Goal: Information Seeking & Learning: Find specific fact

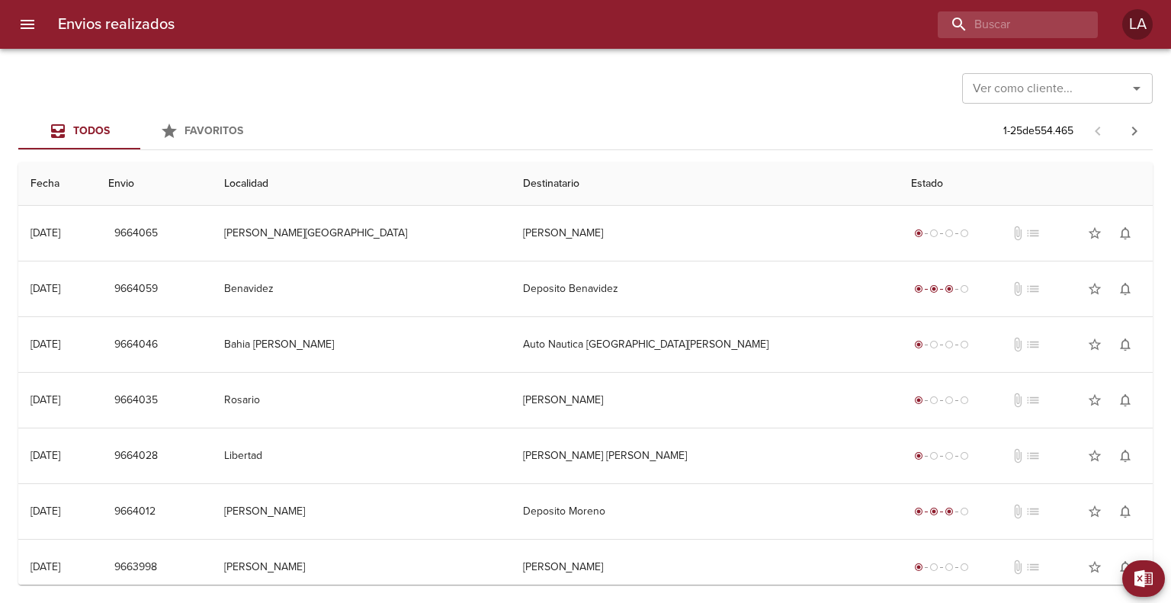
click at [1019, 89] on input "Ver como cliente..." at bounding box center [1035, 88] width 136 height 21
click at [1019, 134] on li "Fravega S A C I E I" at bounding box center [1057, 126] width 191 height 27
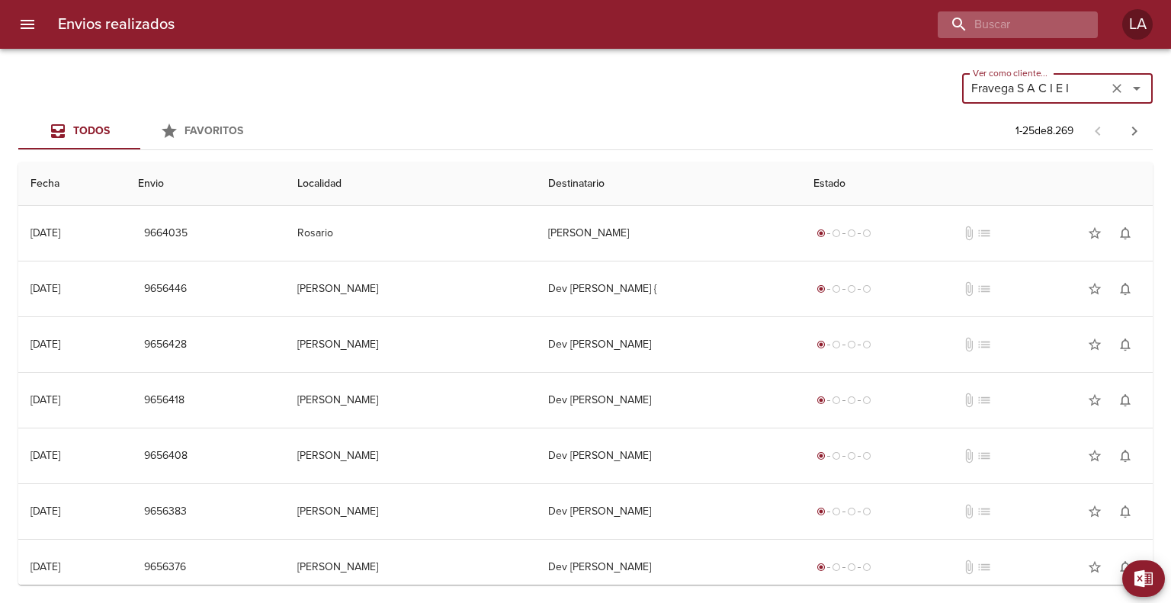
type input "Fravega S A C I E I"
click at [999, 21] on input "buscar" at bounding box center [974, 24] width 195 height 27
paste input "[PERSON_NAME]"
type input "[PERSON_NAME]"
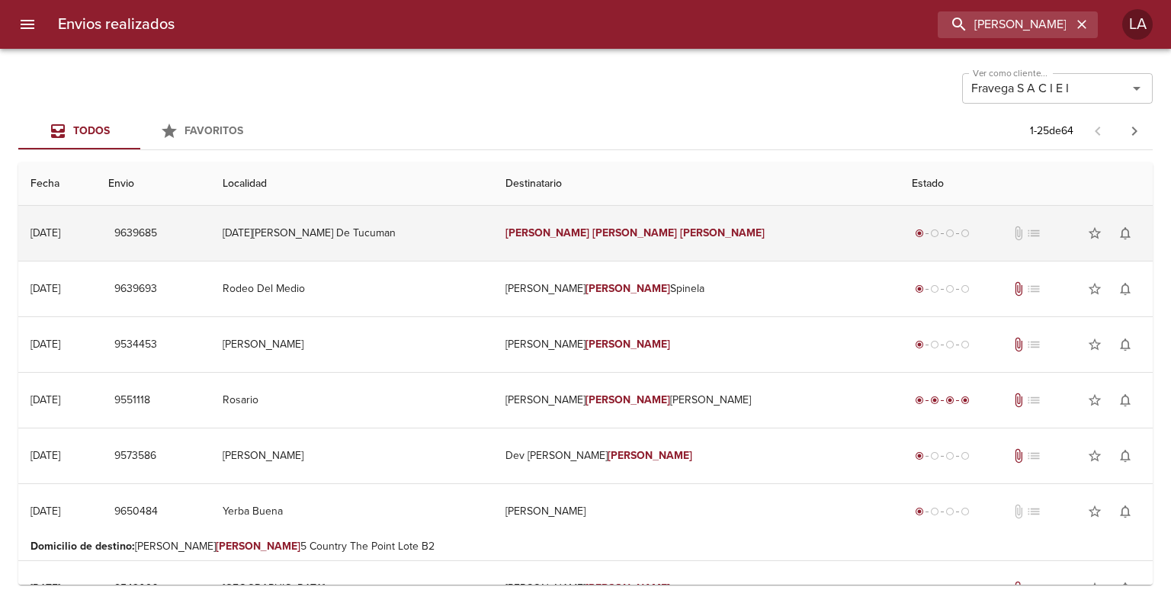
click at [454, 236] on td "[DATE][PERSON_NAME] De Tucuman" at bounding box center [351, 233] width 283 height 55
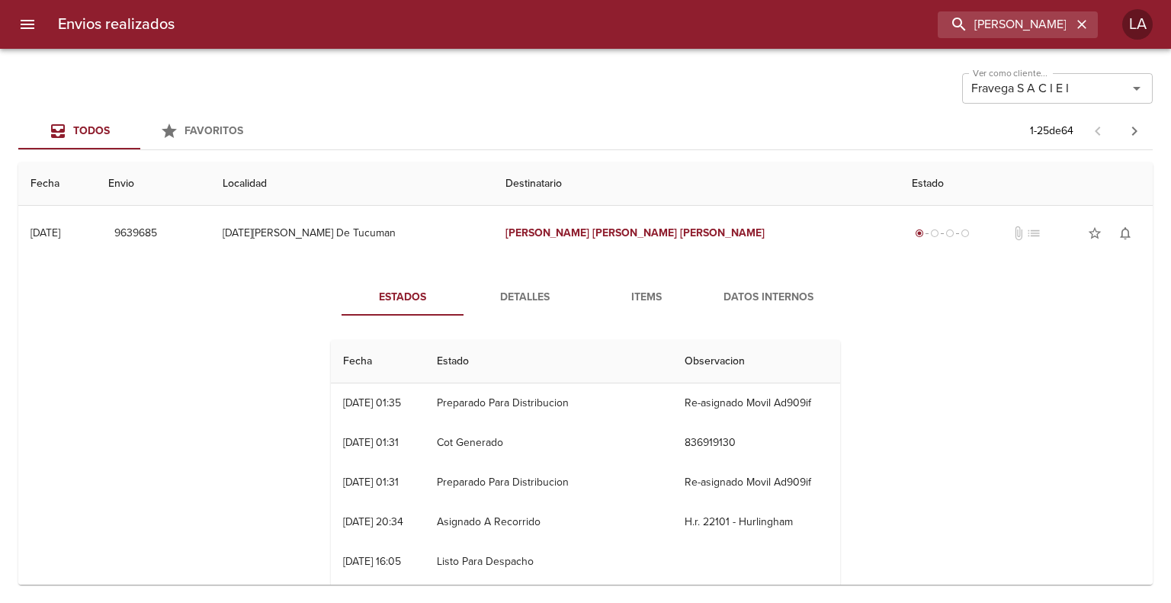
click at [648, 293] on span "Items" at bounding box center [647, 297] width 104 height 19
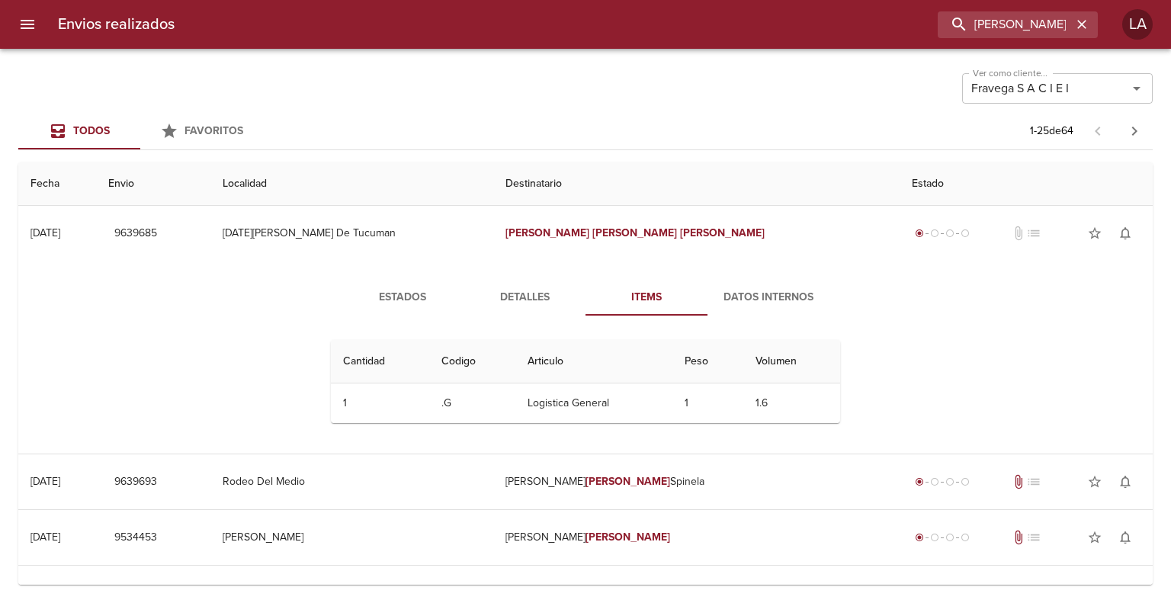
click at [823, 301] on button "Datos Internos" at bounding box center [768, 297] width 122 height 37
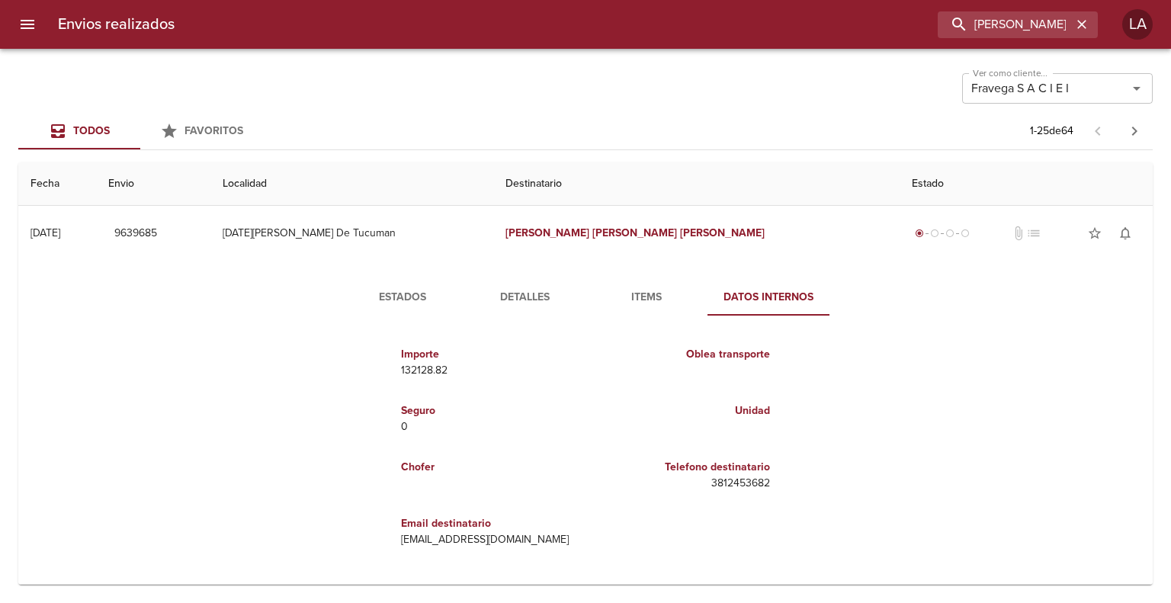
click at [488, 295] on span "Detalles" at bounding box center [525, 297] width 104 height 19
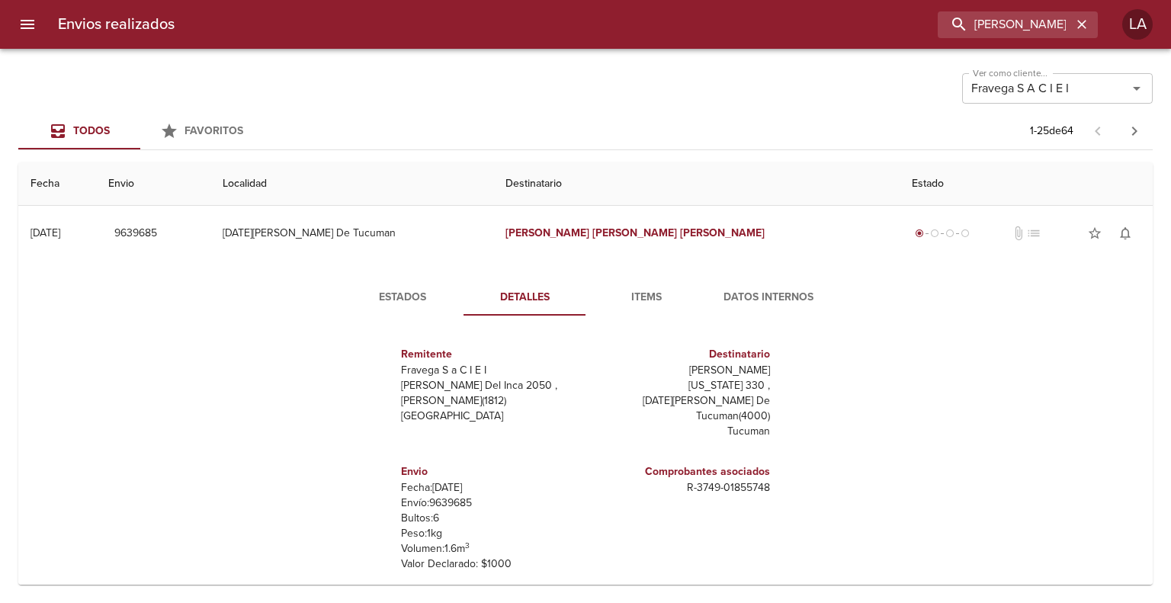
click at [400, 281] on button "Estados" at bounding box center [403, 297] width 122 height 37
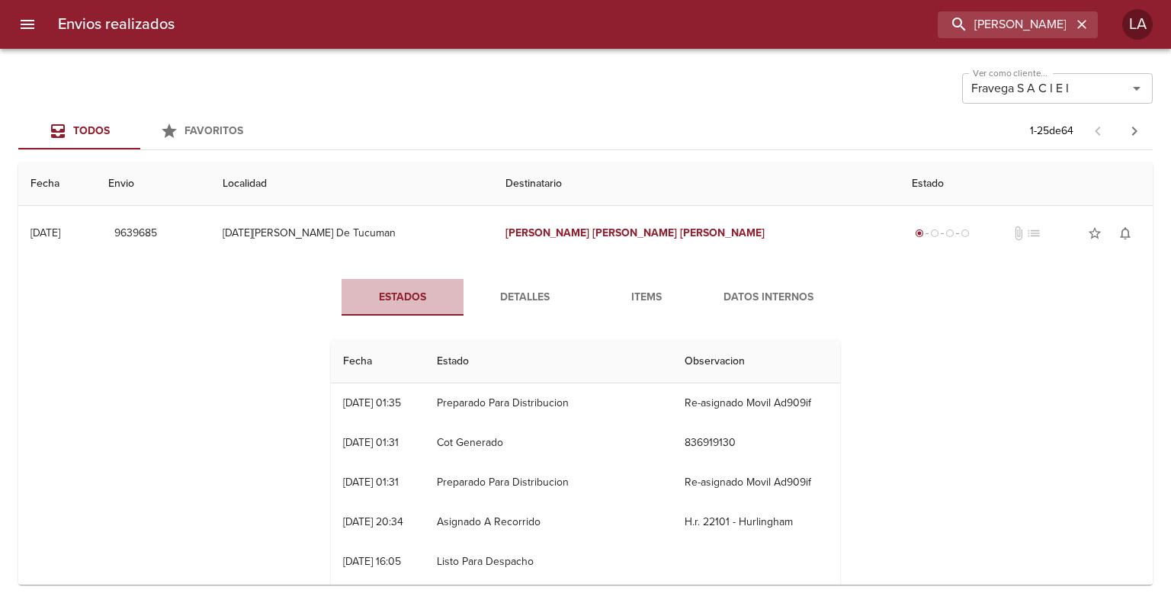
click at [403, 288] on span "Estados" at bounding box center [403, 297] width 104 height 19
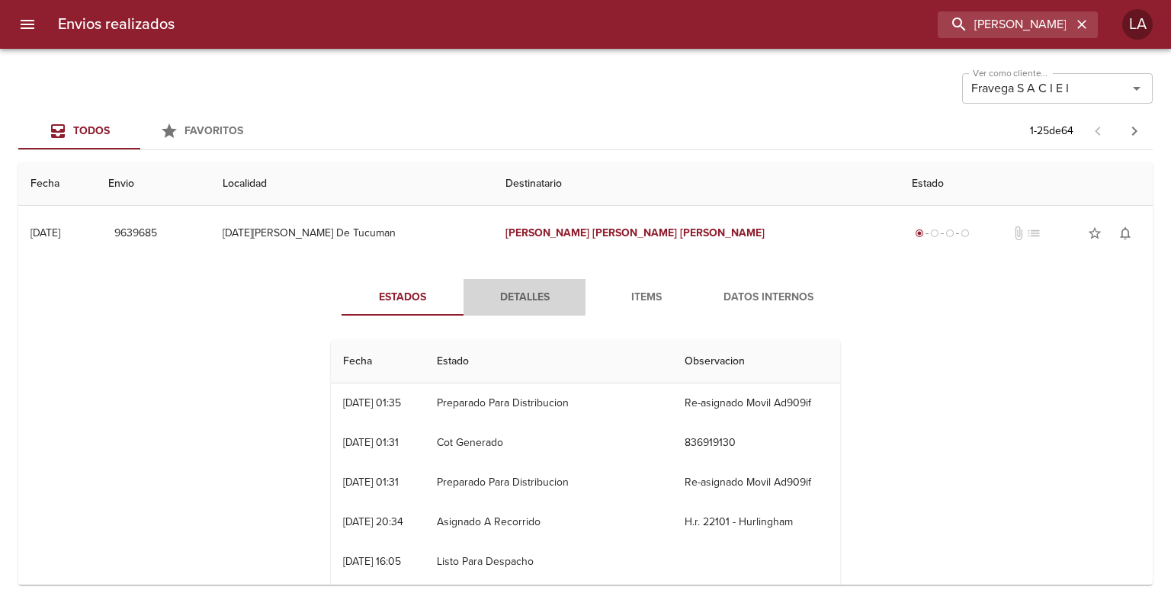
click at [539, 289] on span "Detalles" at bounding box center [525, 297] width 104 height 19
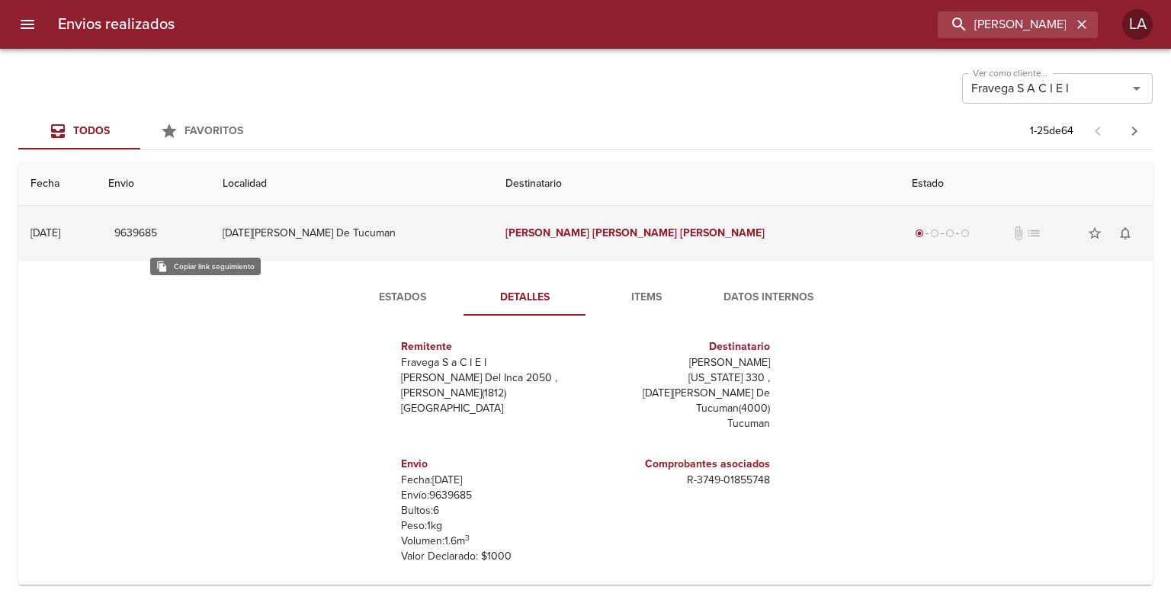
click at [157, 229] on span "9639685" at bounding box center [135, 233] width 43 height 19
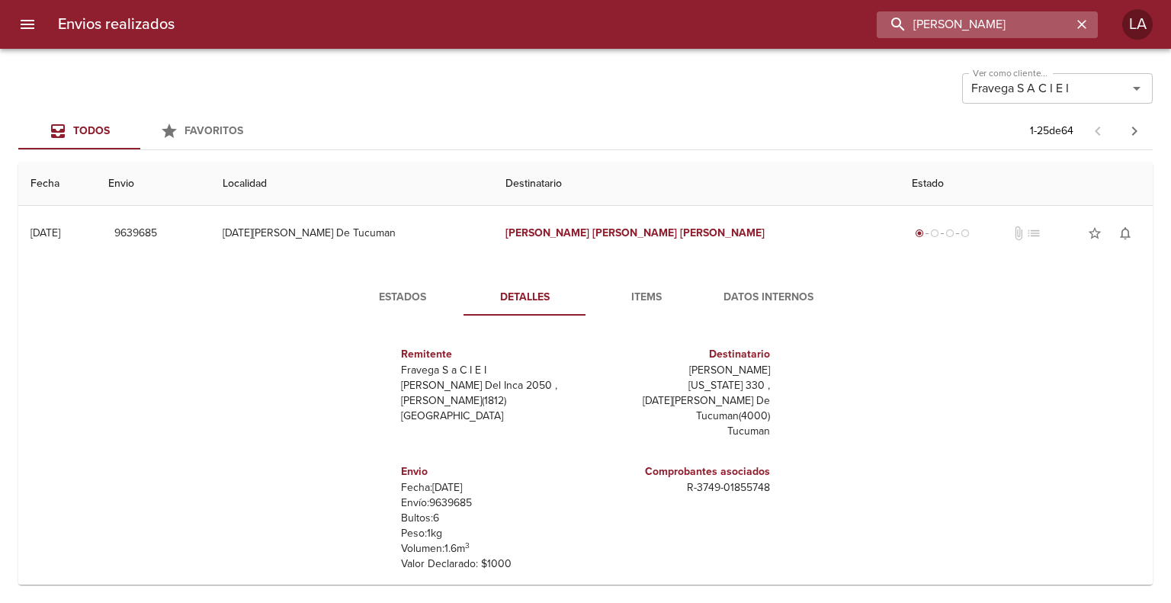
click at [994, 24] on input "[PERSON_NAME]" at bounding box center [974, 24] width 195 height 27
paste input "[PERSON_NAME] [PERSON_NAME]"
type input "[PERSON_NAME] [PERSON_NAME]"
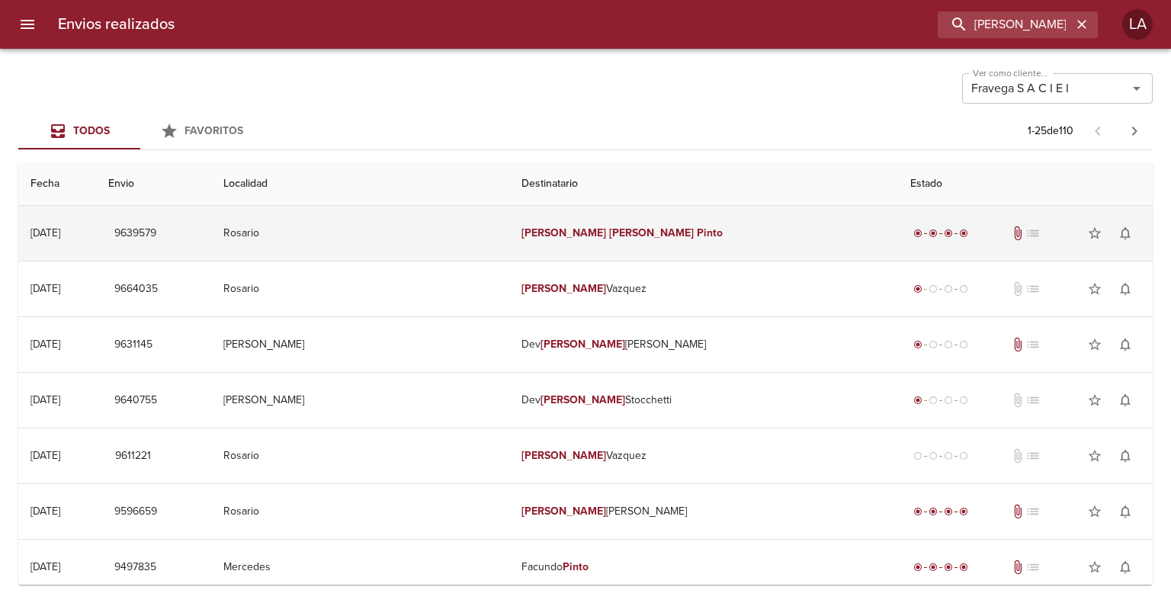
click at [689, 251] on td "[PERSON_NAME] [PERSON_NAME]" at bounding box center [703, 233] width 389 height 55
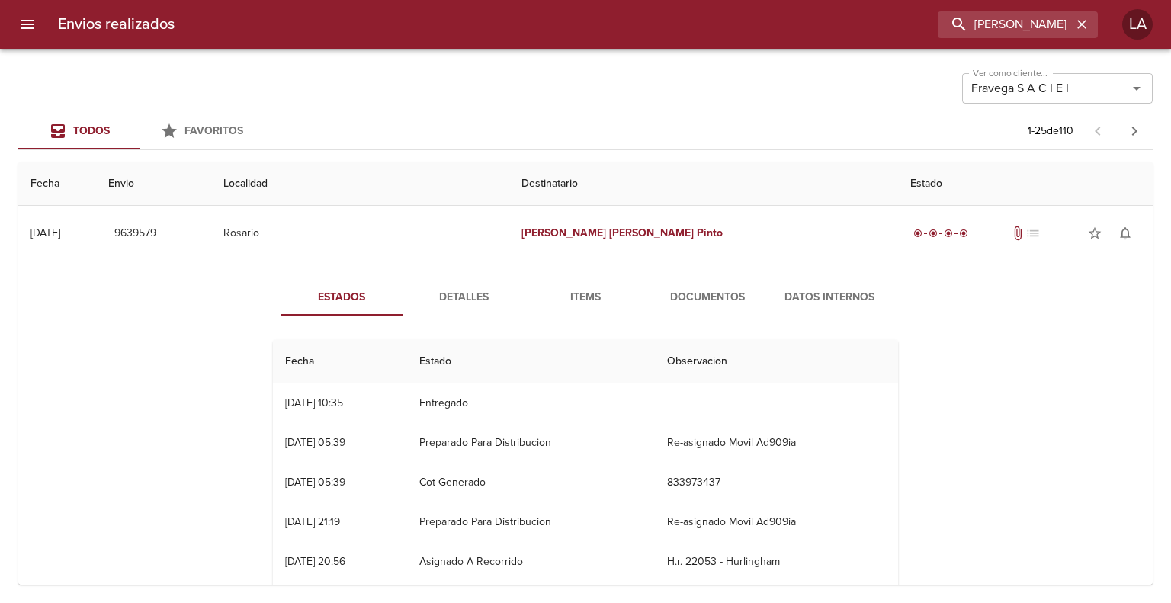
click at [690, 292] on span "Documentos" at bounding box center [708, 297] width 104 height 19
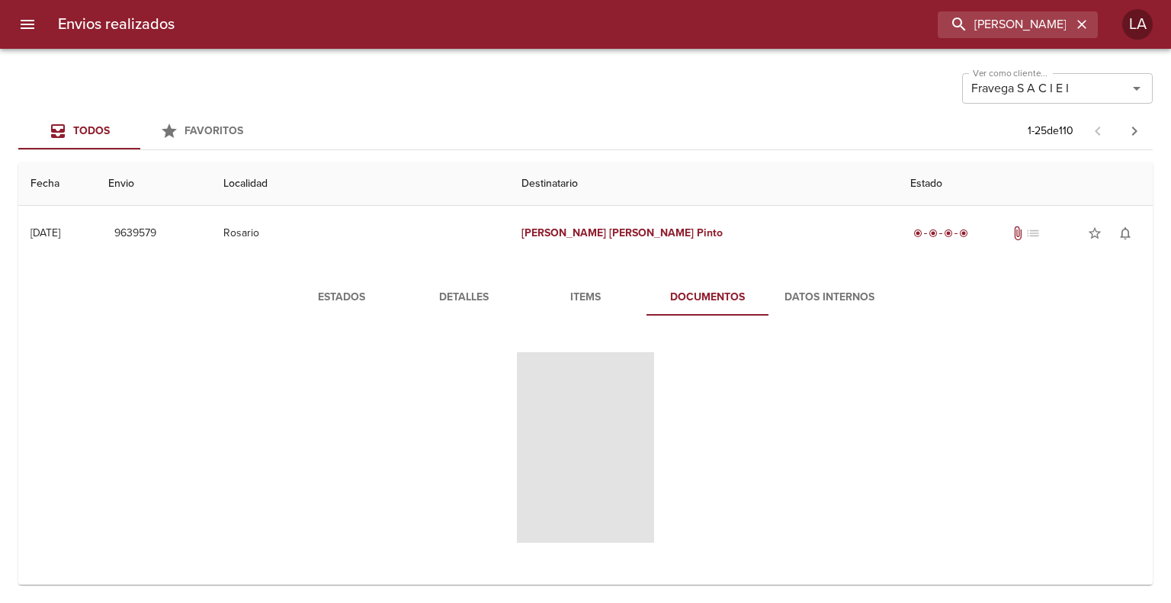
click at [612, 374] on span "Tabla de envíos del cliente" at bounding box center [585, 447] width 137 height 191
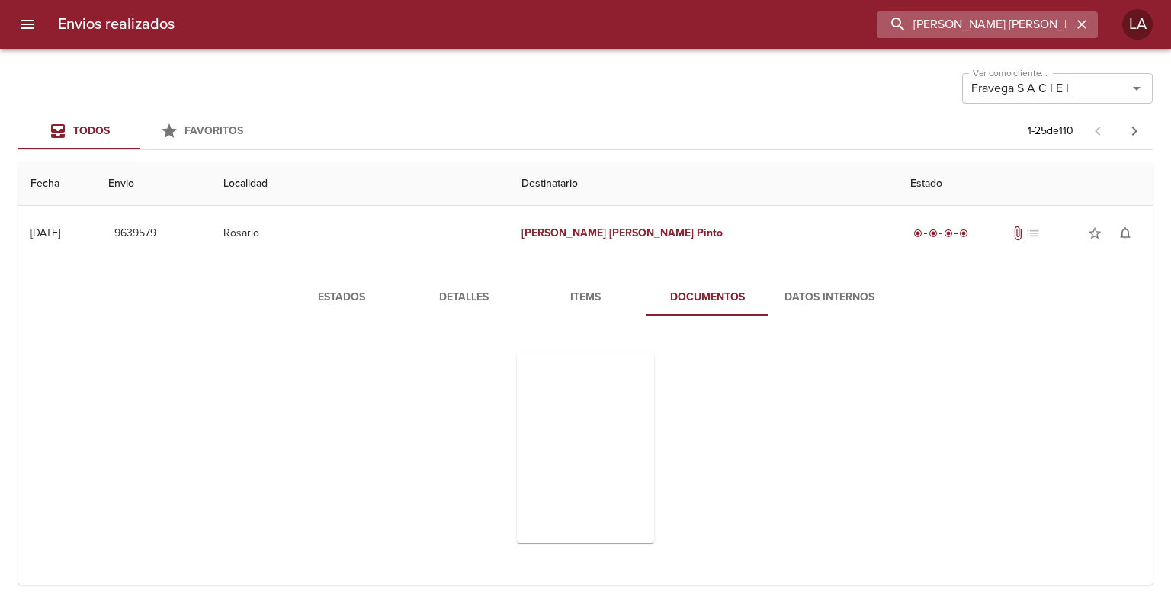
click at [1026, 17] on input "[PERSON_NAME] [PERSON_NAME]" at bounding box center [974, 24] width 195 height 27
click at [1083, 27] on icon "button" at bounding box center [1081, 24] width 15 height 15
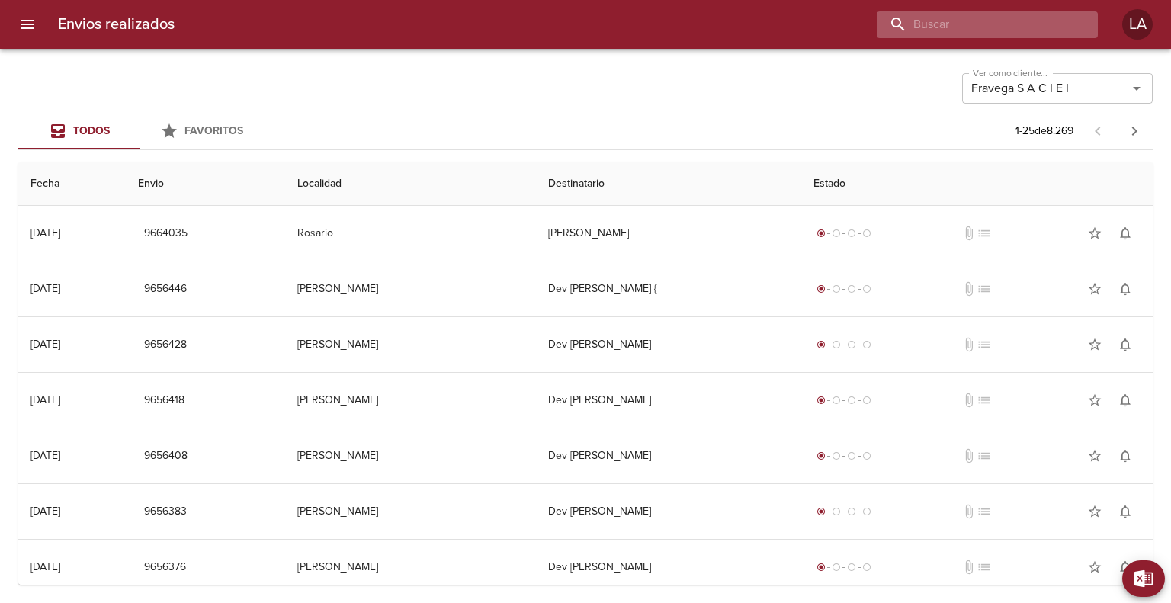
click at [1022, 18] on input "buscar" at bounding box center [974, 24] width 195 height 27
paste input "[PERSON_NAME] [PERSON_NAME]"
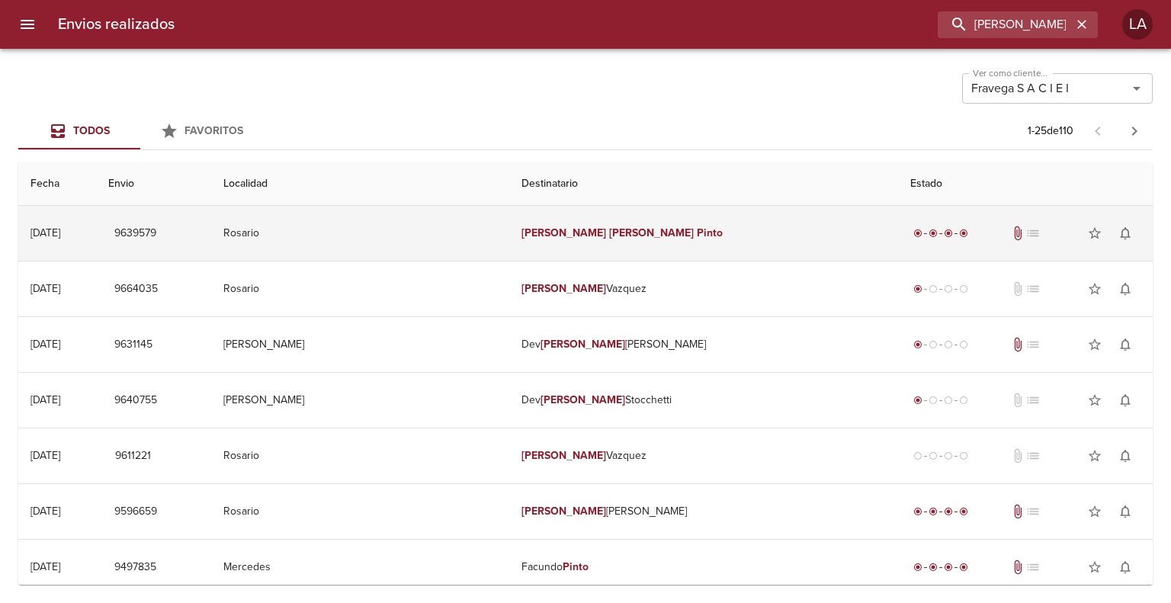
click at [680, 231] on td "[PERSON_NAME] [PERSON_NAME]" at bounding box center [703, 233] width 389 height 55
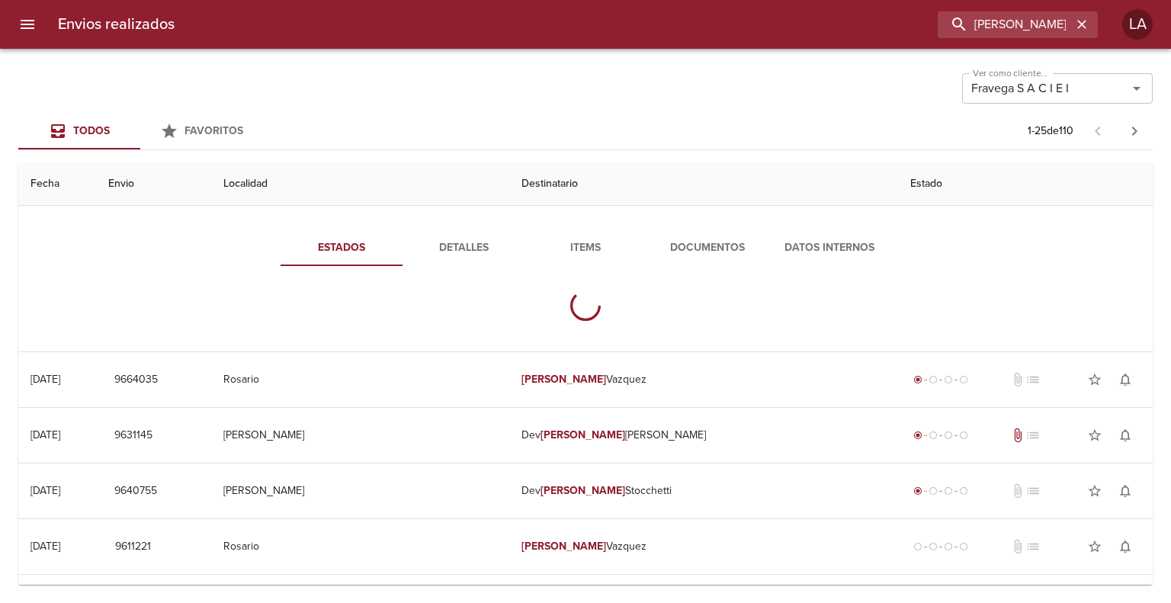
scroll to position [76, 0]
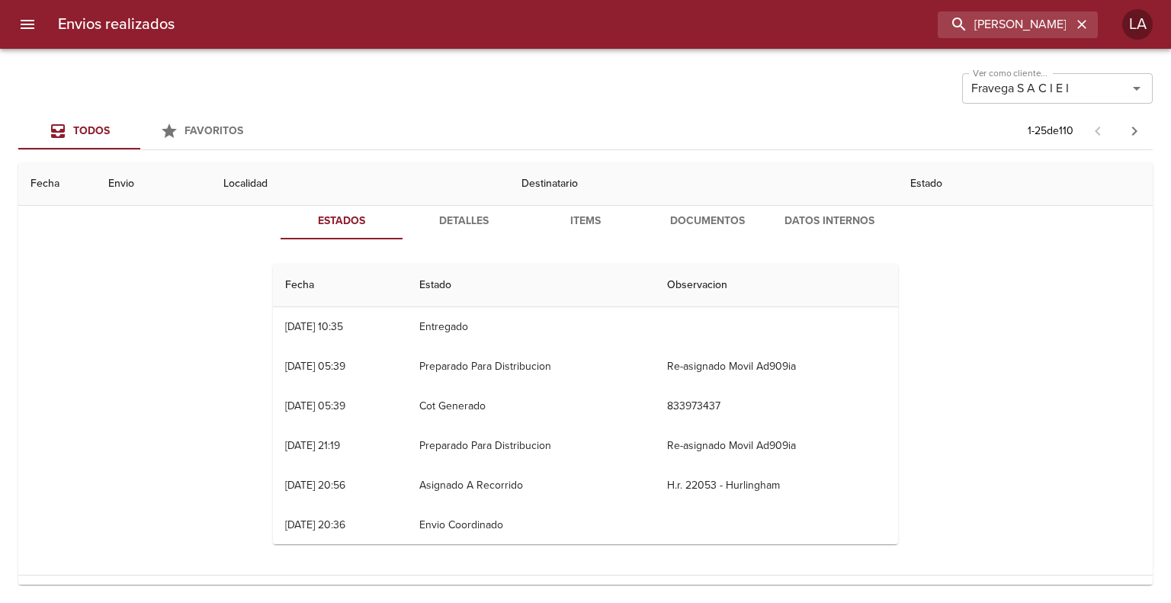
click at [683, 225] on span "Documentos" at bounding box center [708, 221] width 104 height 19
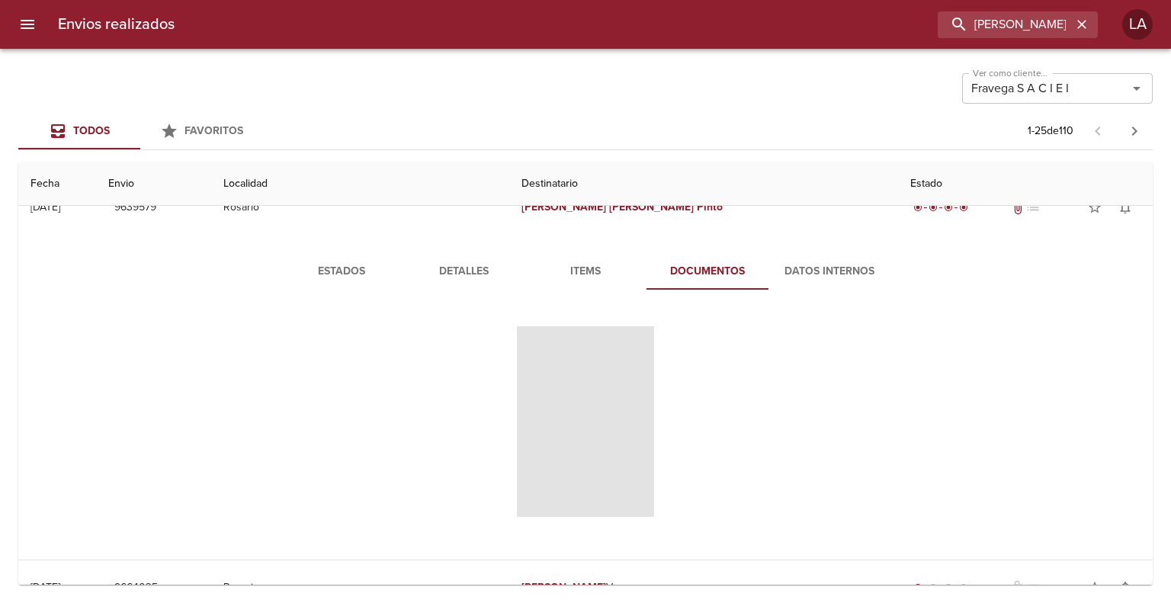
scroll to position [0, 0]
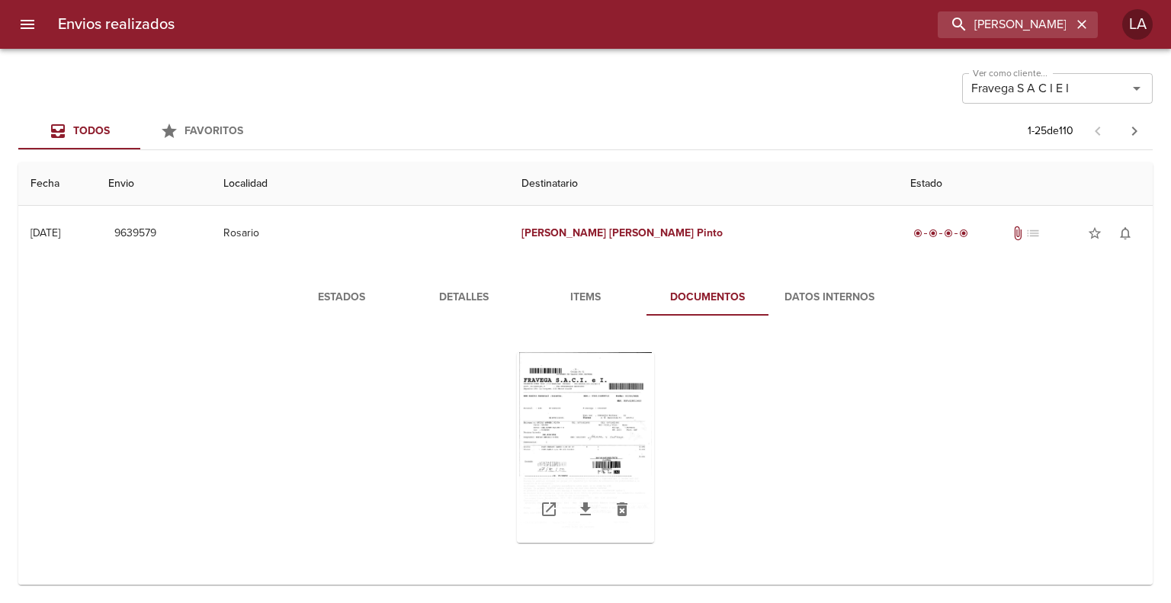
click at [604, 393] on div "Tabla de envíos del cliente" at bounding box center [585, 447] width 137 height 191
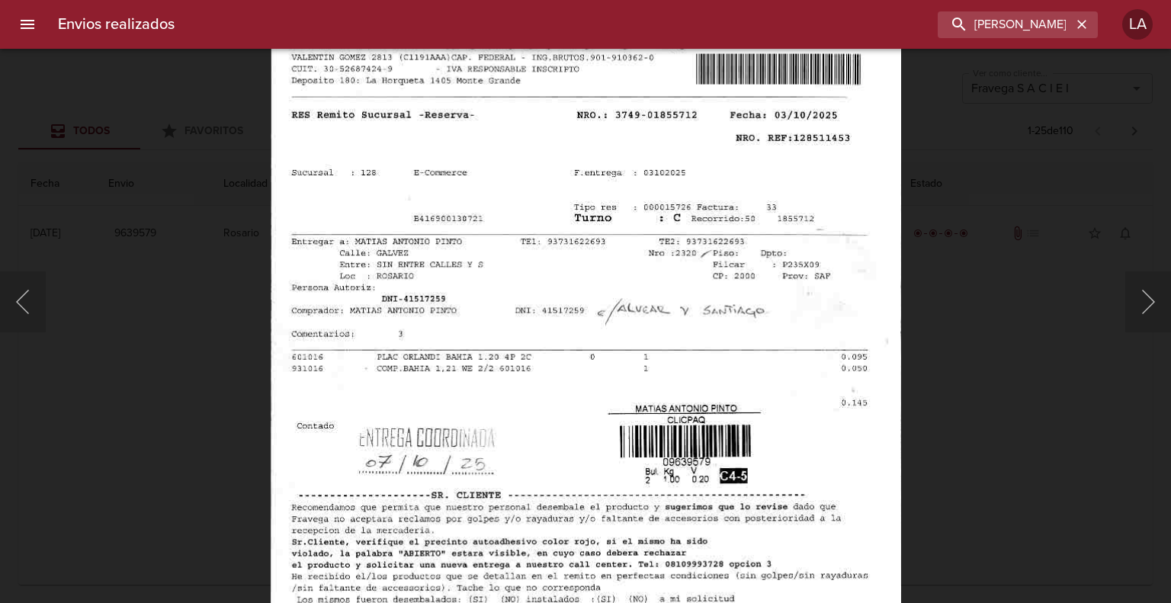
click at [601, 231] on img "Lightbox" at bounding box center [585, 359] width 631 height 906
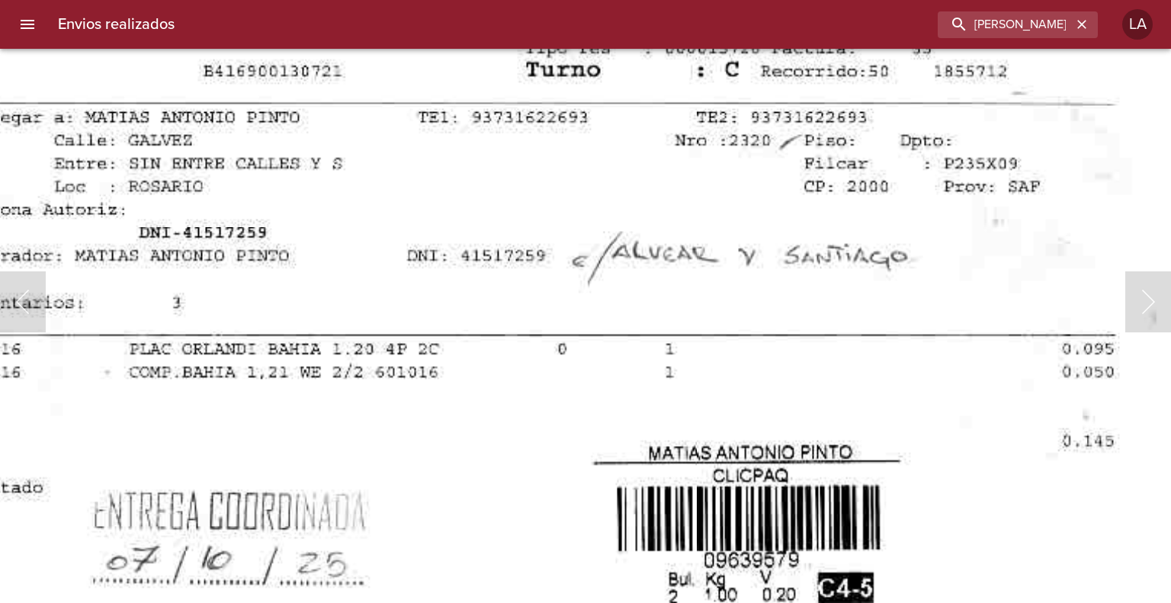
click at [699, 335] on img "Lightbox" at bounding box center [548, 353] width 1267 height 1819
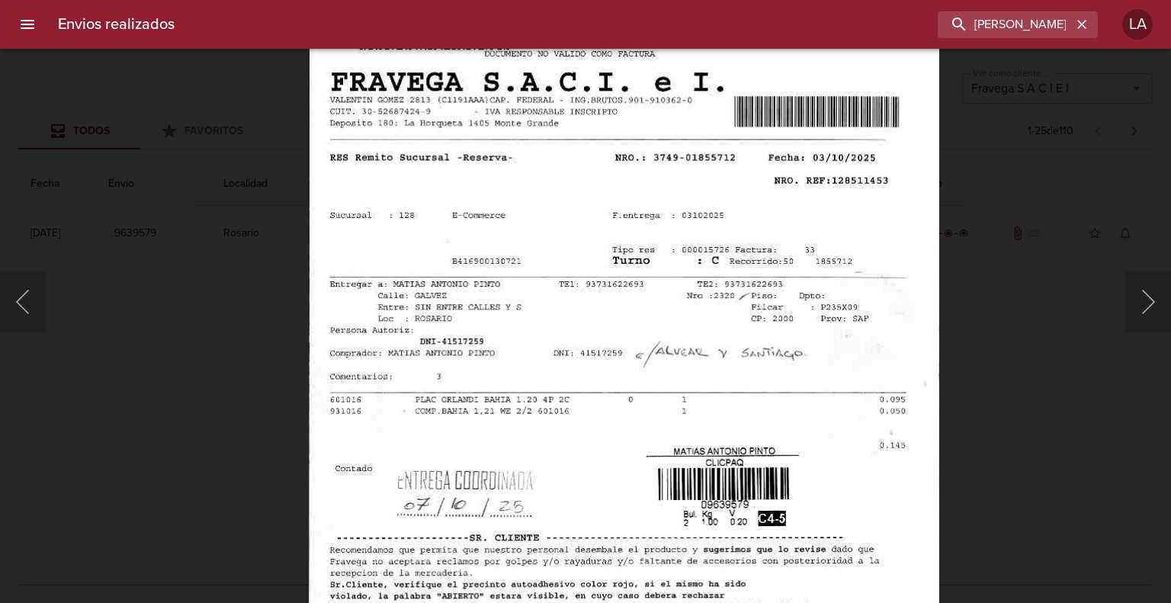
click at [756, 380] on img "Lightbox" at bounding box center [623, 402] width 631 height 906
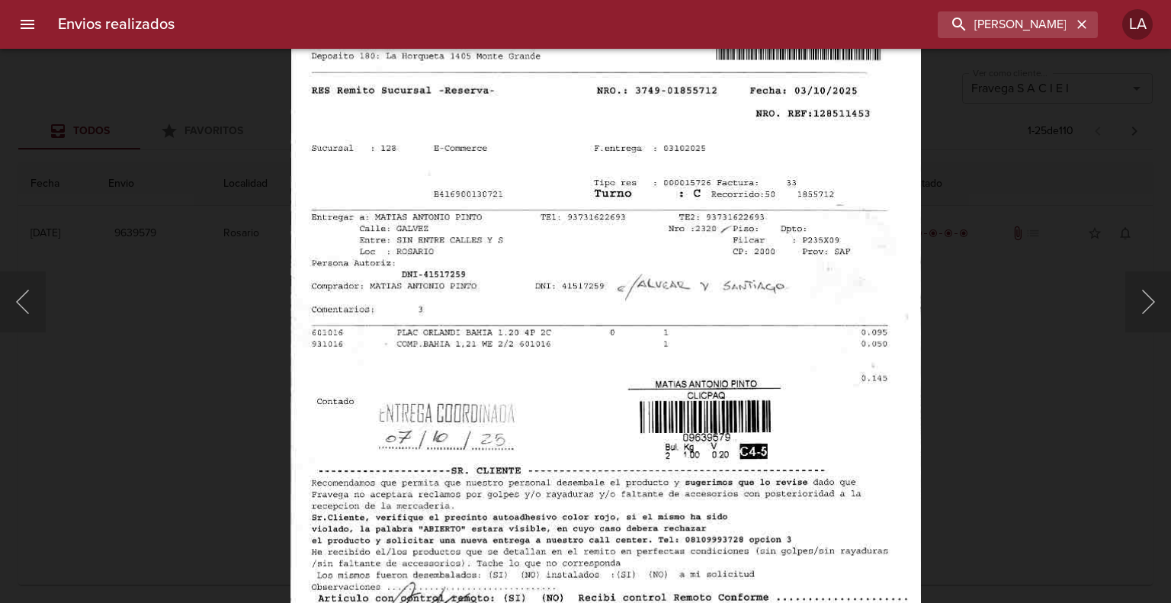
click at [734, 310] on img "Lightbox" at bounding box center [605, 335] width 631 height 906
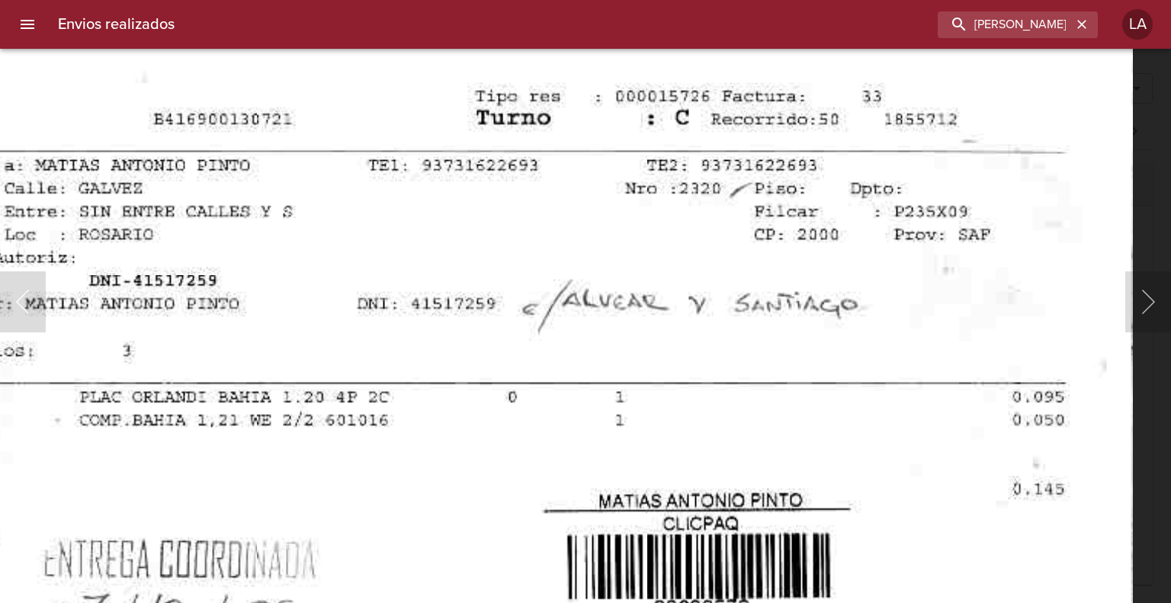
click at [749, 326] on img "Lightbox" at bounding box center [498, 401] width 1267 height 1819
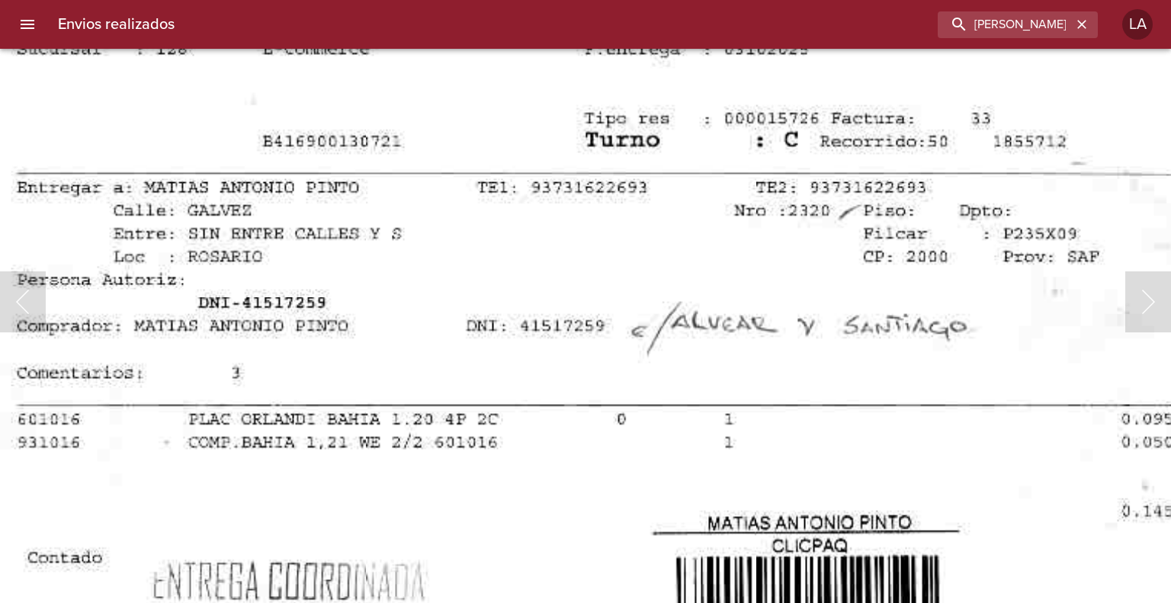
click at [565, 311] on img "Lightbox" at bounding box center [607, 423] width 1267 height 1819
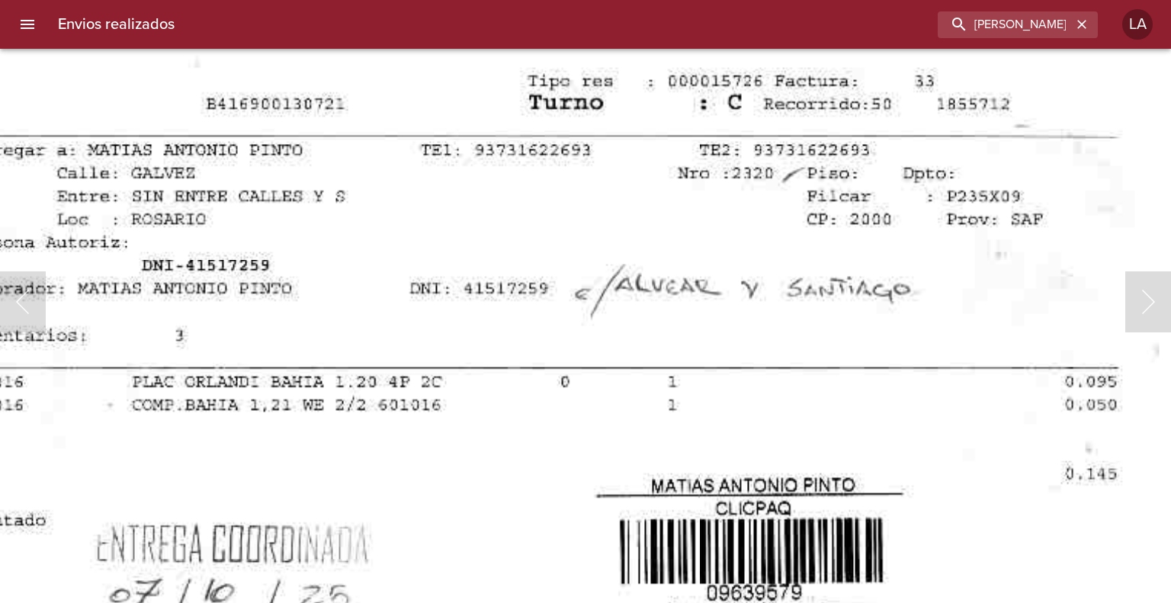
click at [821, 239] on img "Lightbox" at bounding box center [551, 386] width 1267 height 1819
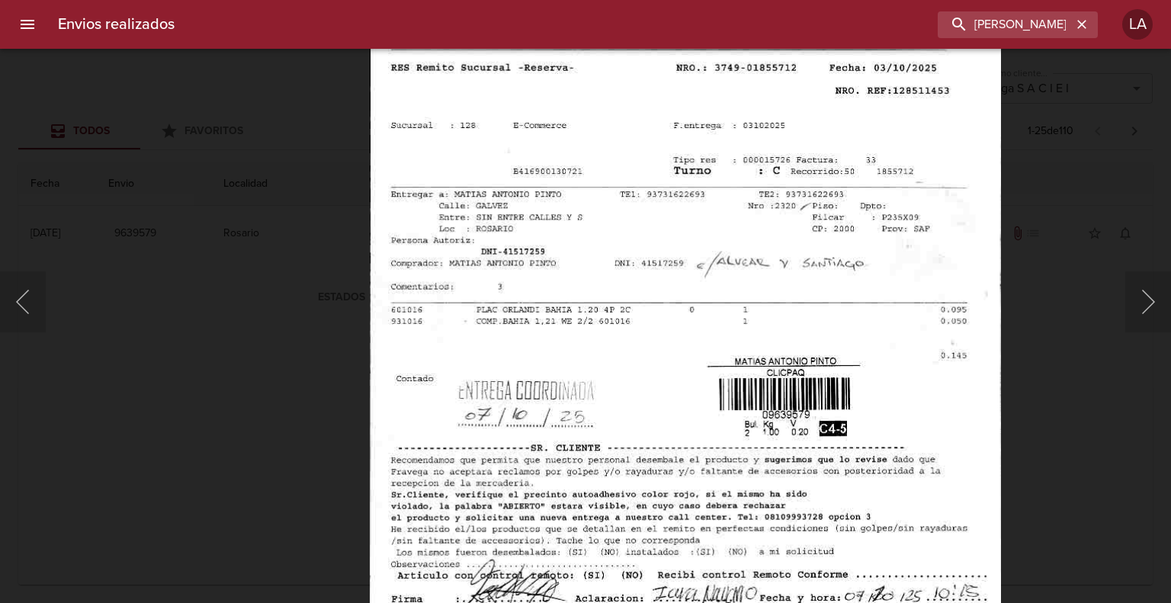
click at [1049, 223] on div "Lightbox" at bounding box center [585, 301] width 1171 height 603
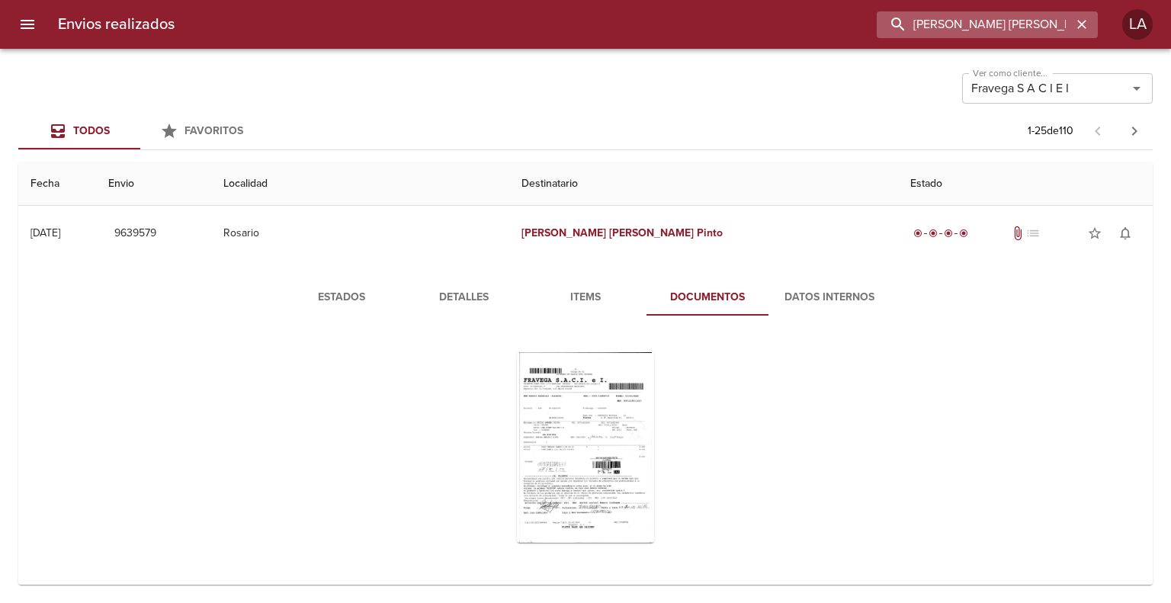
click at [1023, 24] on input "[PERSON_NAME] [PERSON_NAME]" at bounding box center [974, 24] width 195 height 27
click at [1022, 27] on input "[PERSON_NAME] [PERSON_NAME]" at bounding box center [974, 24] width 195 height 27
paste input "[PERSON_NAME]"
type input "[PERSON_NAME]"
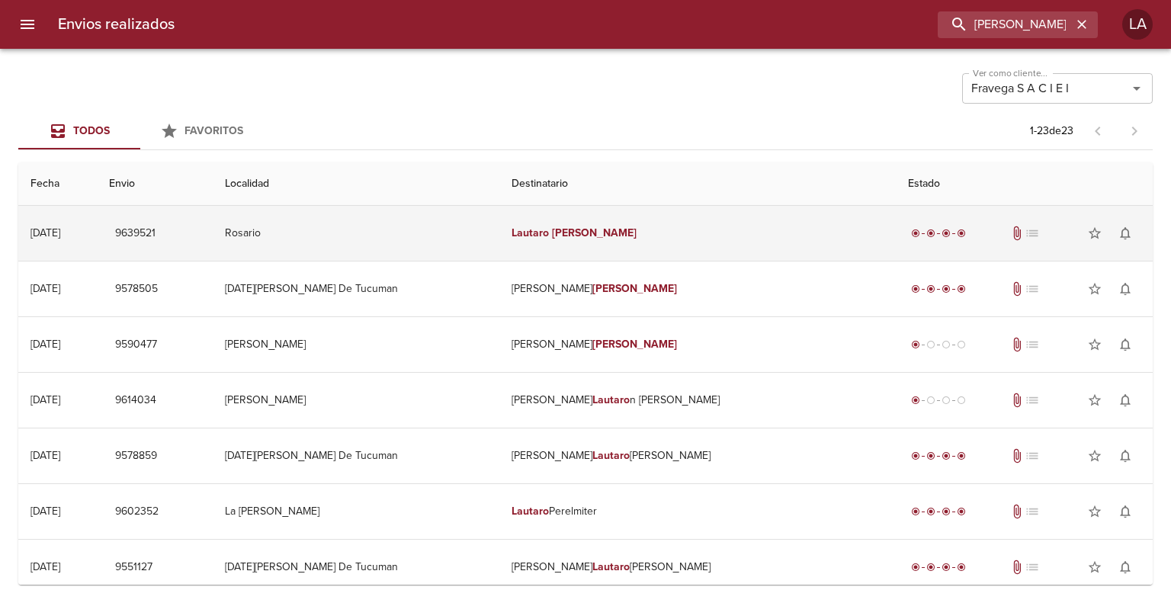
click at [652, 233] on td "[PERSON_NAME]" at bounding box center [697, 233] width 396 height 55
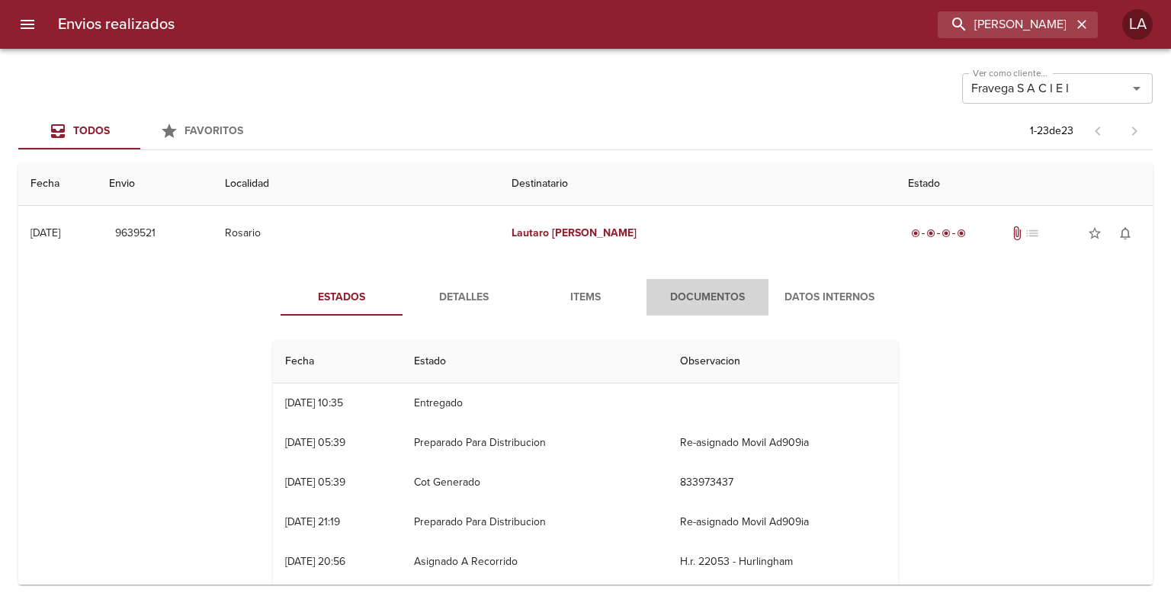
click at [701, 303] on span "Documentos" at bounding box center [708, 297] width 104 height 19
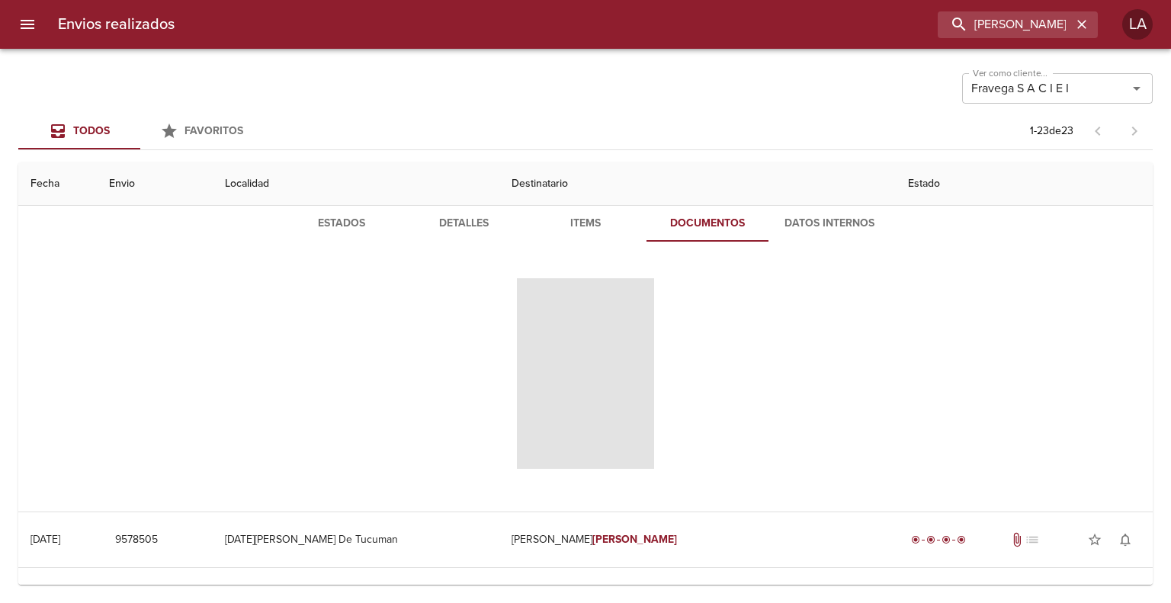
scroll to position [76, 0]
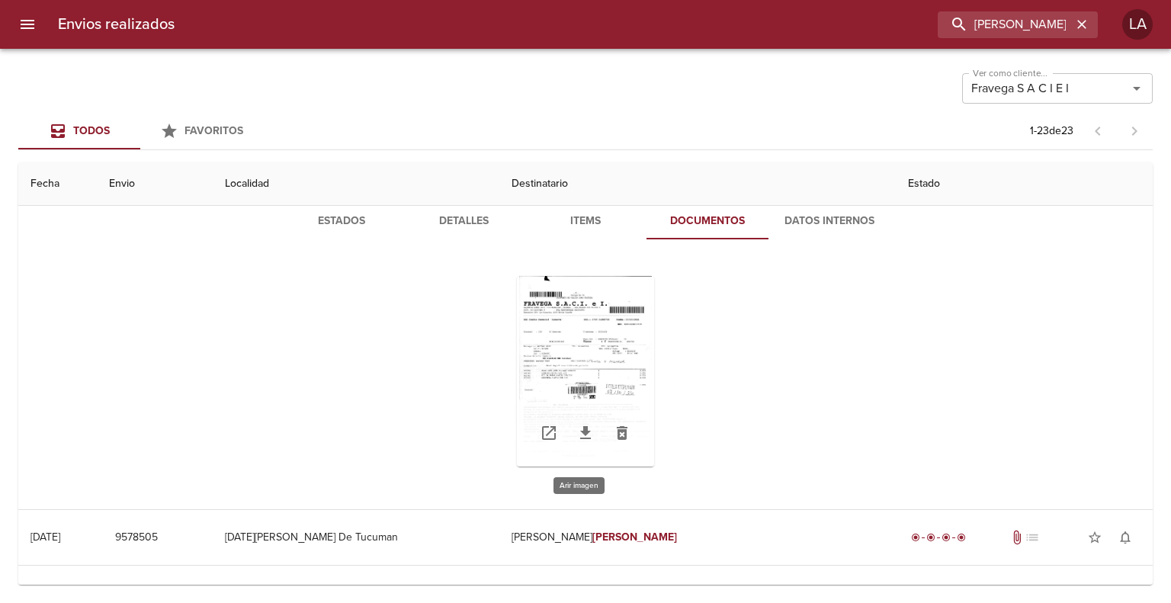
click at [605, 334] on div "Tabla de envíos del cliente" at bounding box center [585, 371] width 137 height 191
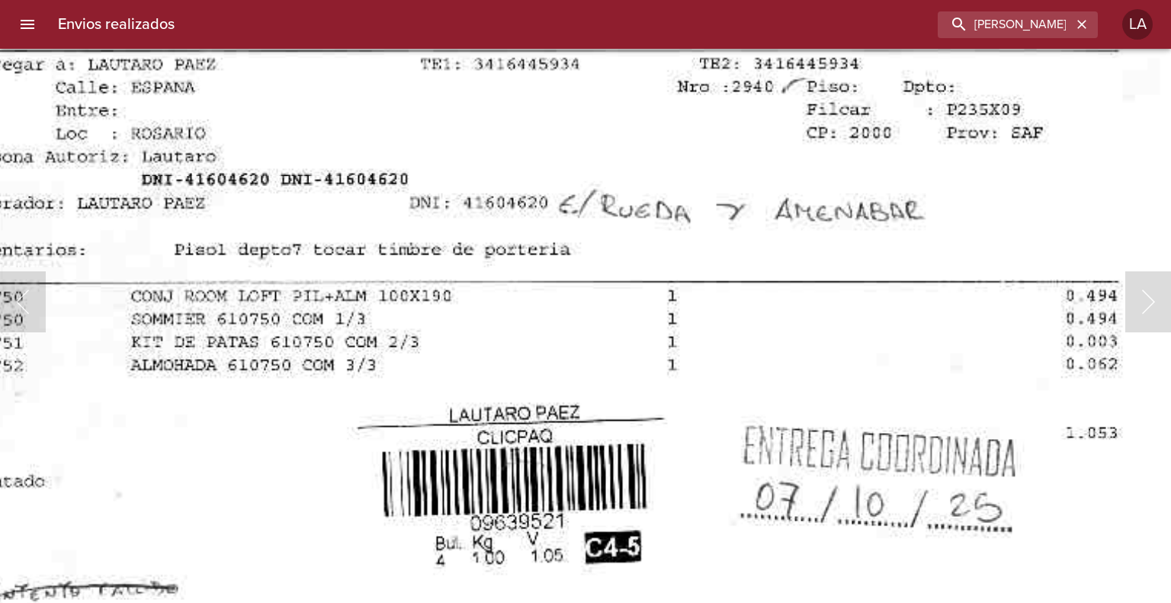
click at [701, 329] on img "Lightbox" at bounding box center [547, 301] width 1263 height 1819
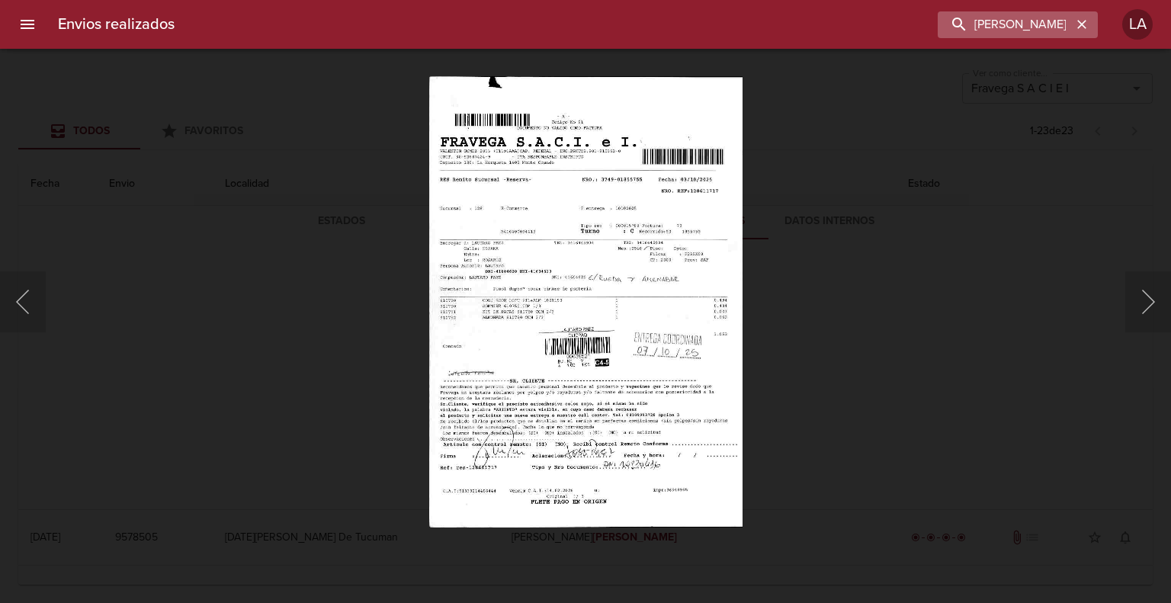
click at [1076, 27] on icon "button" at bounding box center [1081, 24] width 15 height 15
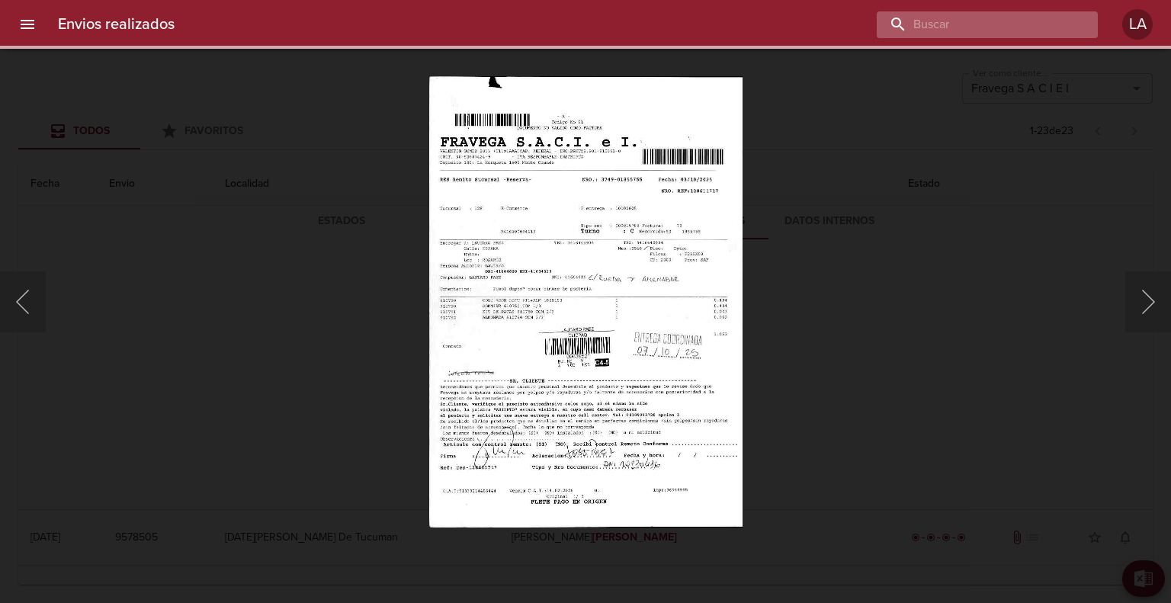
click at [999, 21] on input "buscar" at bounding box center [974, 24] width 195 height 27
paste input "[PERSON_NAME]"
click at [970, 172] on div "Lightbox" at bounding box center [585, 301] width 1171 height 603
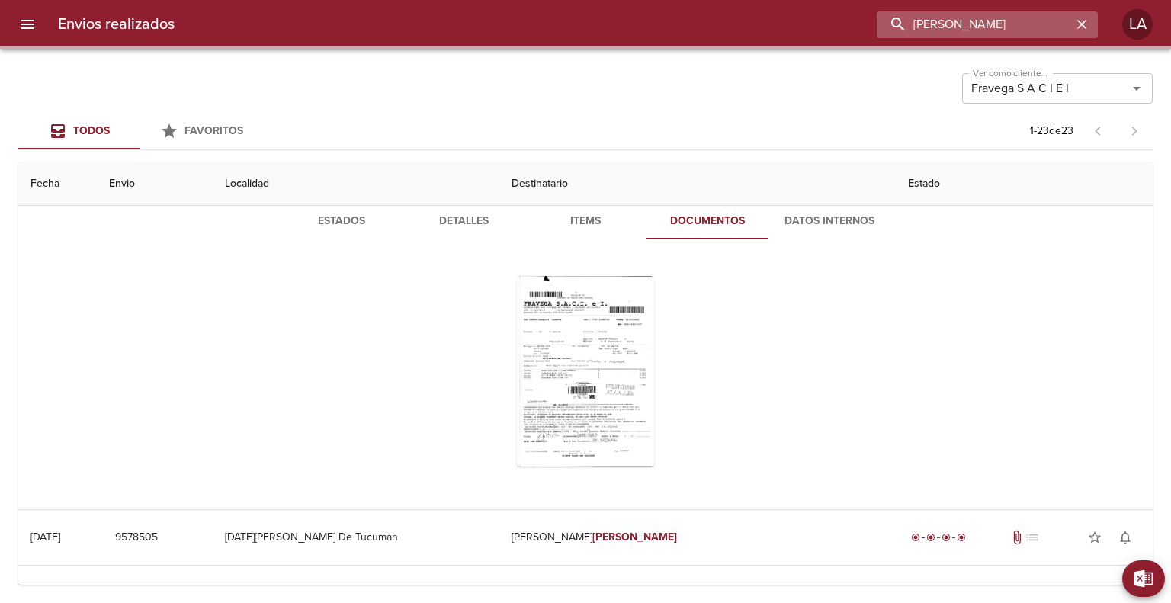
click at [1015, 26] on input "[PERSON_NAME]" at bounding box center [974, 24] width 195 height 27
paste input "buscar"
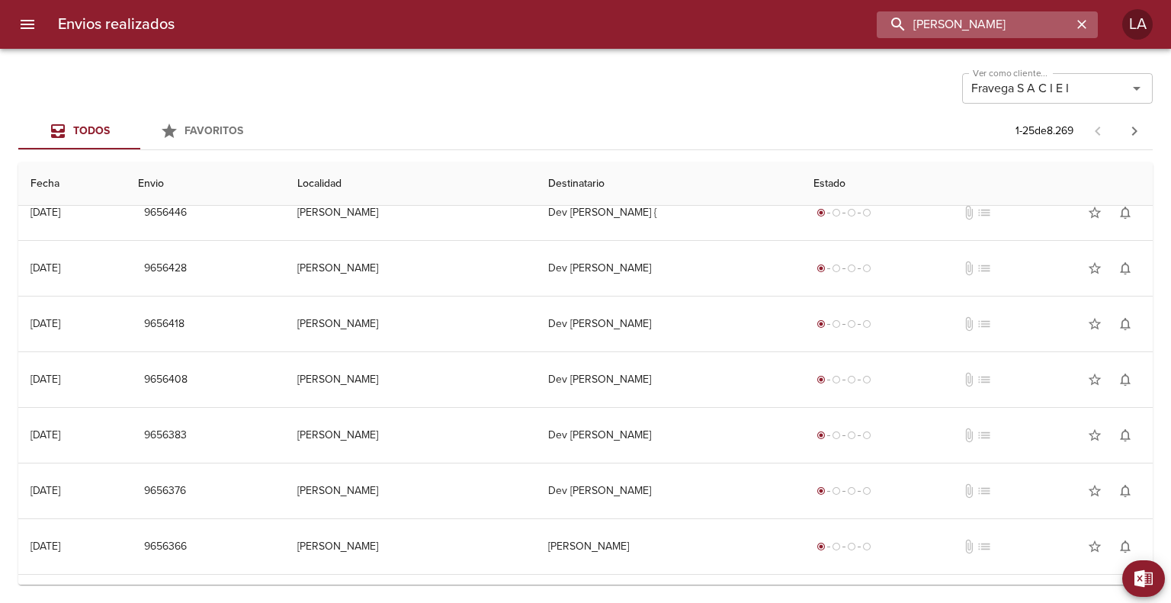
scroll to position [0, 0]
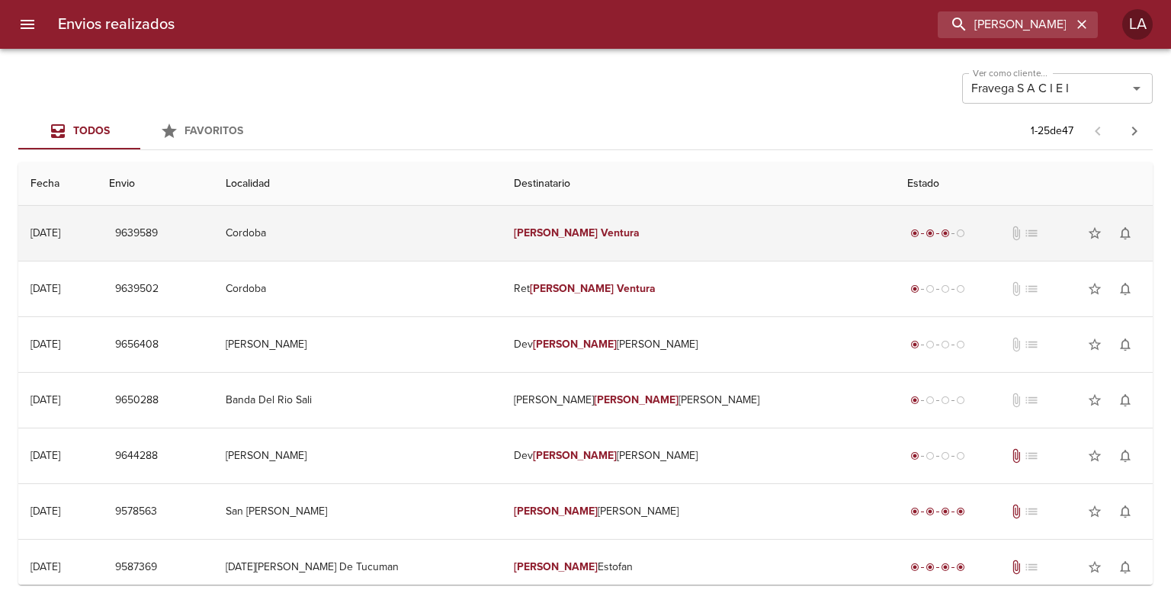
click at [611, 228] on em "Ventura" at bounding box center [620, 232] width 39 height 13
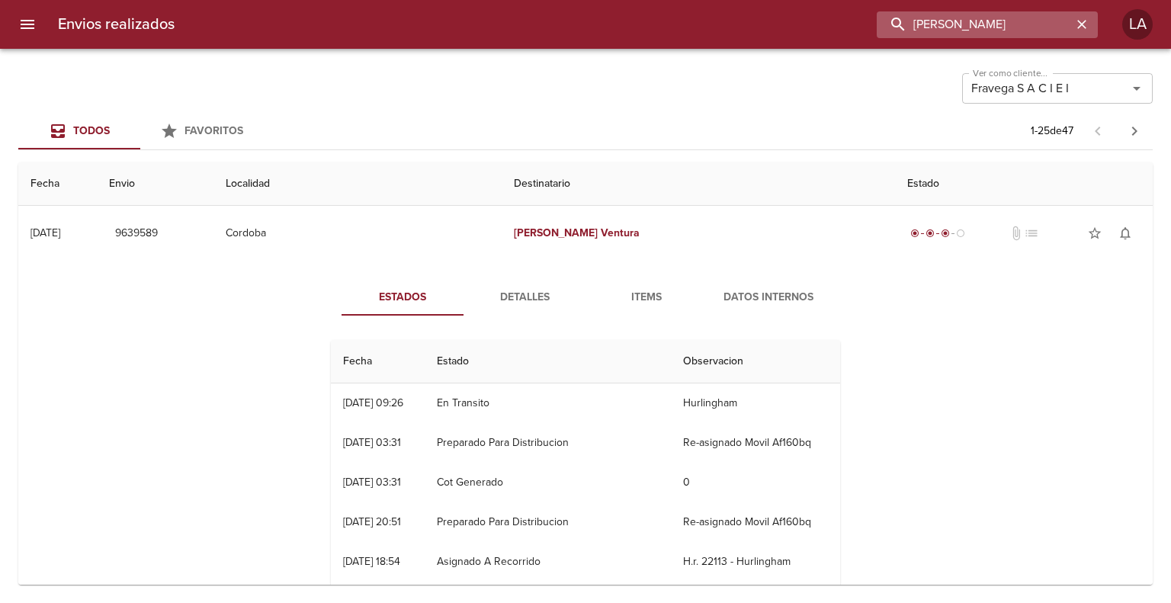
click at [1012, 14] on input "[PERSON_NAME]" at bounding box center [974, 24] width 195 height 27
click at [1012, 15] on input "[PERSON_NAME]" at bounding box center [974, 24] width 195 height 27
paste input "[PERSON_NAME]"
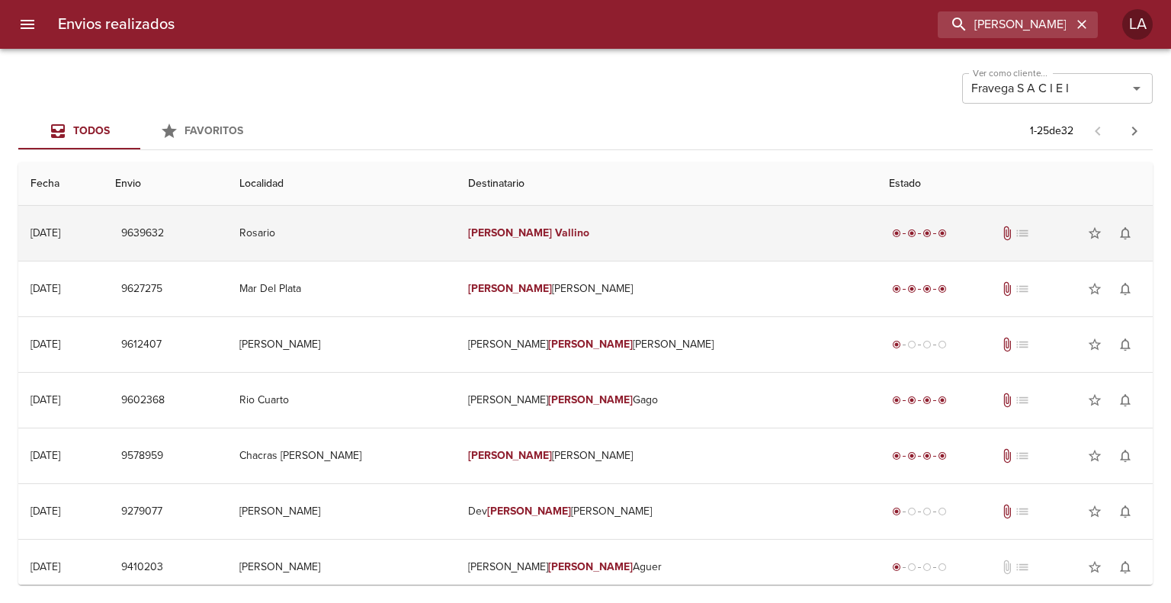
click at [662, 213] on td "[PERSON_NAME]" at bounding box center [667, 233] width 422 height 55
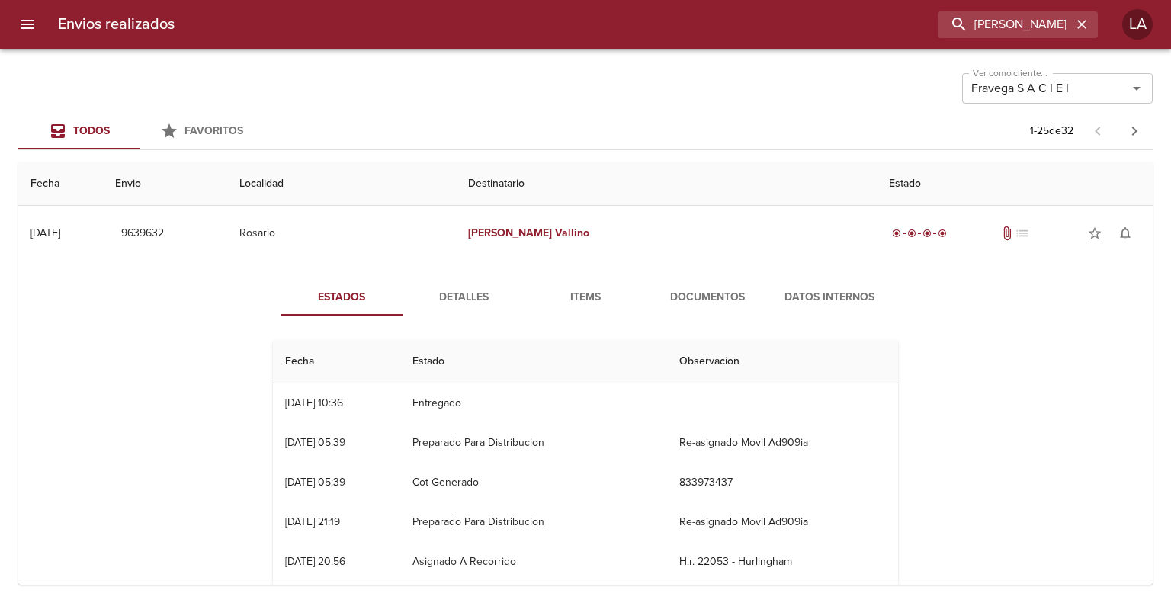
click at [695, 289] on span "Documentos" at bounding box center [708, 297] width 104 height 19
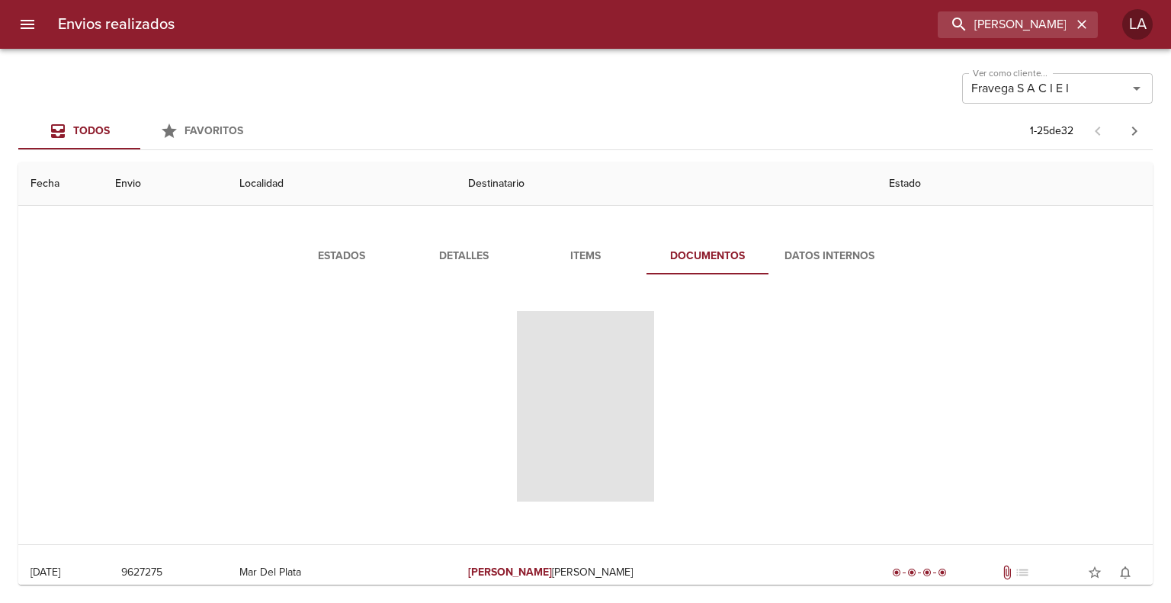
scroll to position [76, 0]
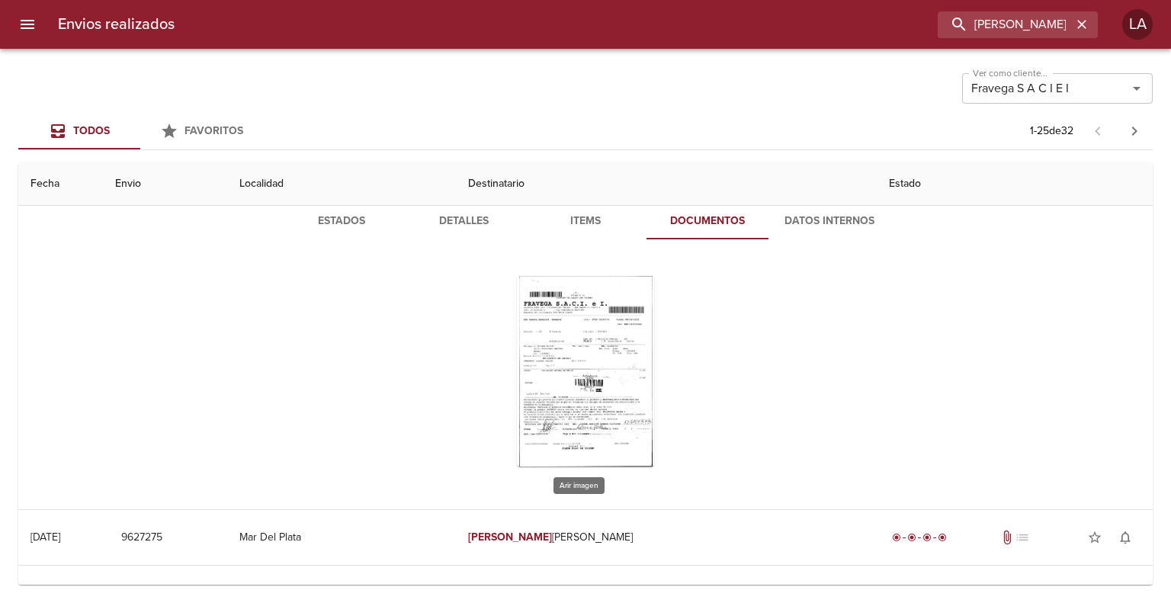
click at [602, 313] on div "Tabla de envíos del cliente" at bounding box center [585, 371] width 137 height 191
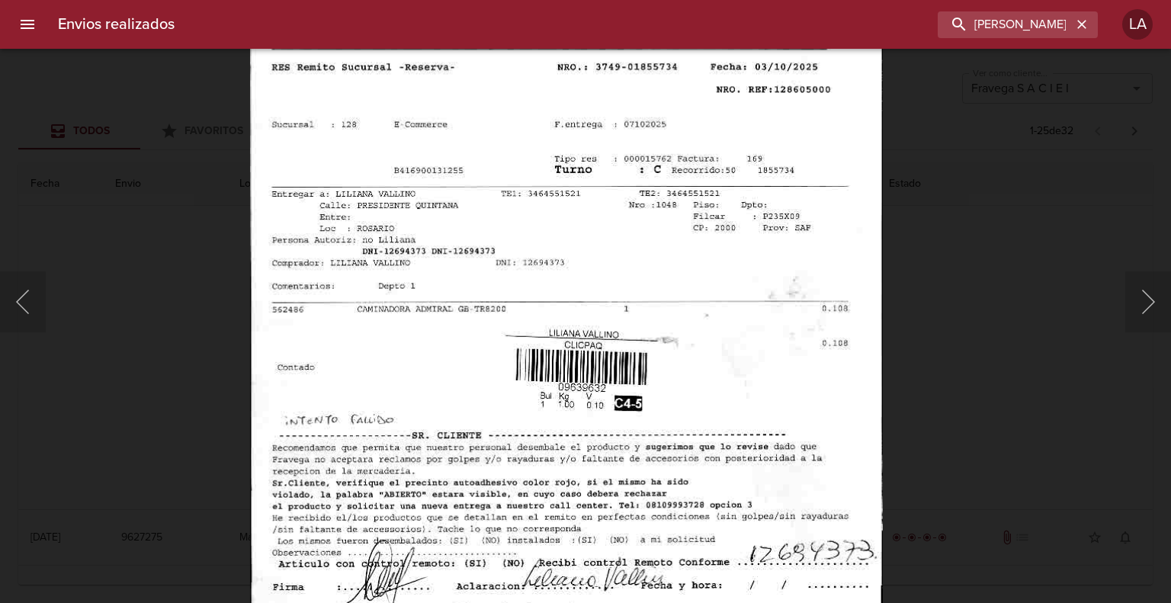
click at [604, 279] on img "Lightbox" at bounding box center [566, 313] width 632 height 906
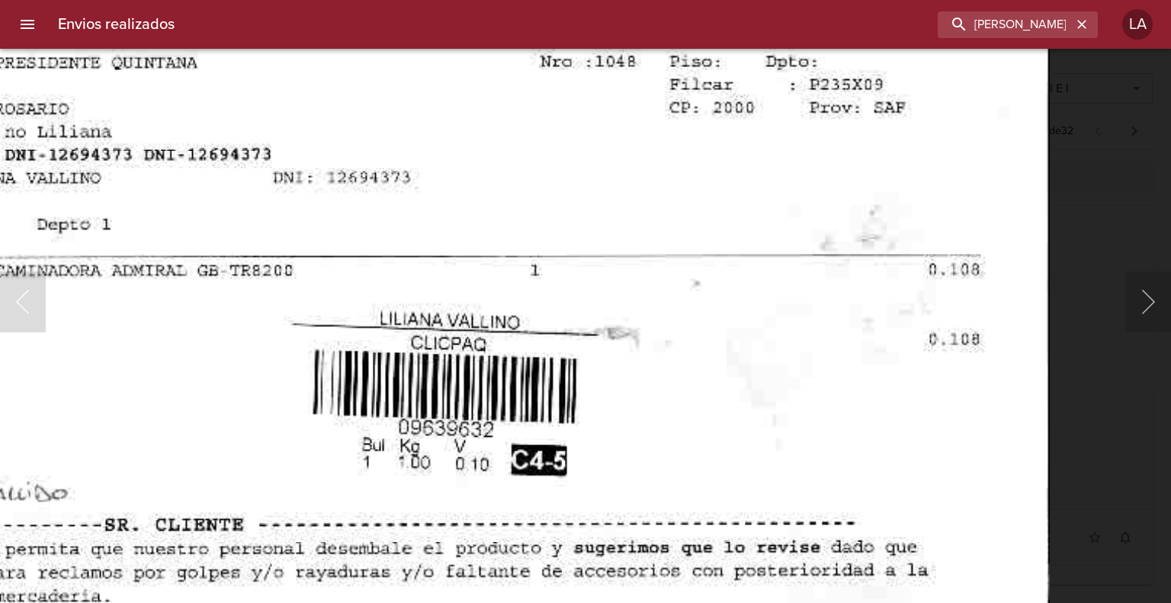
click at [722, 323] on img "Lightbox" at bounding box center [415, 278] width 1270 height 1819
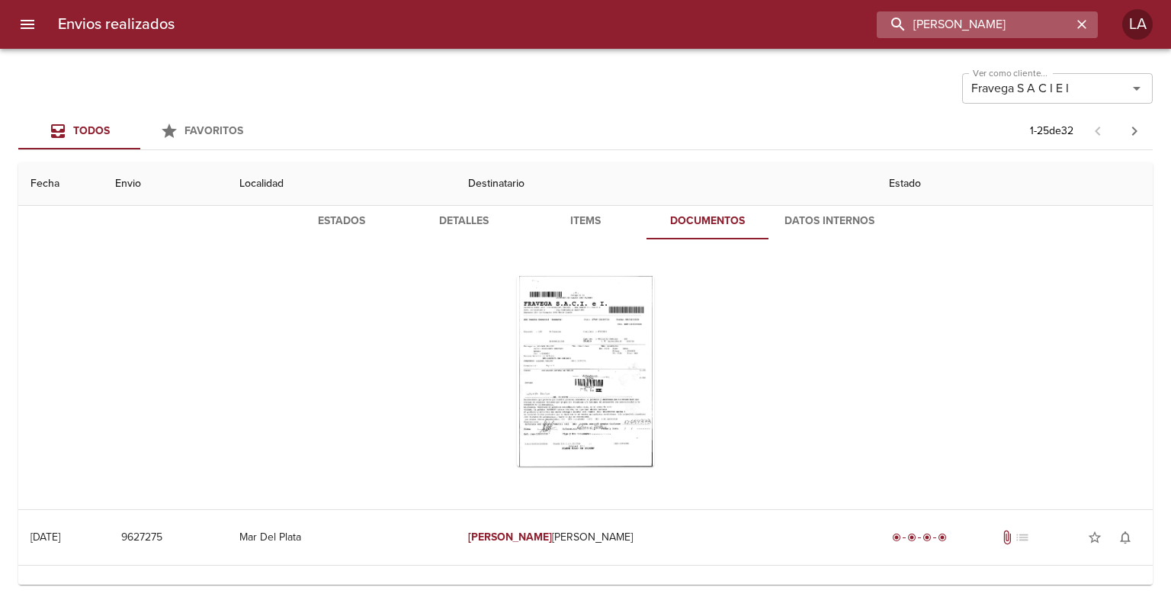
click at [1026, 22] on input "[PERSON_NAME]" at bounding box center [974, 24] width 195 height 27
click at [1025, 23] on input "[PERSON_NAME]" at bounding box center [974, 24] width 195 height 27
paste input "[PERSON_NAME]"
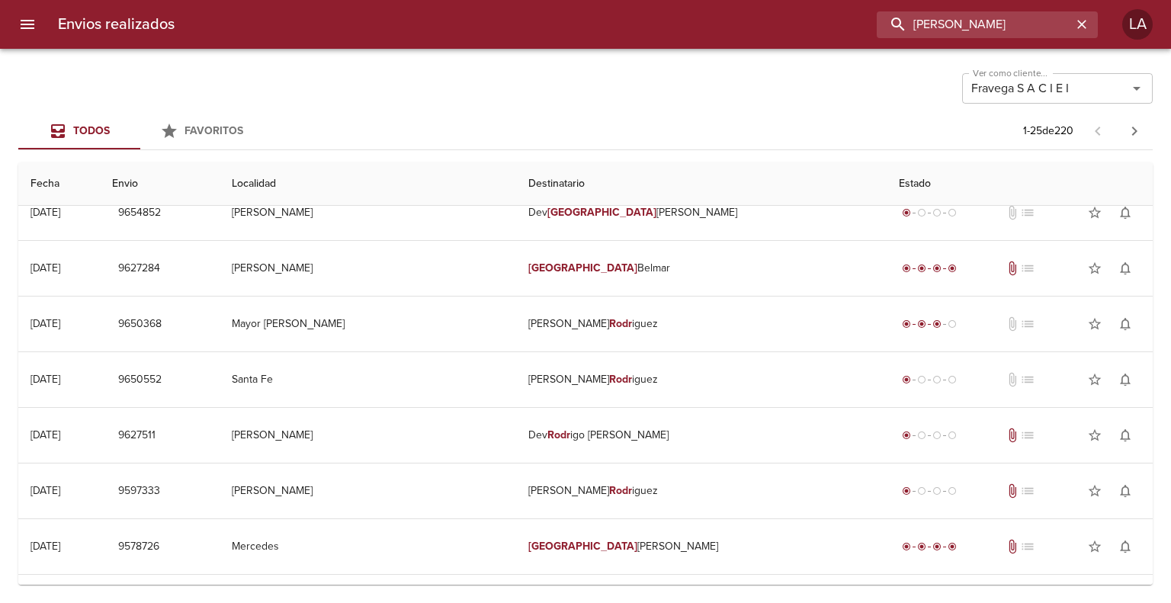
scroll to position [0, 0]
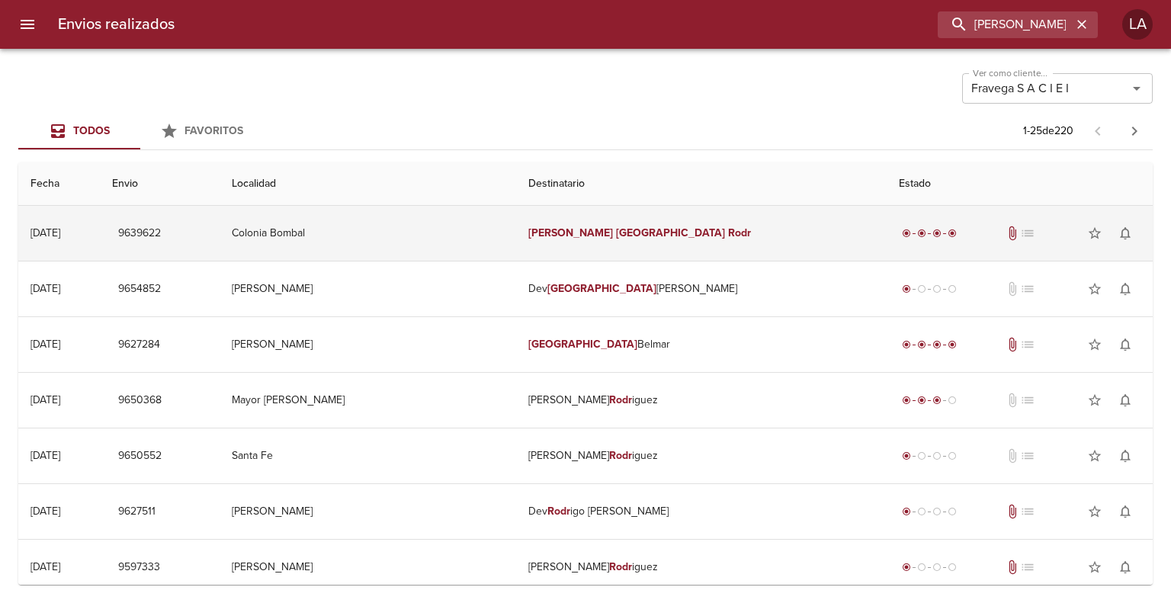
click at [728, 236] on em "Rodr" at bounding box center [739, 232] width 23 height 13
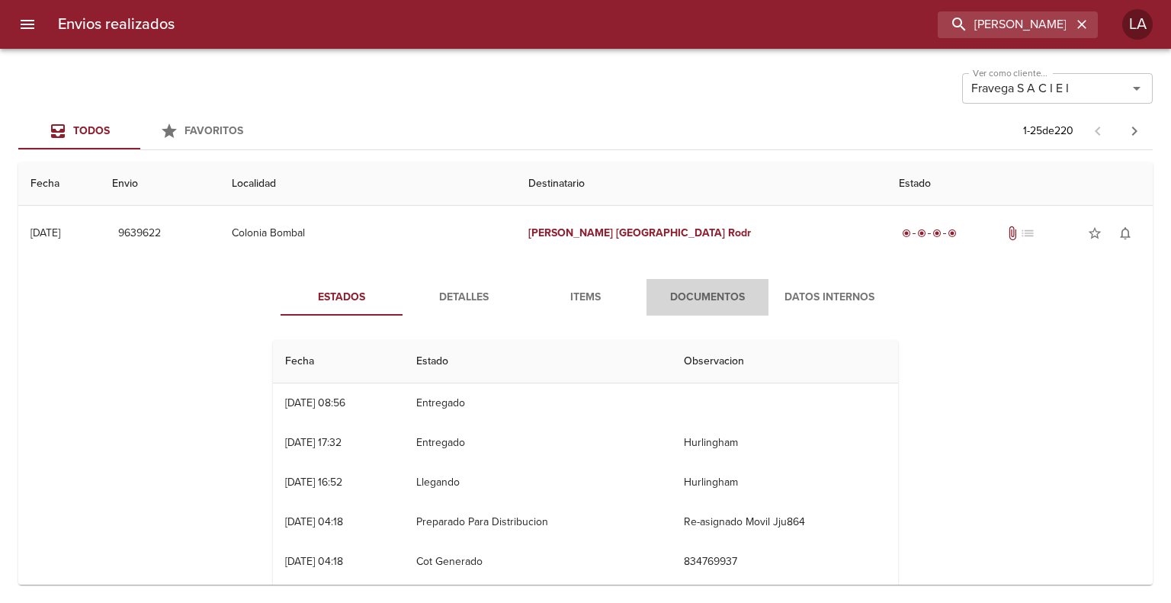
click at [719, 288] on span "Documentos" at bounding box center [708, 297] width 104 height 19
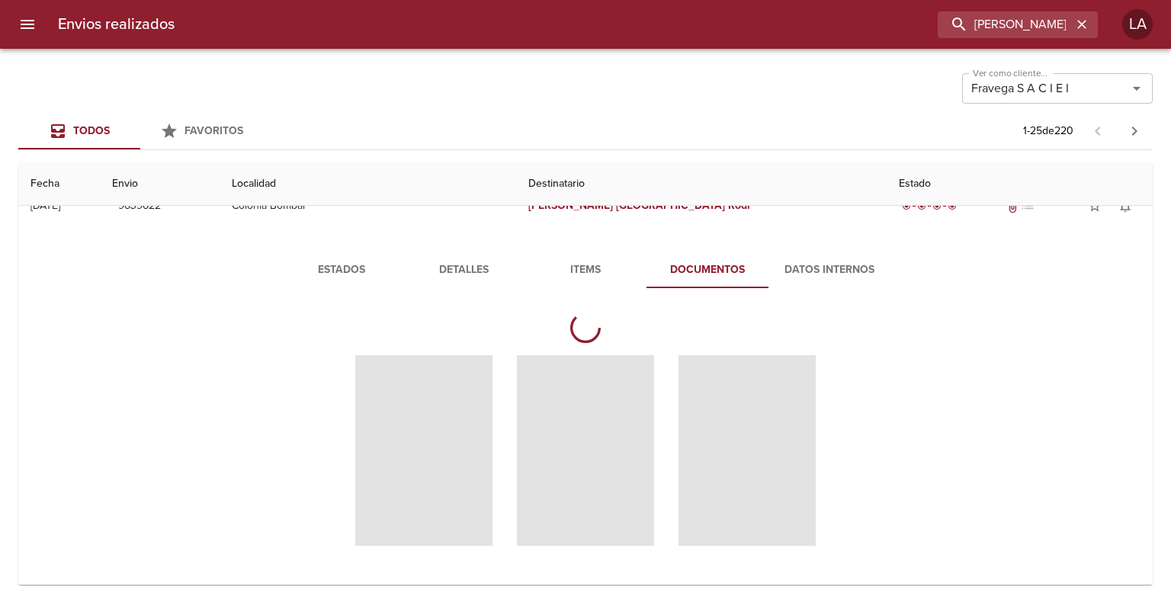
scroll to position [76, 0]
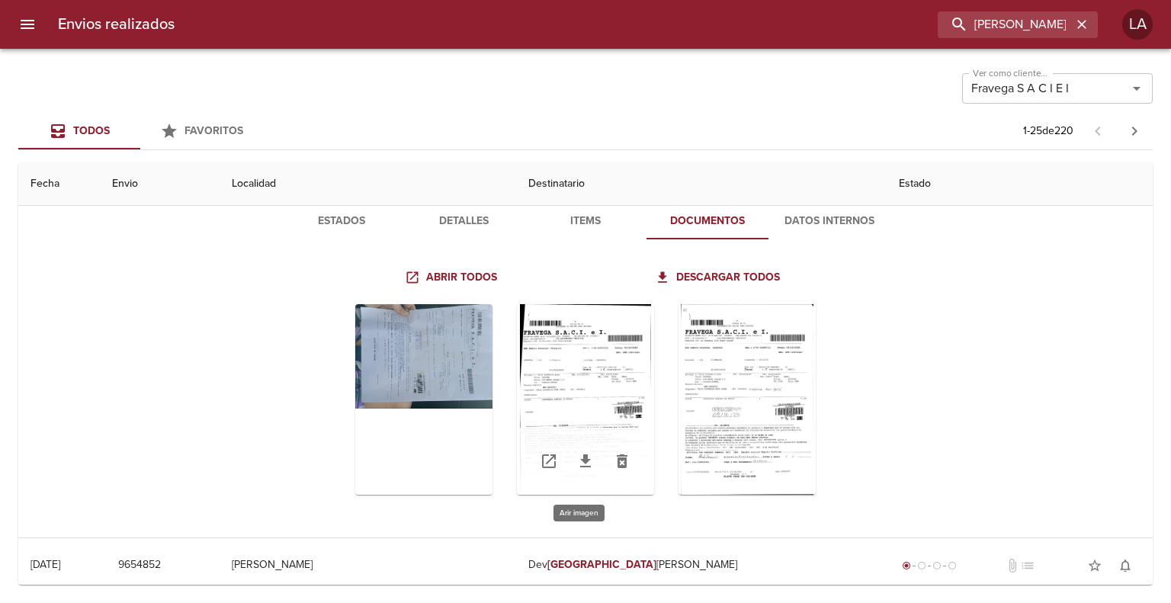
click at [554, 331] on div "Tabla de envíos del cliente" at bounding box center [585, 399] width 137 height 191
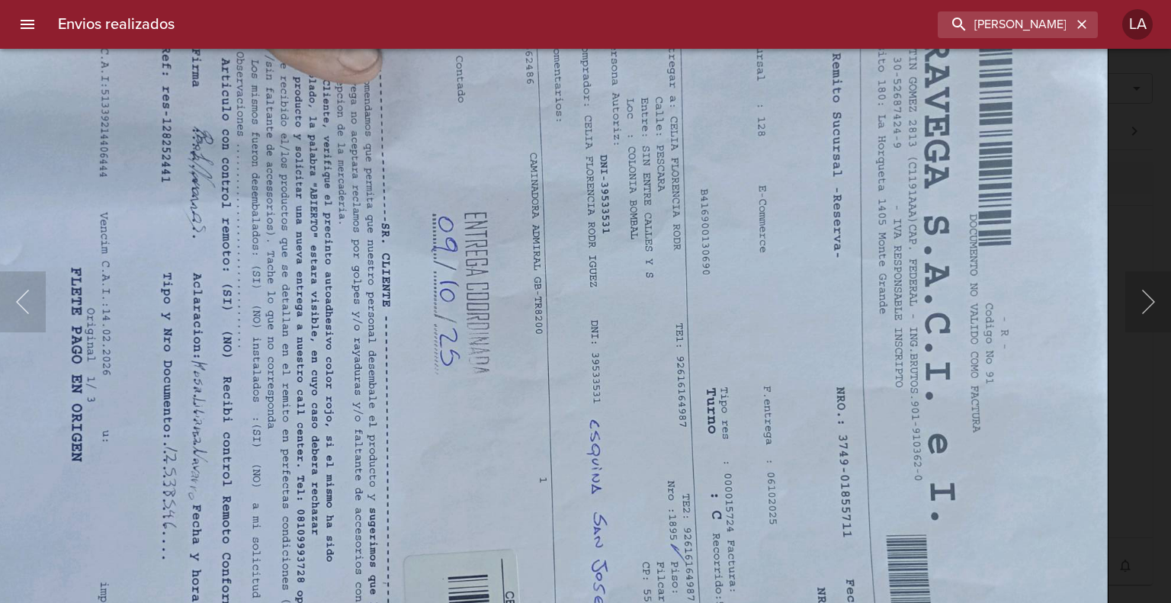
click at [1110, 237] on div "Lightbox" at bounding box center [585, 301] width 1171 height 603
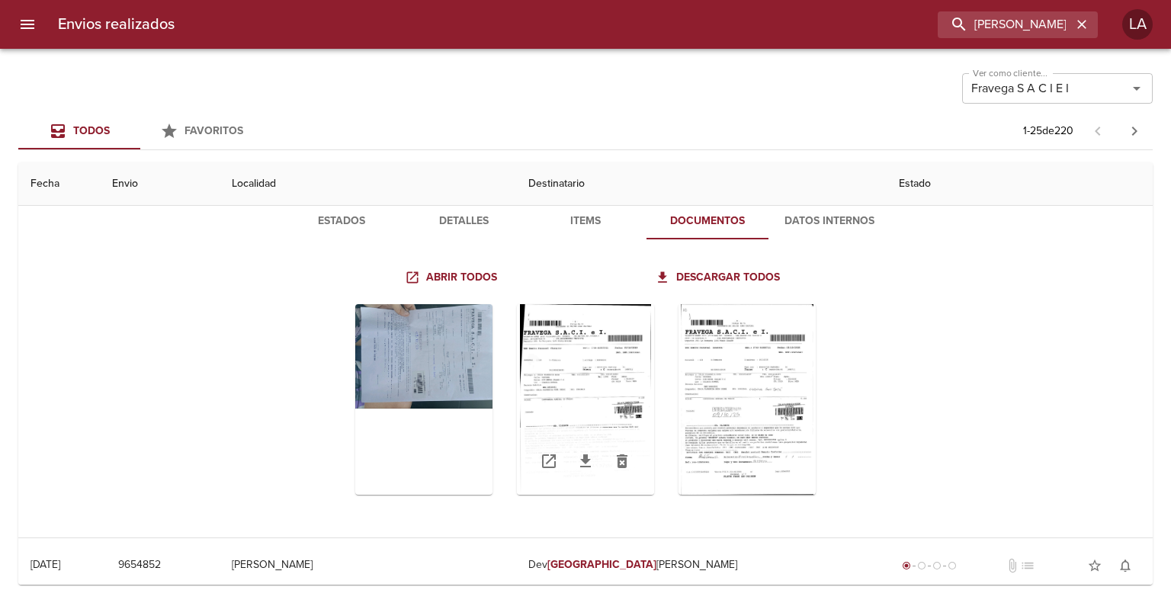
click at [604, 342] on div "Tabla de envíos del cliente" at bounding box center [585, 399] width 137 height 191
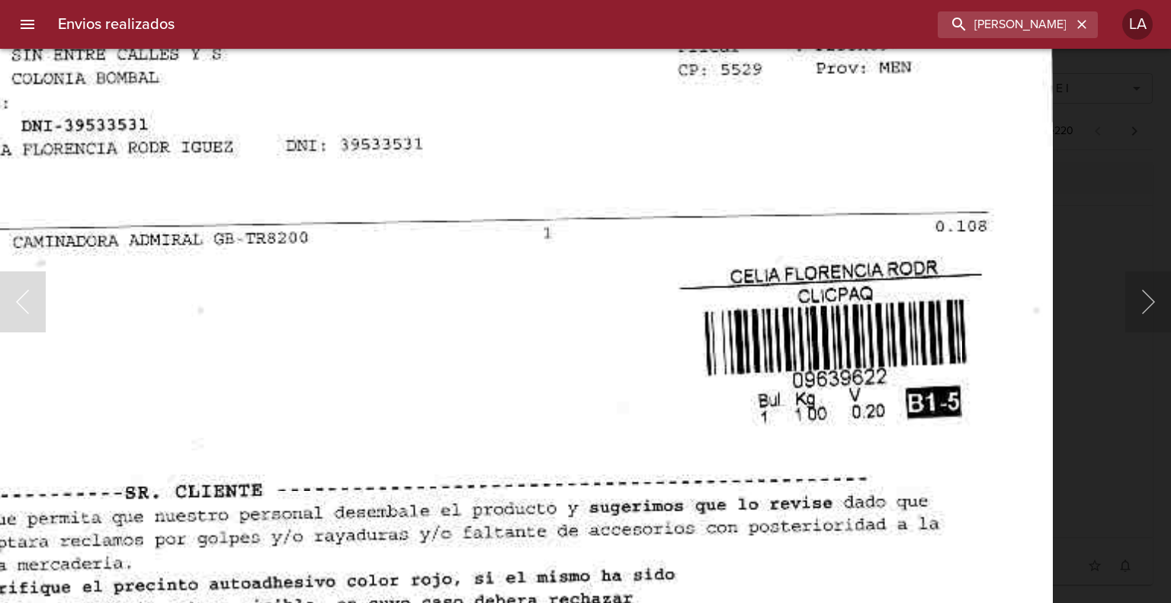
click at [859, 288] on img "Lightbox" at bounding box center [428, 241] width 1250 height 1819
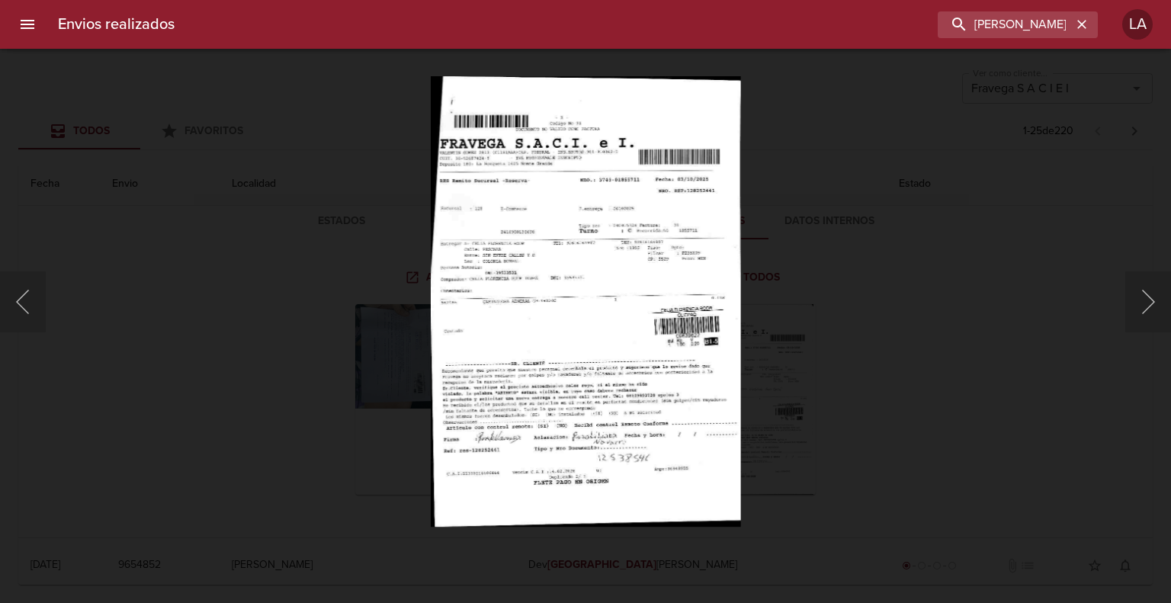
click at [701, 258] on img "Lightbox" at bounding box center [586, 301] width 310 height 451
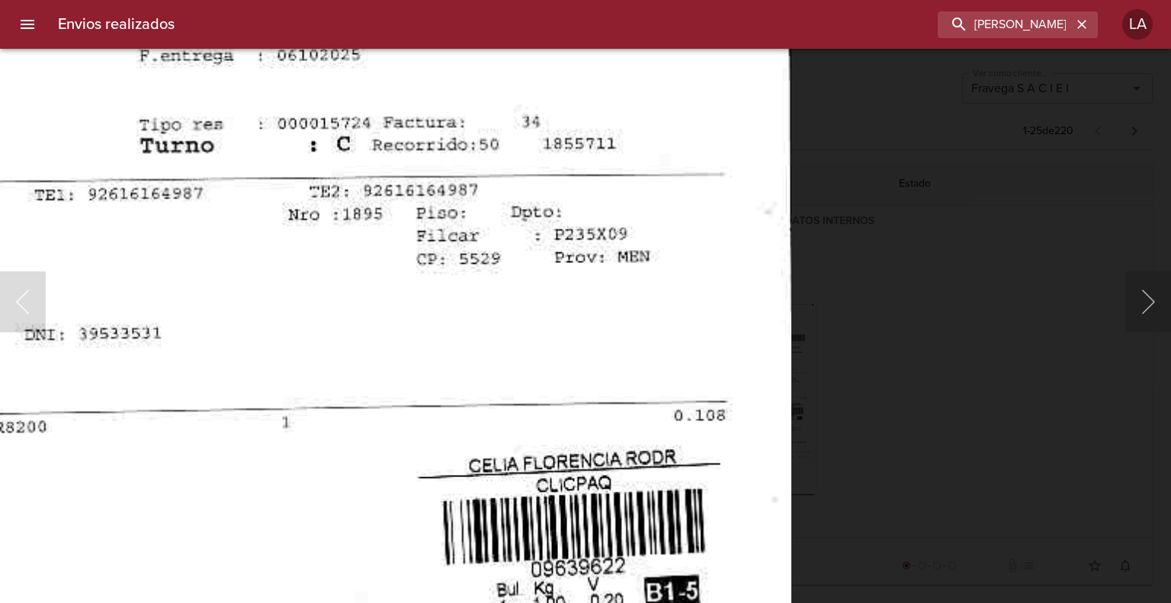
click at [887, 271] on div "Lightbox" at bounding box center [585, 301] width 1171 height 603
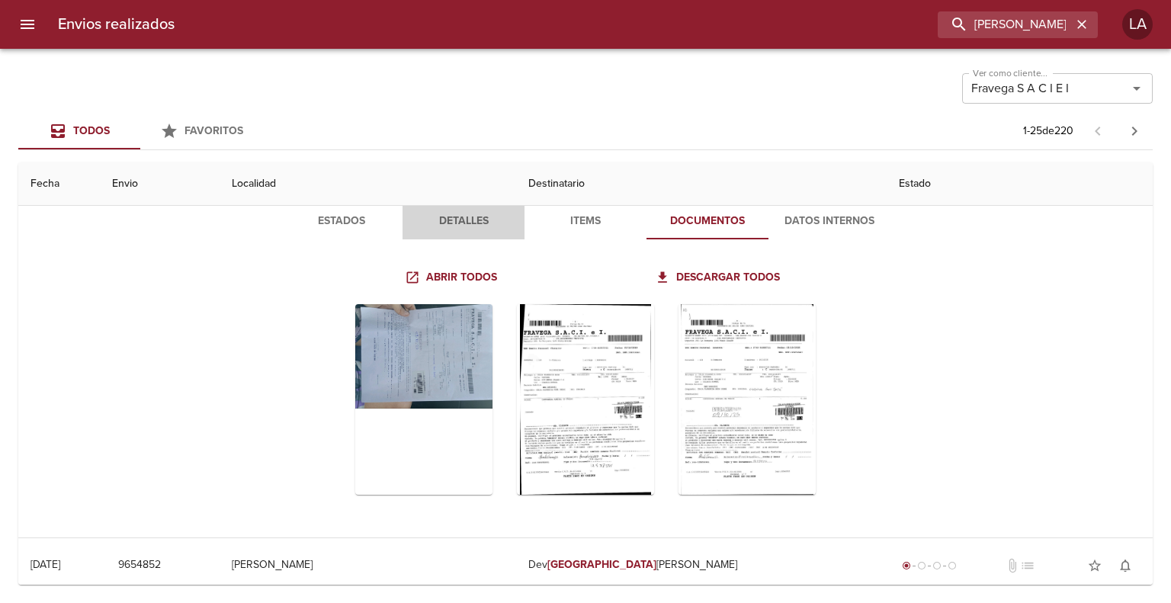
click at [451, 214] on span "Detalles" at bounding box center [464, 221] width 104 height 19
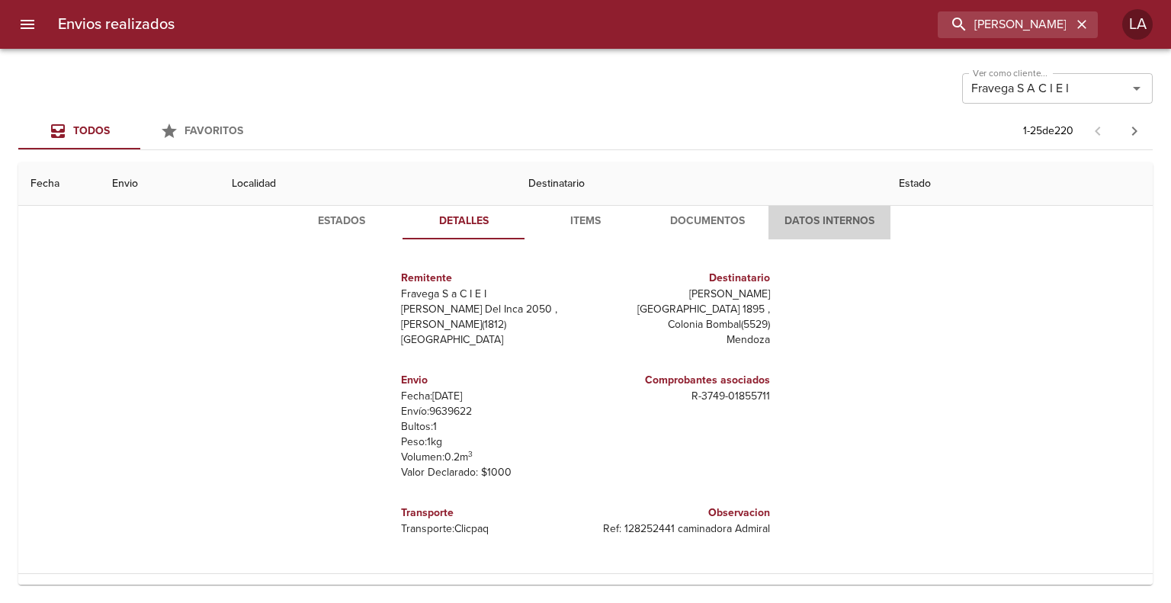
click at [807, 215] on span "Datos Internos" at bounding box center [830, 221] width 104 height 19
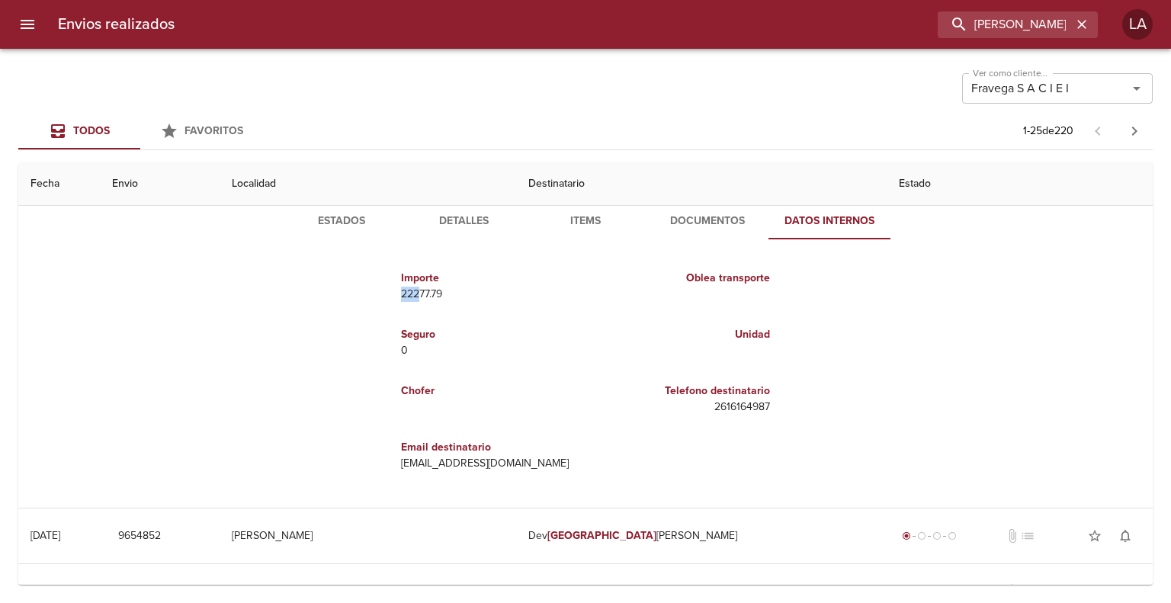
drag, startPoint x: 393, startPoint y: 289, endPoint x: 415, endPoint y: 291, distance: 21.5
click at [415, 291] on div "Importe 22277.79" at bounding box center [490, 286] width 191 height 56
click at [406, 298] on p "22277.79" at bounding box center [490, 294] width 178 height 15
click at [406, 289] on p "22277.79" at bounding box center [490, 294] width 178 height 15
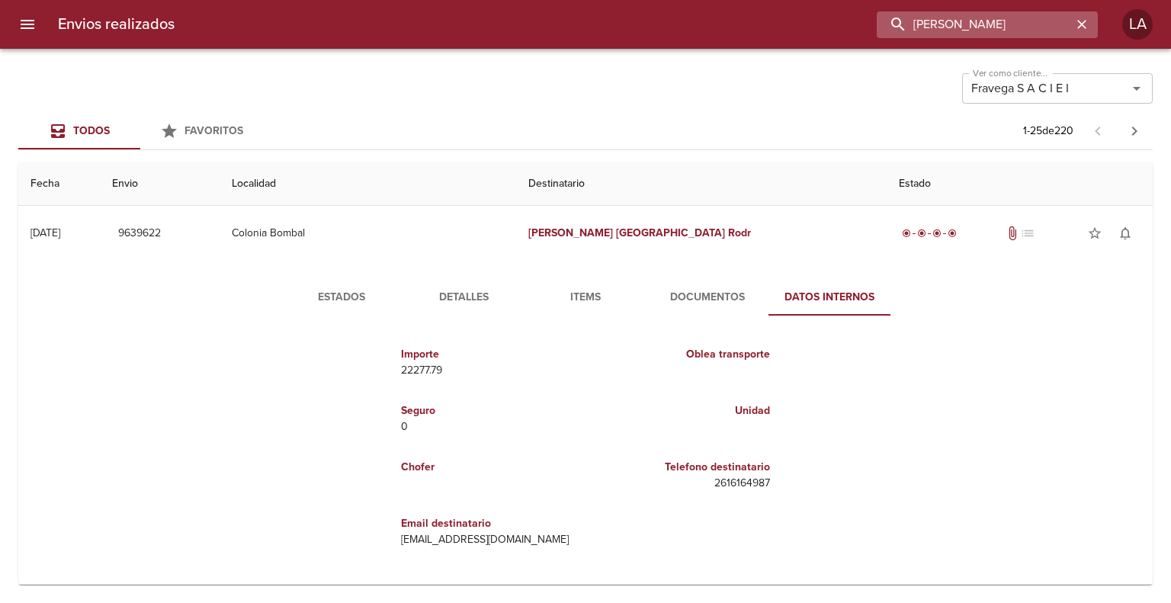
click at [1014, 19] on input "[PERSON_NAME]" at bounding box center [974, 24] width 195 height 27
click at [1013, 19] on input "[PERSON_NAME]" at bounding box center [974, 24] width 195 height 27
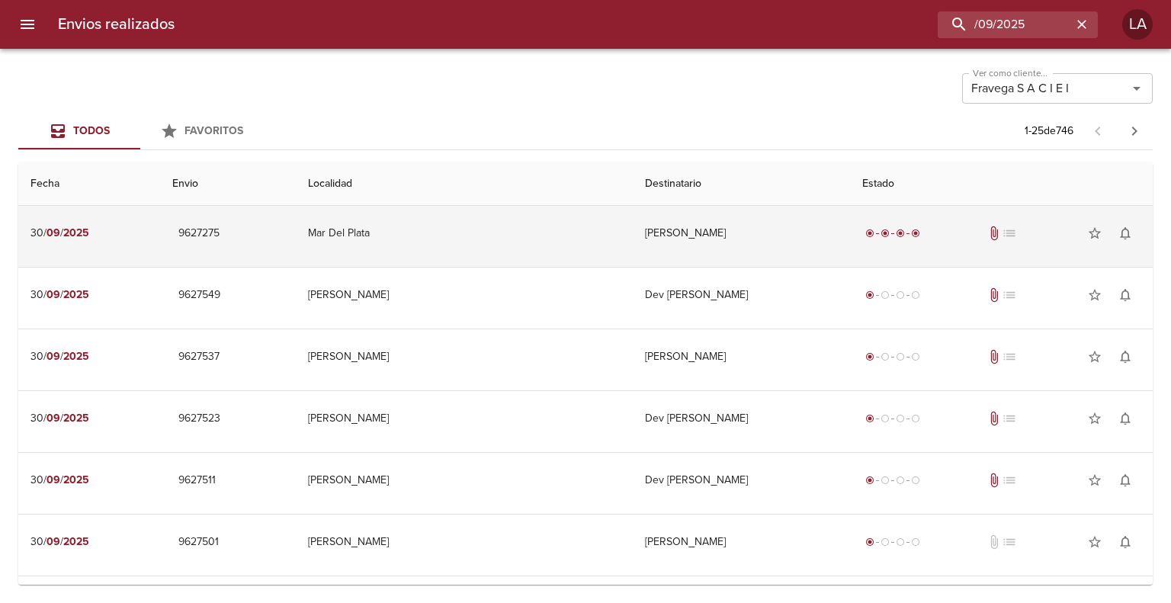
click at [633, 230] on td "[PERSON_NAME]" at bounding box center [741, 233] width 217 height 55
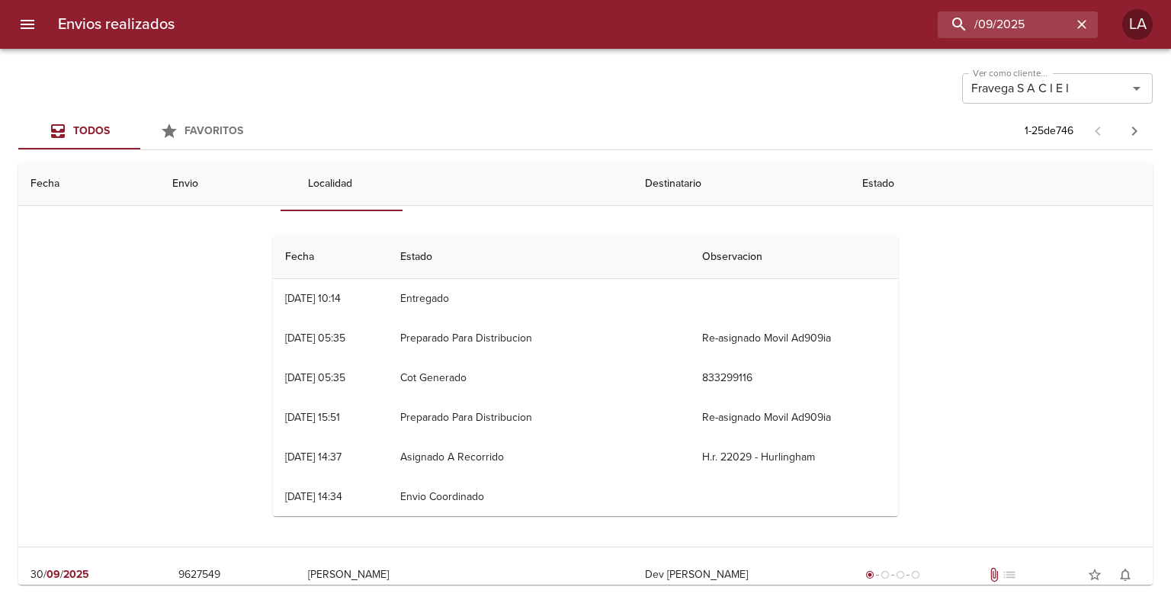
scroll to position [76, 0]
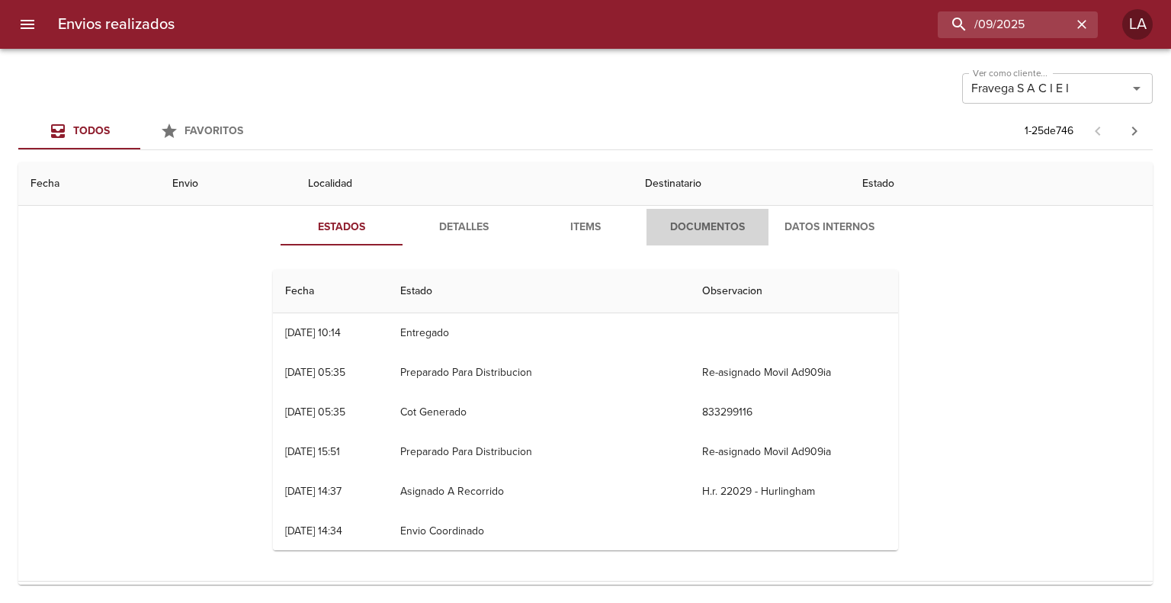
click at [717, 240] on button "Documentos" at bounding box center [707, 227] width 122 height 37
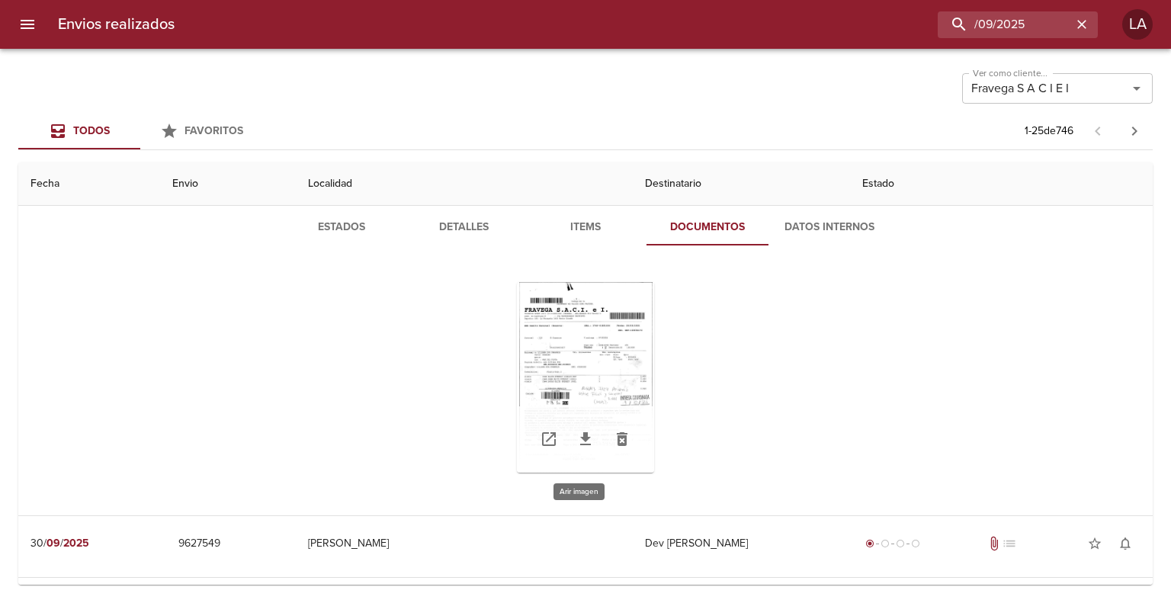
click at [617, 339] on div "Tabla de envíos del cliente" at bounding box center [585, 377] width 137 height 191
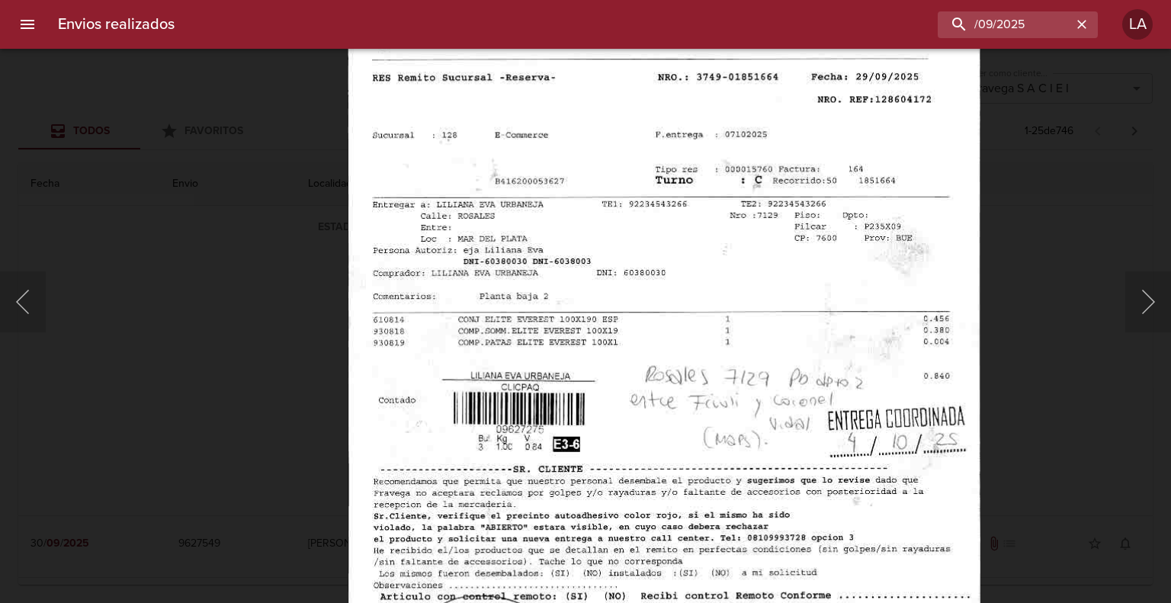
click at [1057, 319] on div "Lightbox" at bounding box center [585, 301] width 1171 height 603
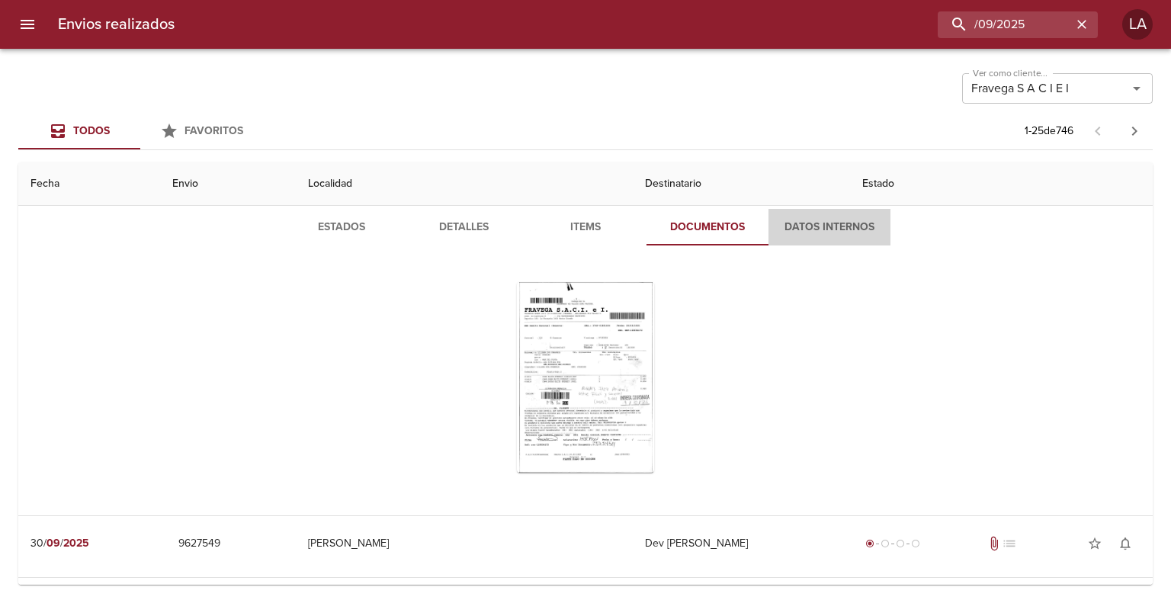
click at [804, 232] on span "Datos Internos" at bounding box center [830, 227] width 104 height 19
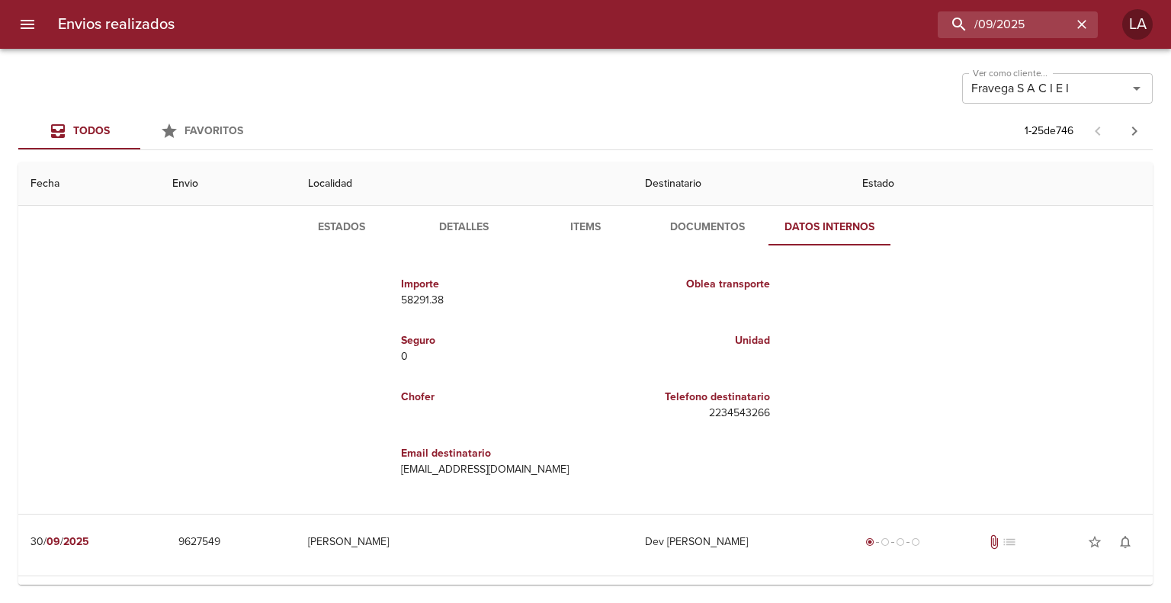
click at [441, 221] on span "Detalles" at bounding box center [464, 227] width 104 height 19
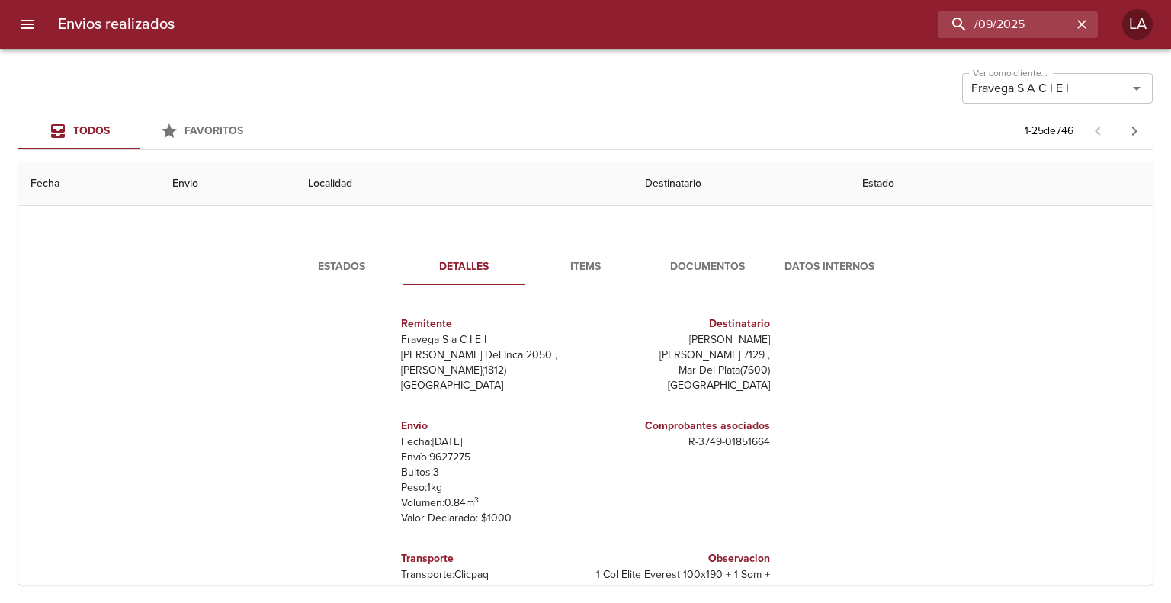
scroll to position [0, 0]
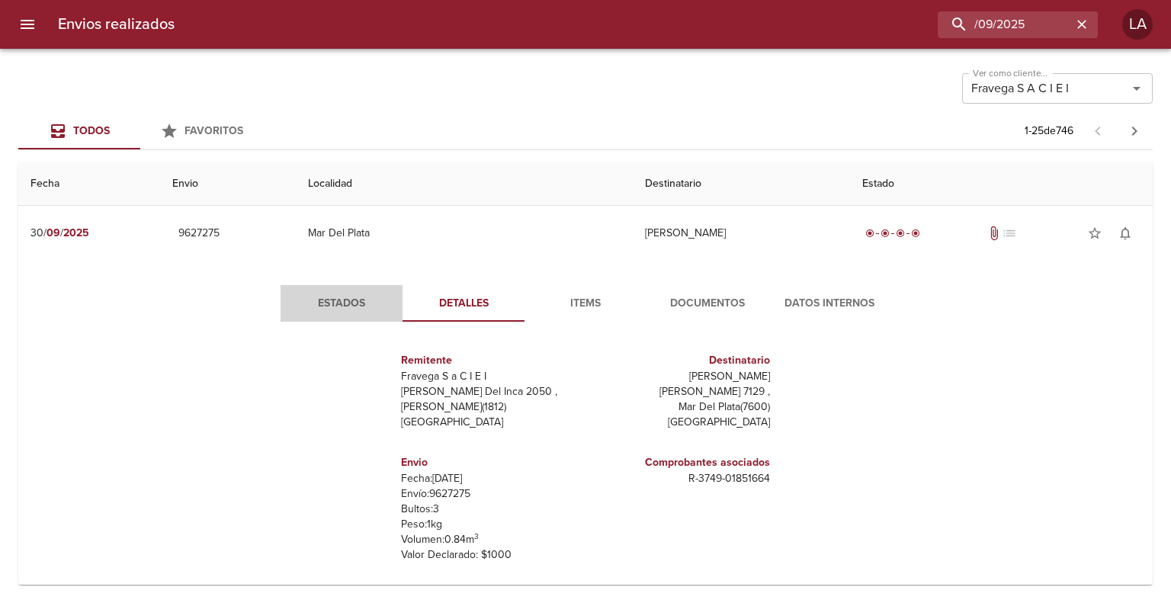
click at [324, 313] on button "Estados" at bounding box center [342, 303] width 122 height 37
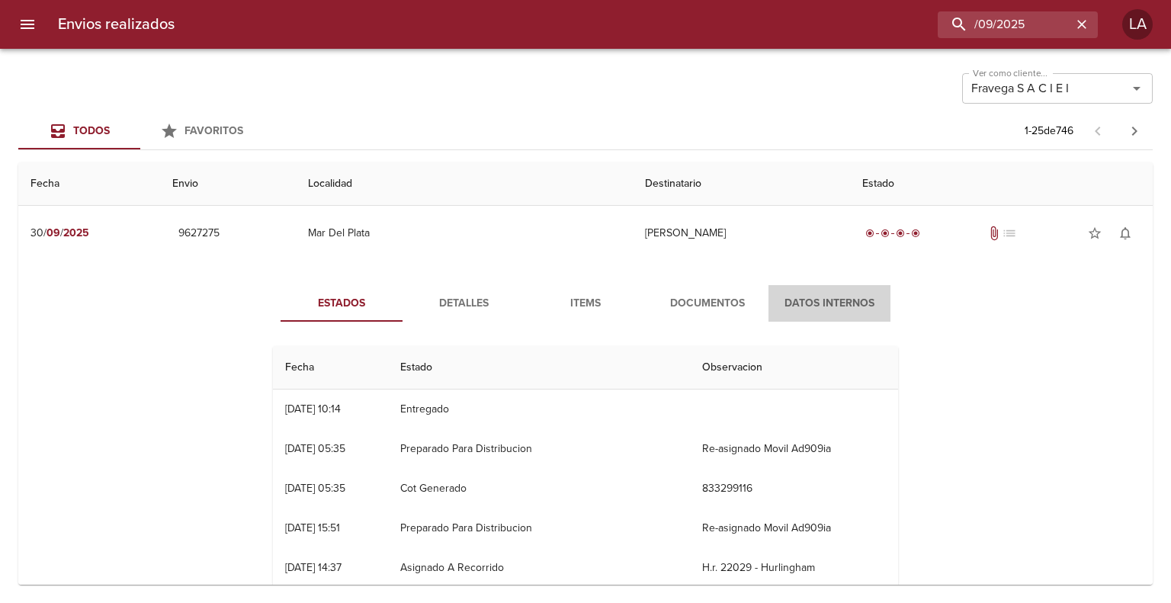
click at [791, 301] on span "Datos Internos" at bounding box center [830, 303] width 104 height 19
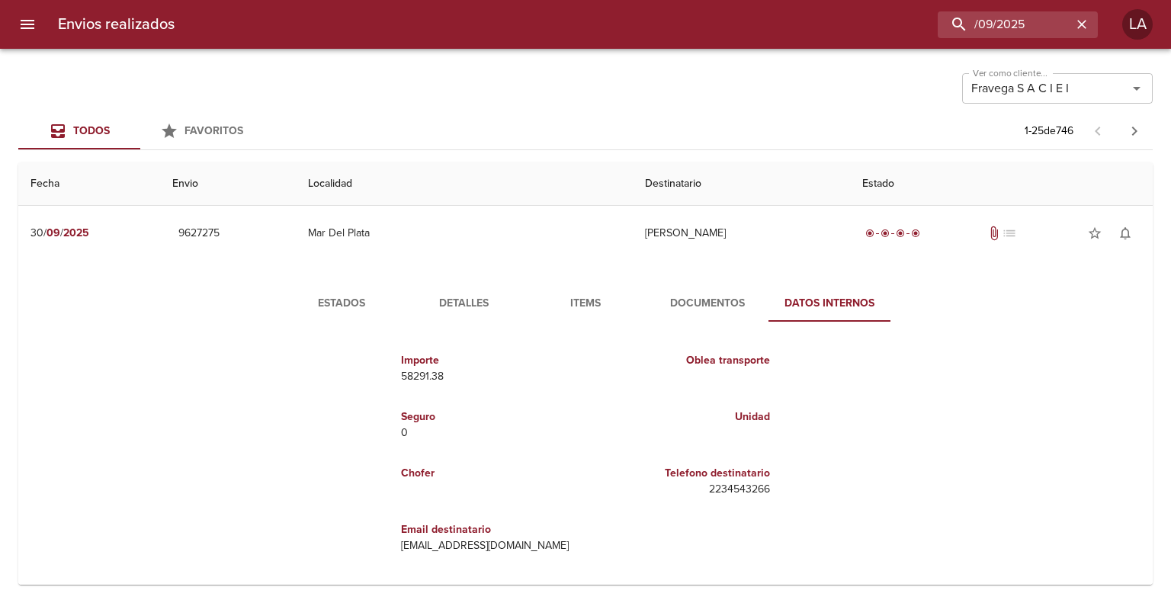
click at [457, 290] on button "Detalles" at bounding box center [464, 303] width 122 height 37
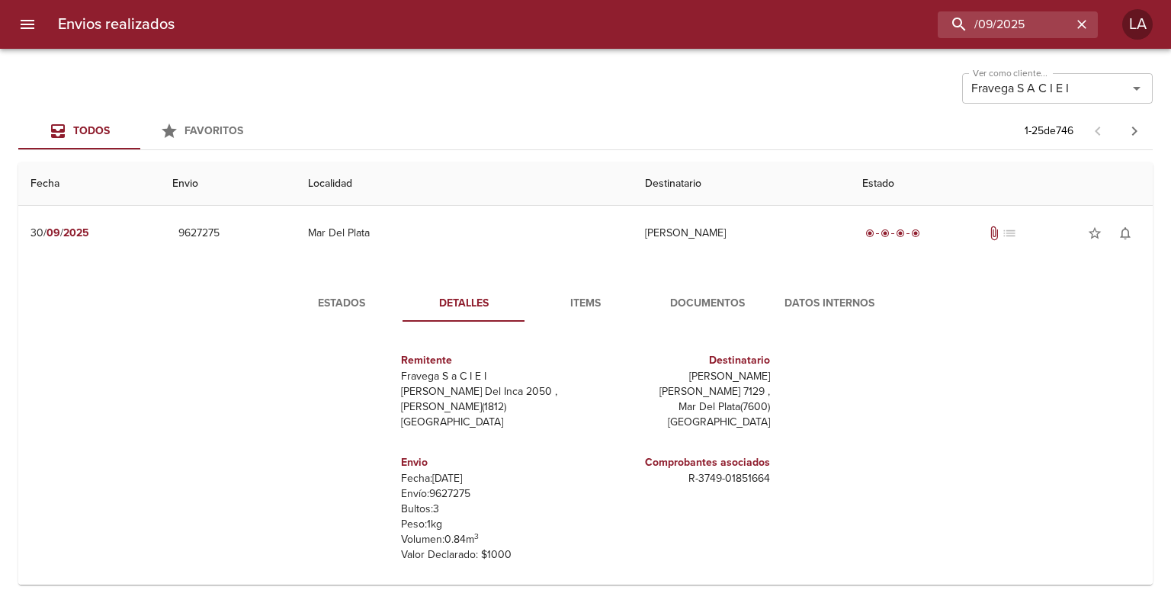
click at [837, 304] on span "Datos Internos" at bounding box center [830, 303] width 104 height 19
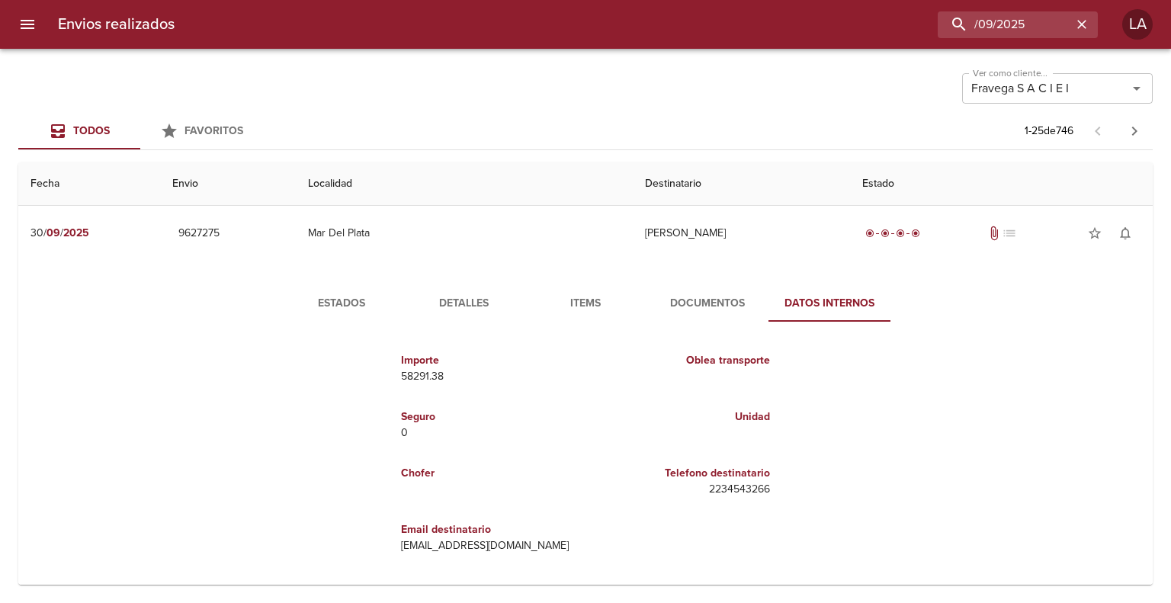
click at [351, 294] on span "Estados" at bounding box center [342, 303] width 104 height 19
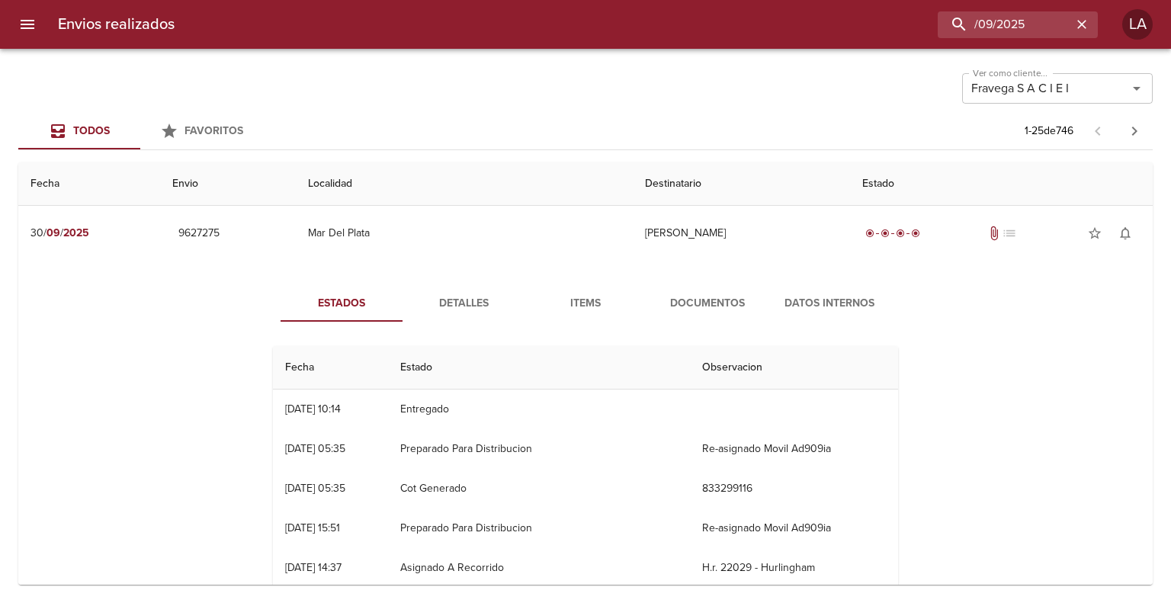
click at [451, 313] on button "Detalles" at bounding box center [464, 303] width 122 height 37
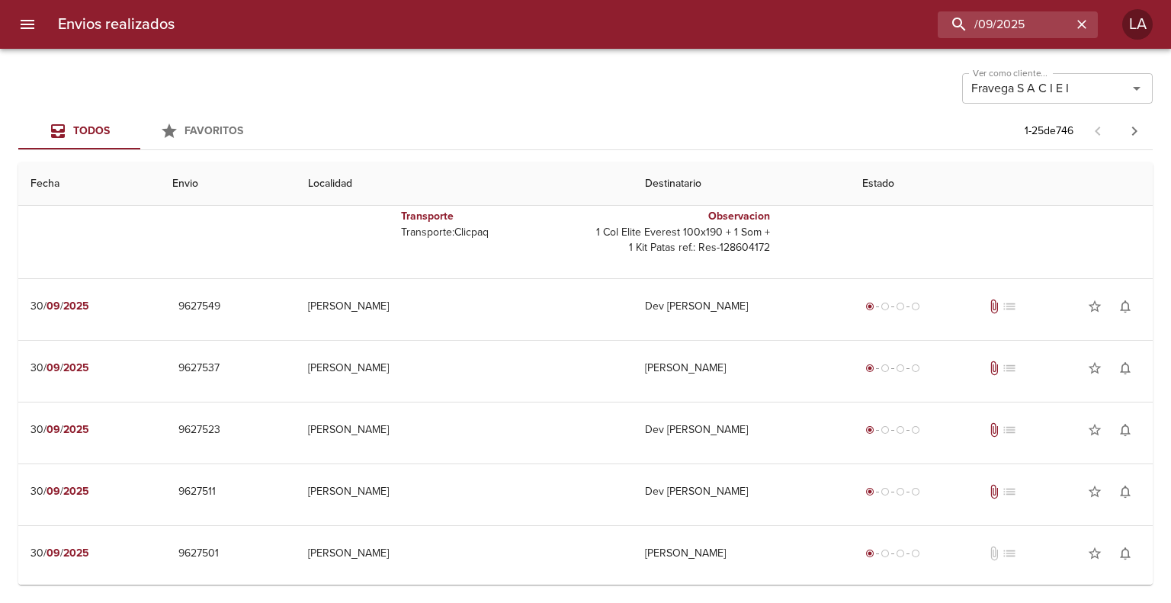
scroll to position [381, 0]
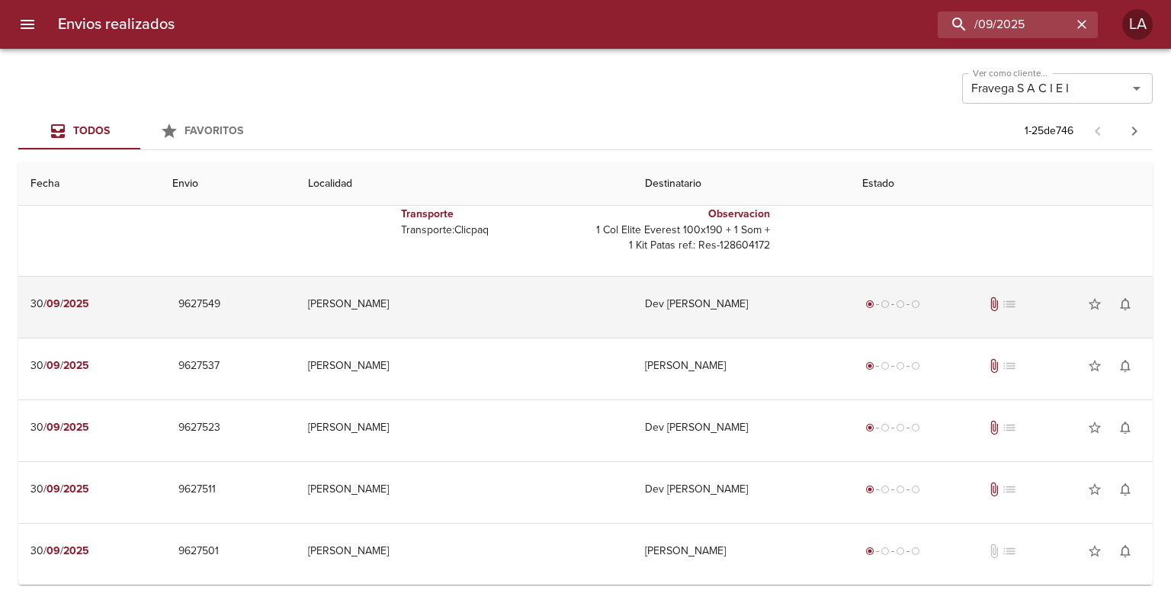
click at [761, 292] on td "Dev [PERSON_NAME]" at bounding box center [741, 304] width 217 height 55
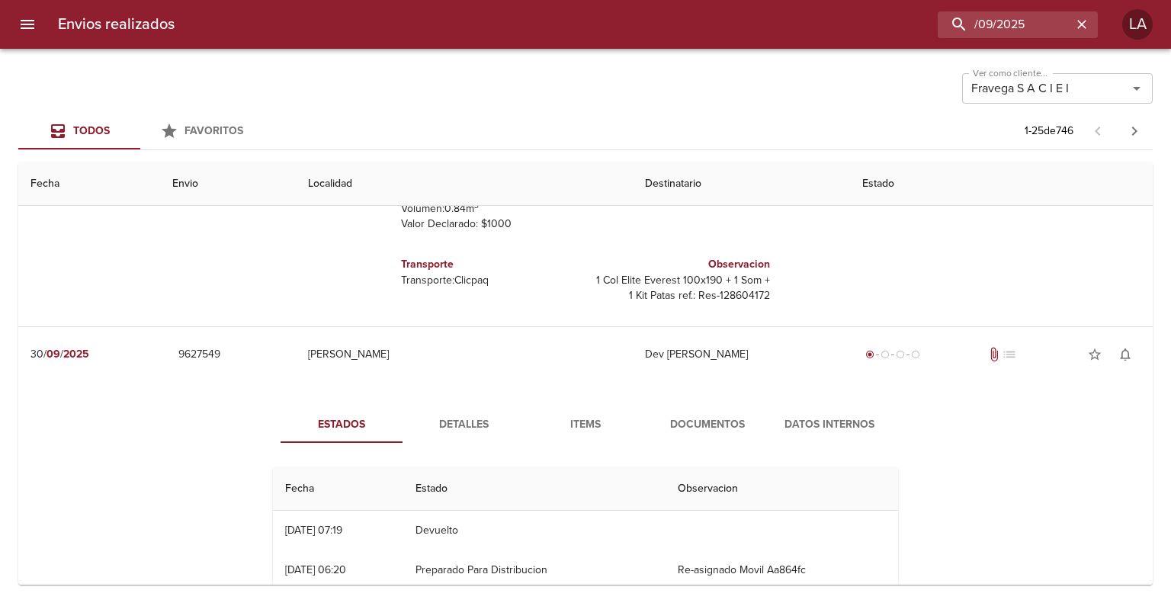
scroll to position [305, 0]
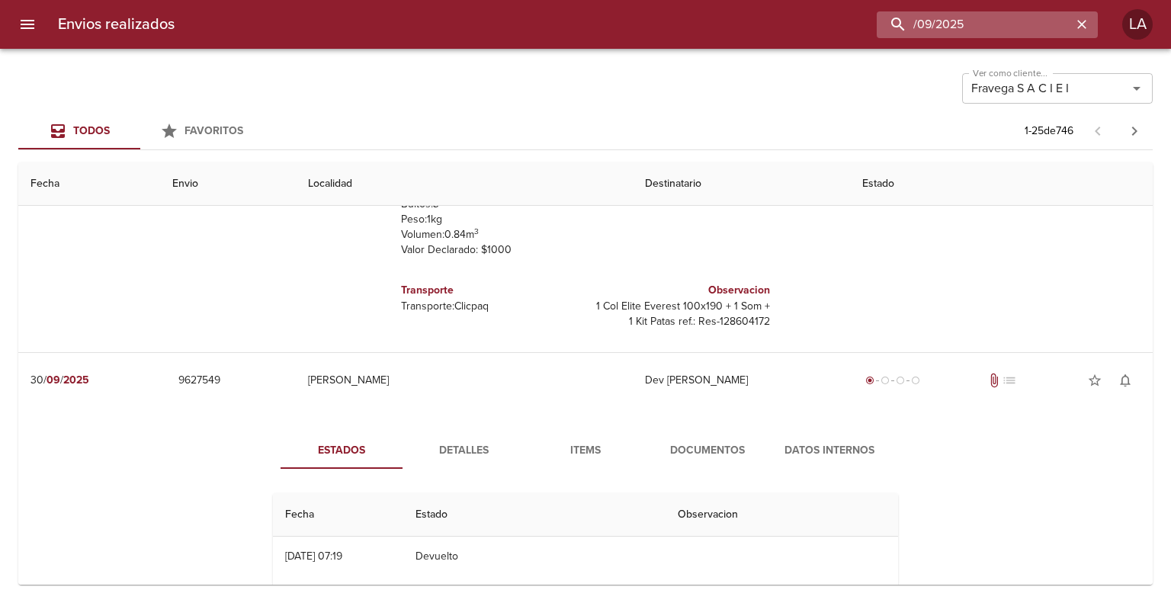
click at [1030, 25] on input "/09/2025" at bounding box center [974, 24] width 195 height 27
paste input "9627438"
type input "9627438"
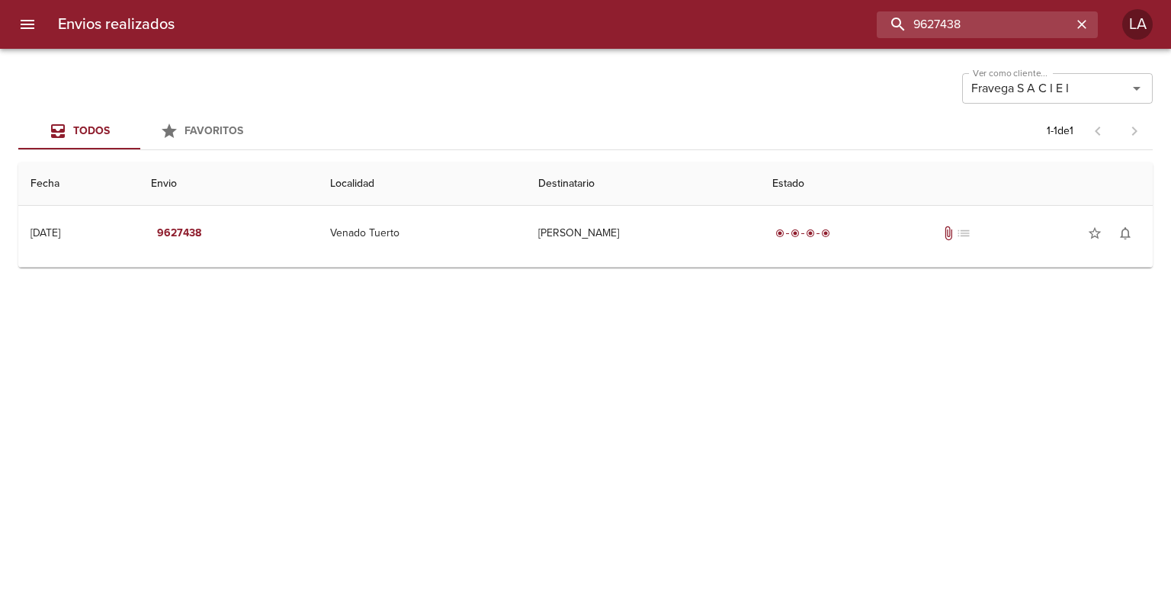
scroll to position [0, 0]
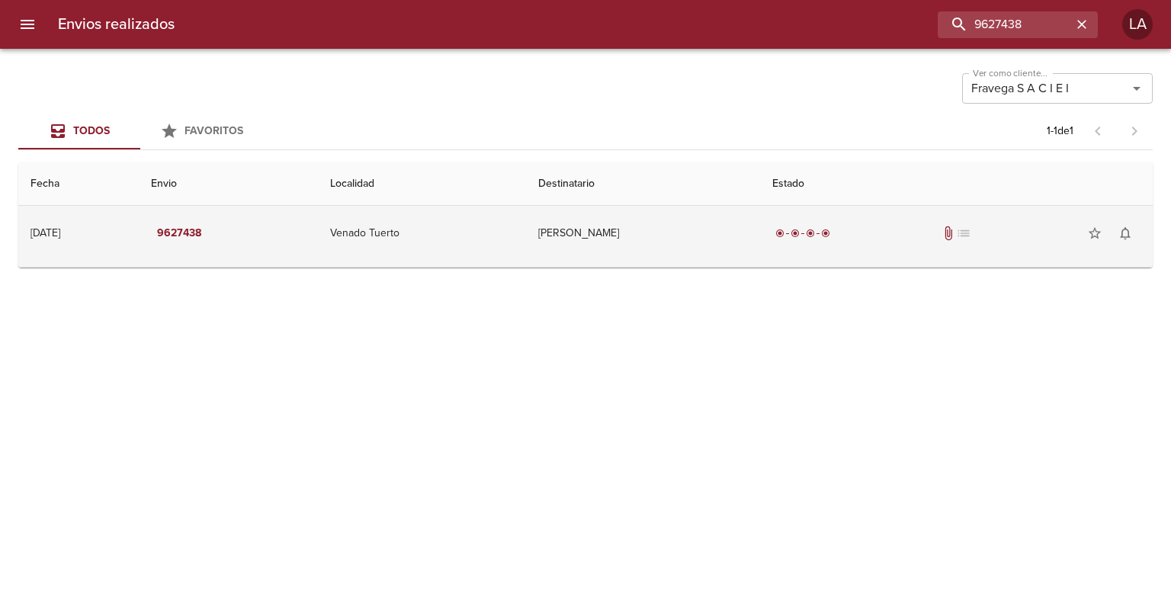
click at [684, 242] on td "[PERSON_NAME]" at bounding box center [642, 233] width 233 height 55
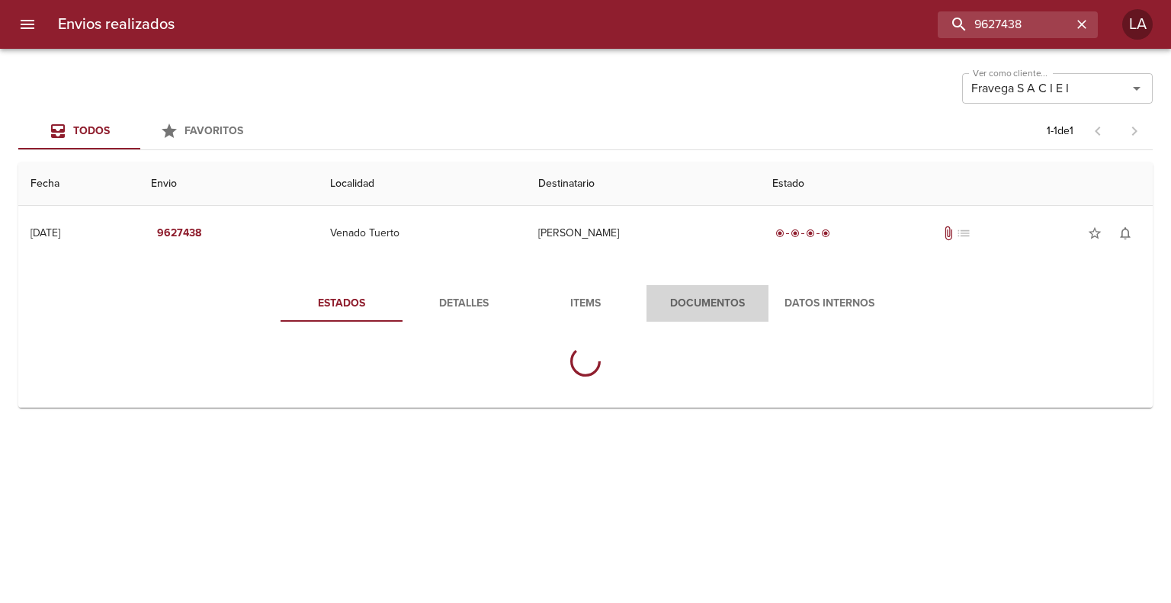
click at [688, 300] on span "Documentos" at bounding box center [708, 303] width 104 height 19
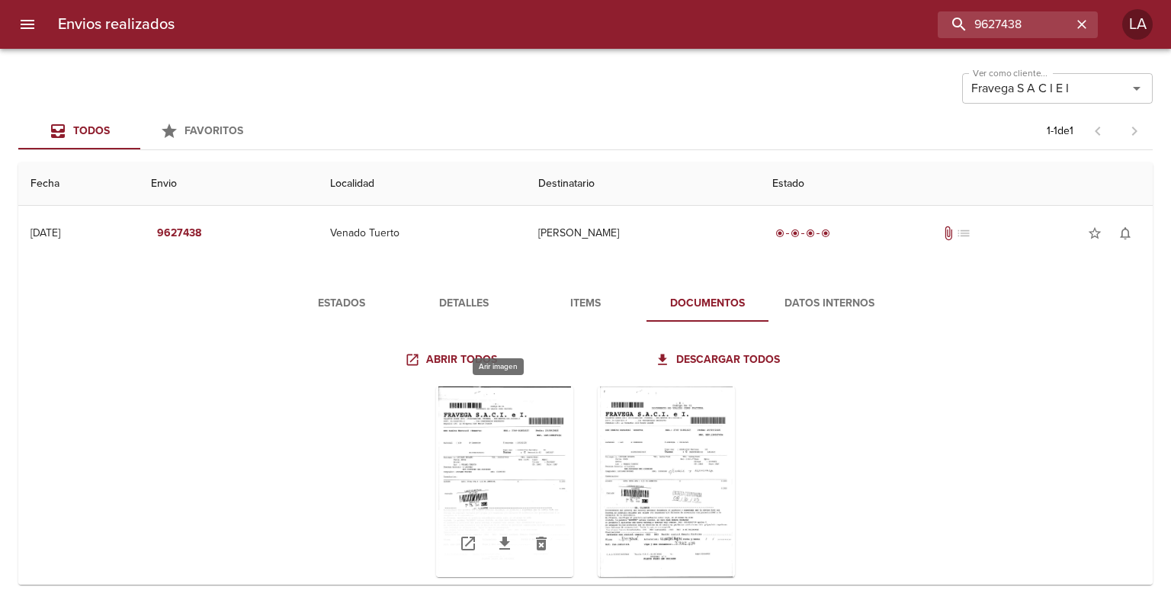
click at [457, 414] on div "Tabla de envíos del cliente" at bounding box center [504, 482] width 137 height 191
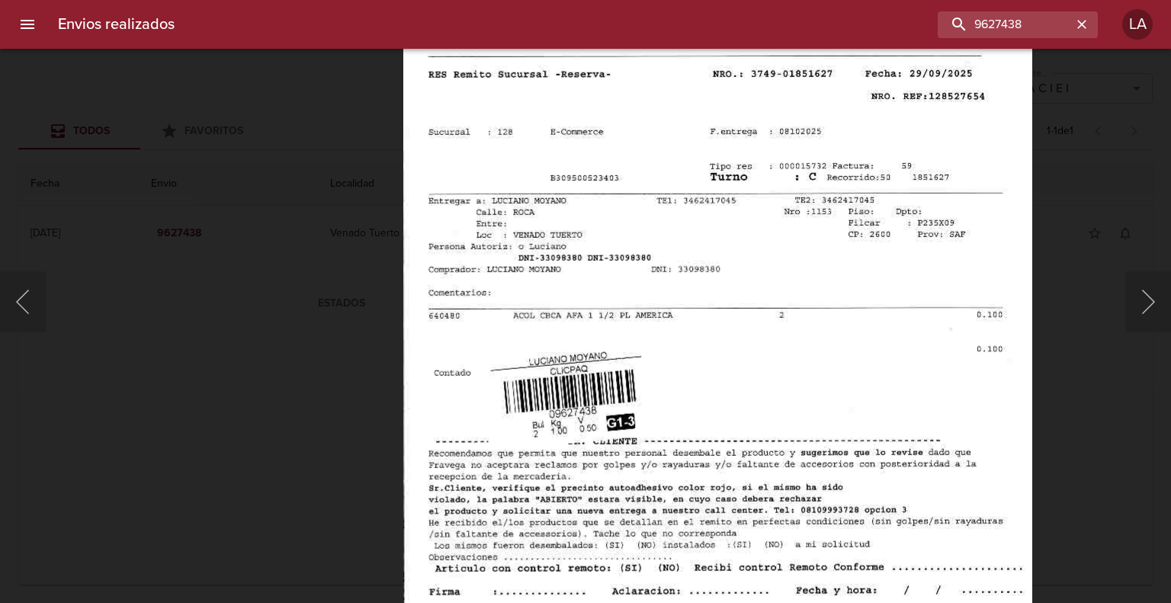
click at [1033, 310] on div "Lightbox" at bounding box center [585, 301] width 1171 height 603
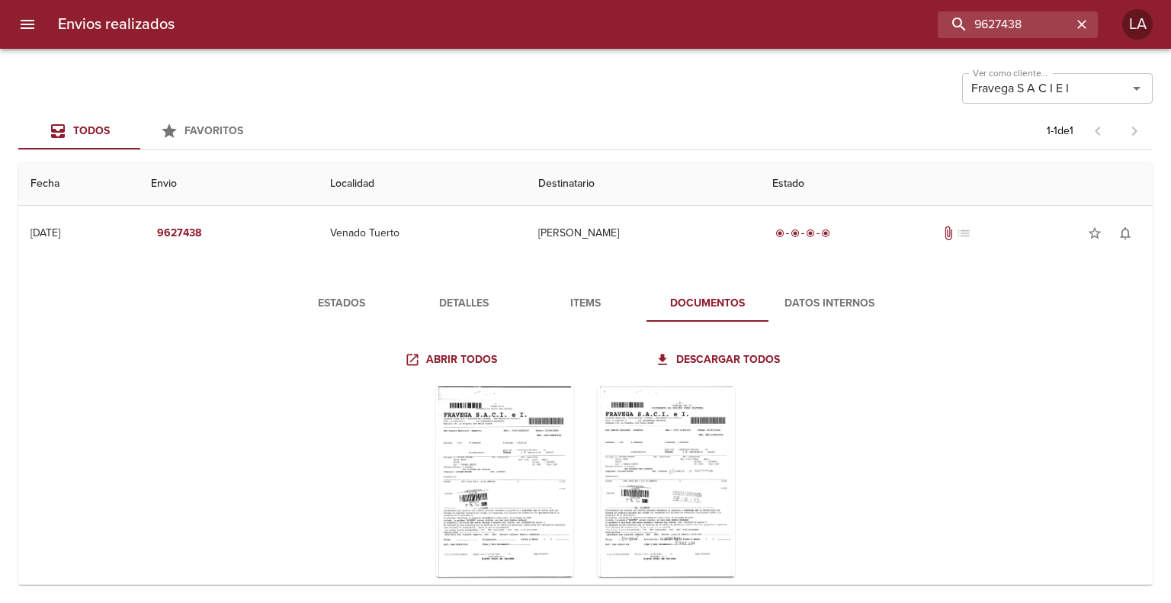
click at [451, 300] on span "Detalles" at bounding box center [464, 303] width 104 height 19
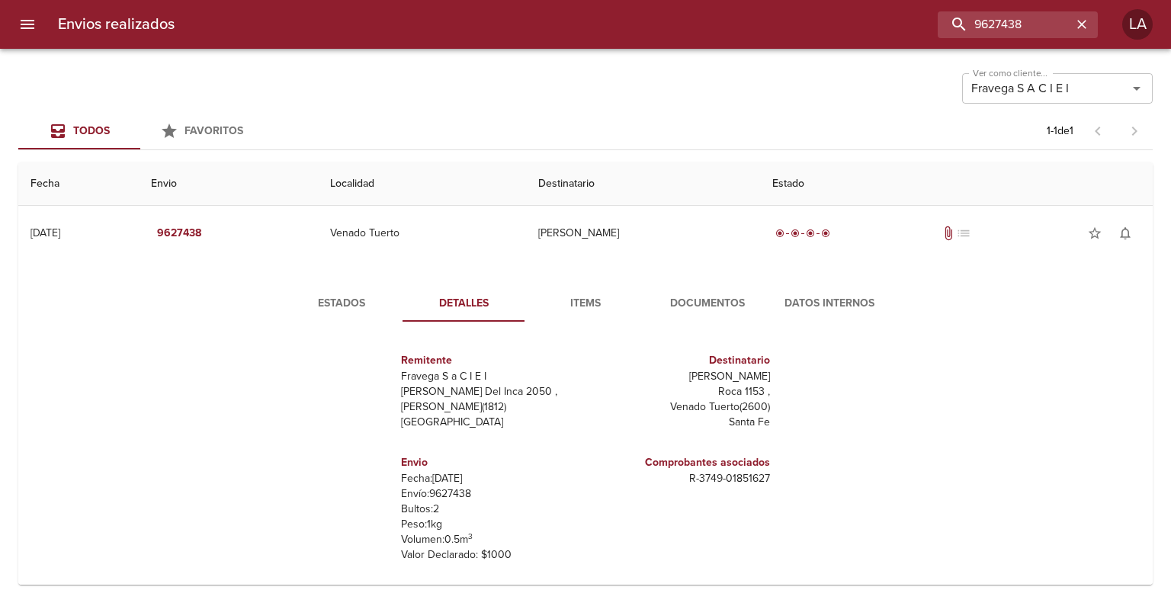
click at [1033, 48] on div "Envios realizados 9627438 LA" at bounding box center [585, 24] width 1171 height 49
click at [1015, 27] on input "9627438" at bounding box center [974, 24] width 195 height 27
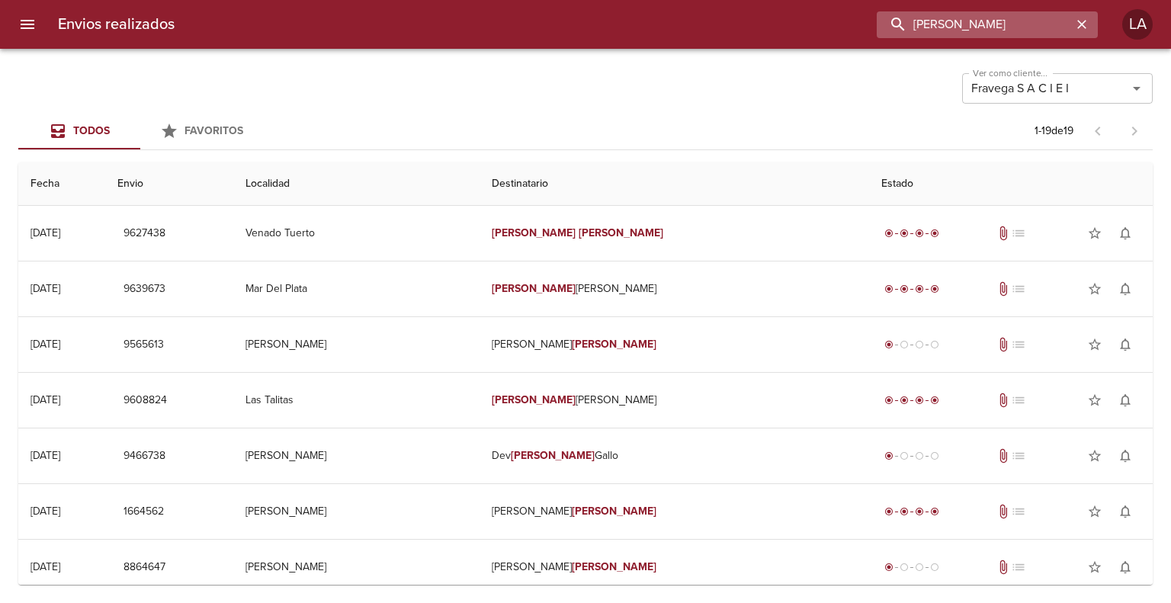
click at [991, 27] on input "[PERSON_NAME]" at bounding box center [974, 24] width 195 height 27
paste input "9627438"
type input "9627438"
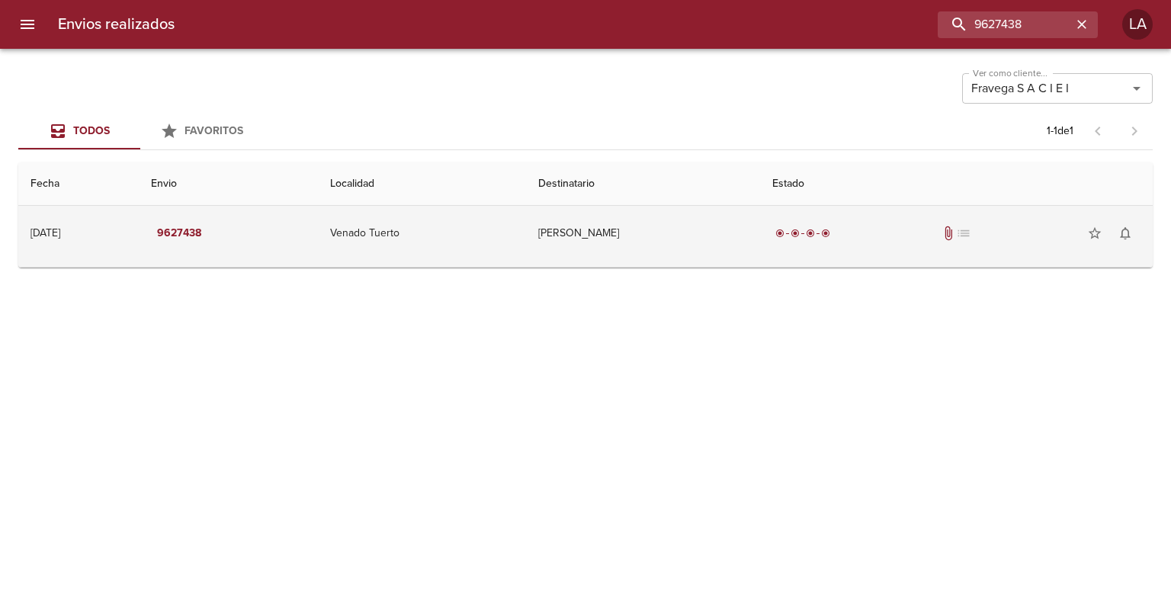
click at [668, 221] on td "[PERSON_NAME]" at bounding box center [642, 233] width 233 height 55
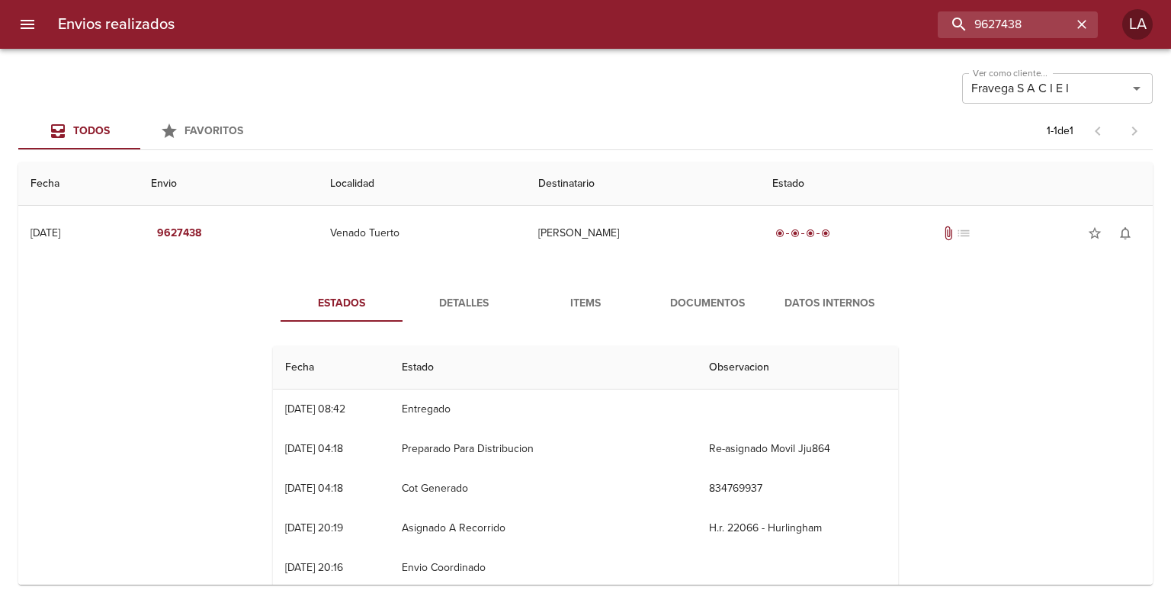
click at [658, 300] on span "Documentos" at bounding box center [708, 303] width 104 height 19
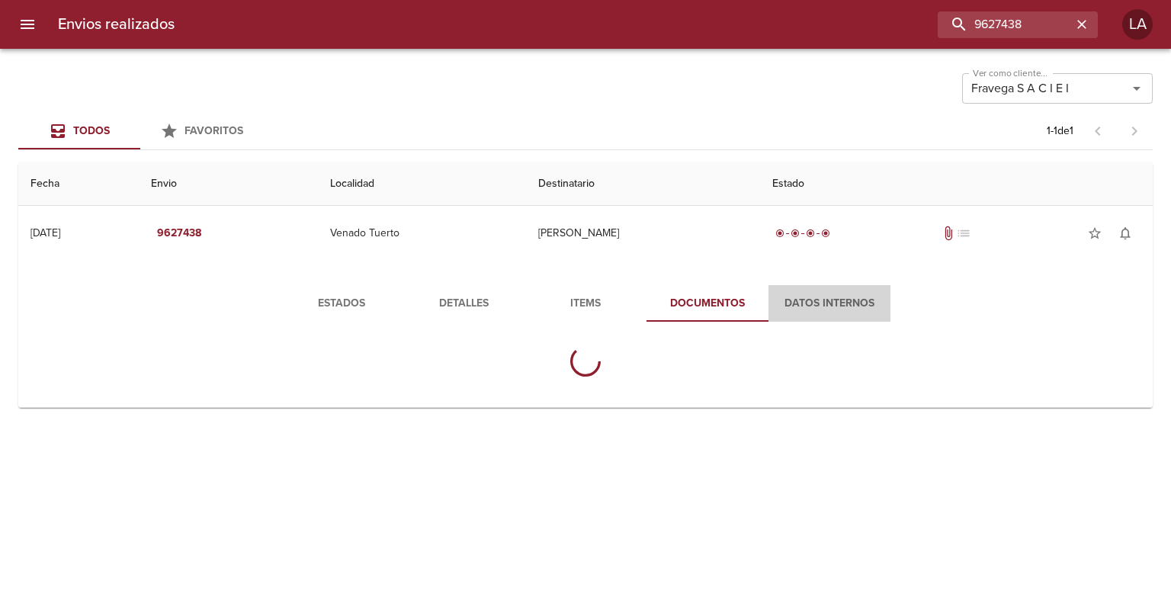
click at [815, 301] on span "Datos Internos" at bounding box center [830, 303] width 104 height 19
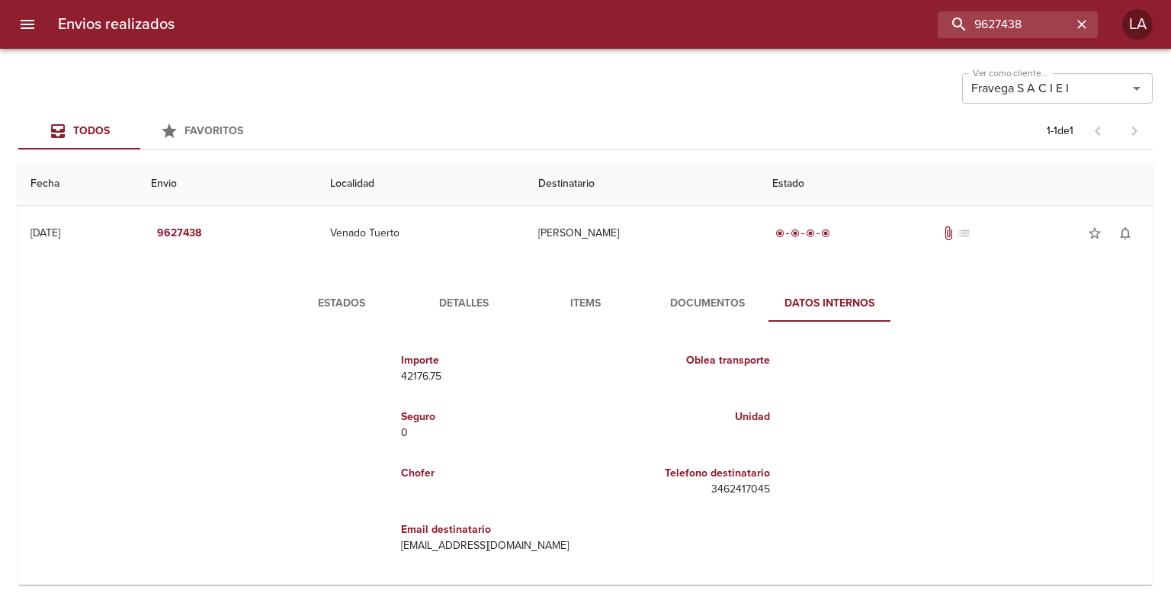
scroll to position [5, 0]
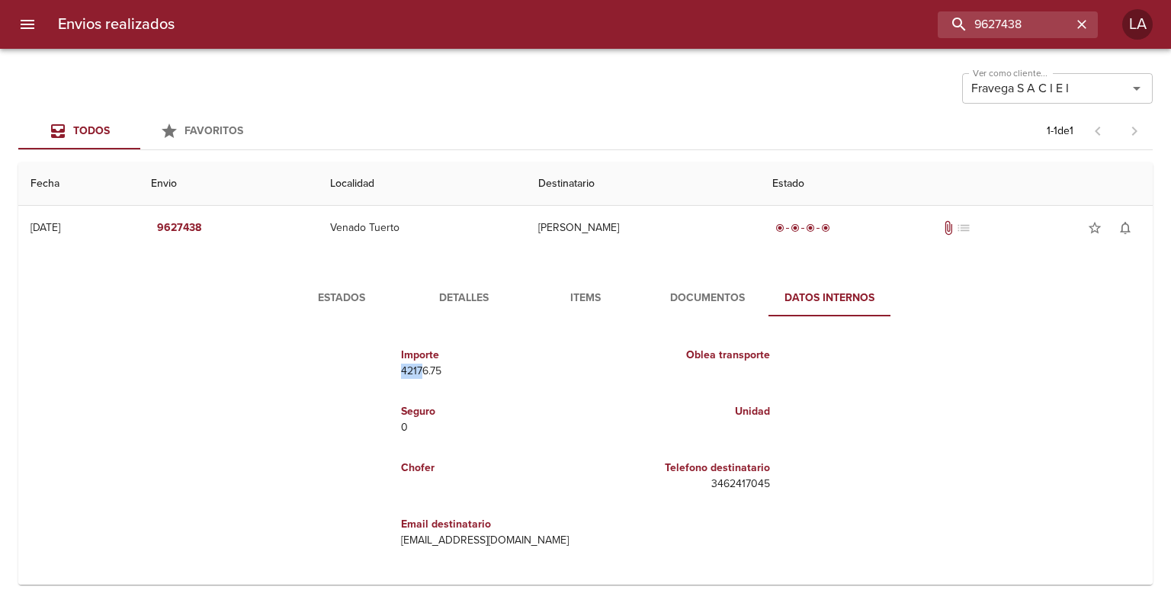
drag, startPoint x: 393, startPoint y: 367, endPoint x: 415, endPoint y: 371, distance: 22.6
click at [415, 371] on div "Importe 42176.75" at bounding box center [490, 363] width 191 height 56
click at [415, 371] on p "42176.75" at bounding box center [490, 371] width 178 height 15
click at [356, 297] on span "Estados" at bounding box center [342, 298] width 104 height 19
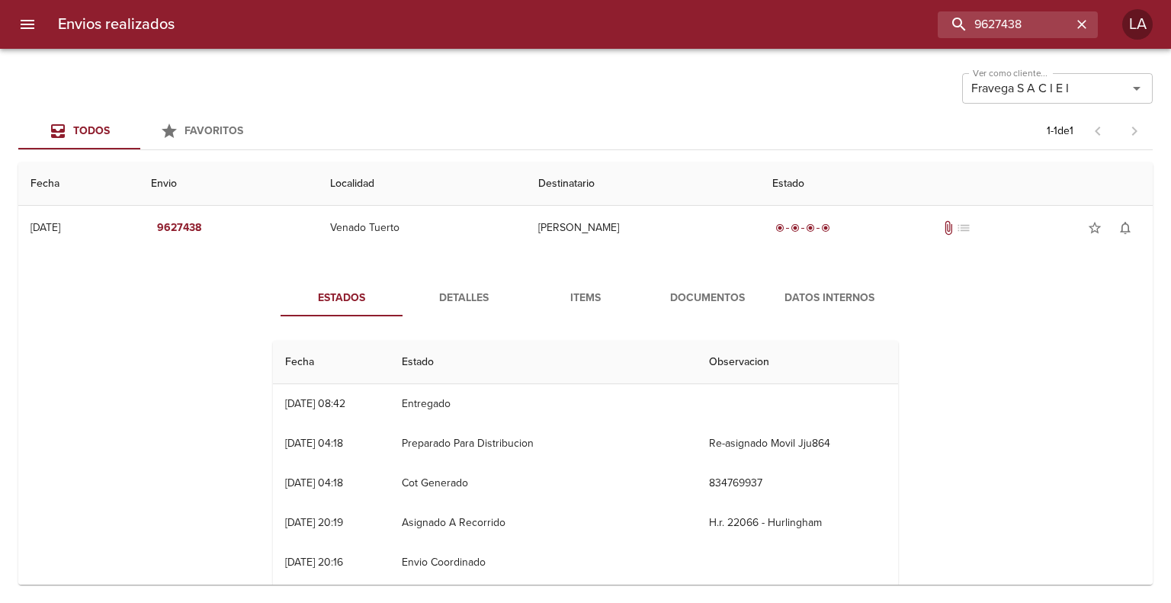
click at [434, 292] on span "Detalles" at bounding box center [464, 298] width 104 height 19
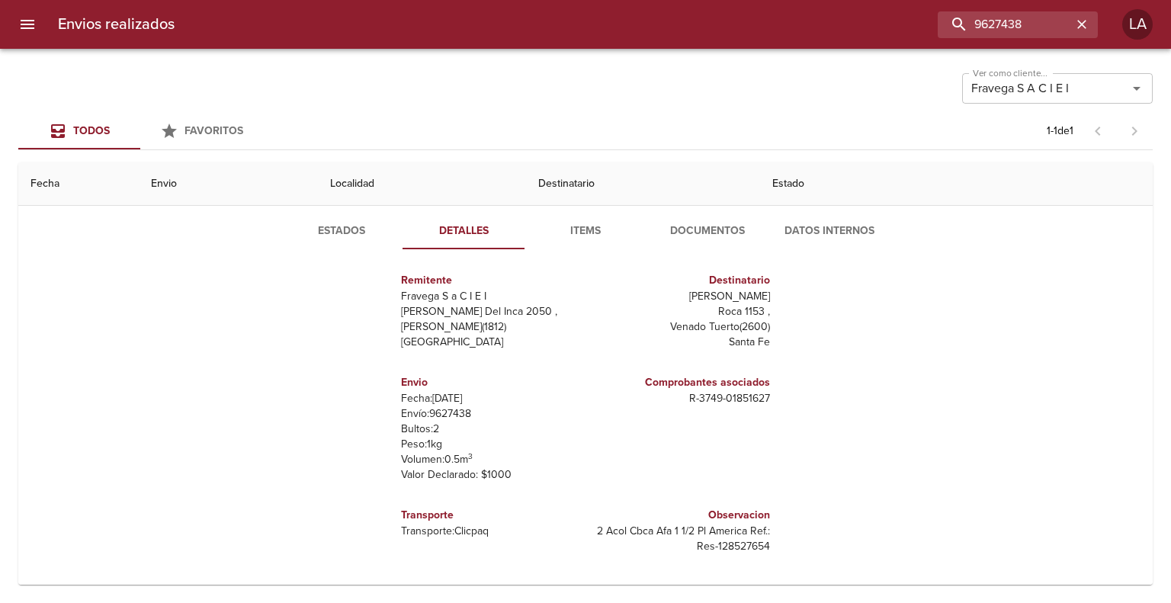
scroll to position [0, 0]
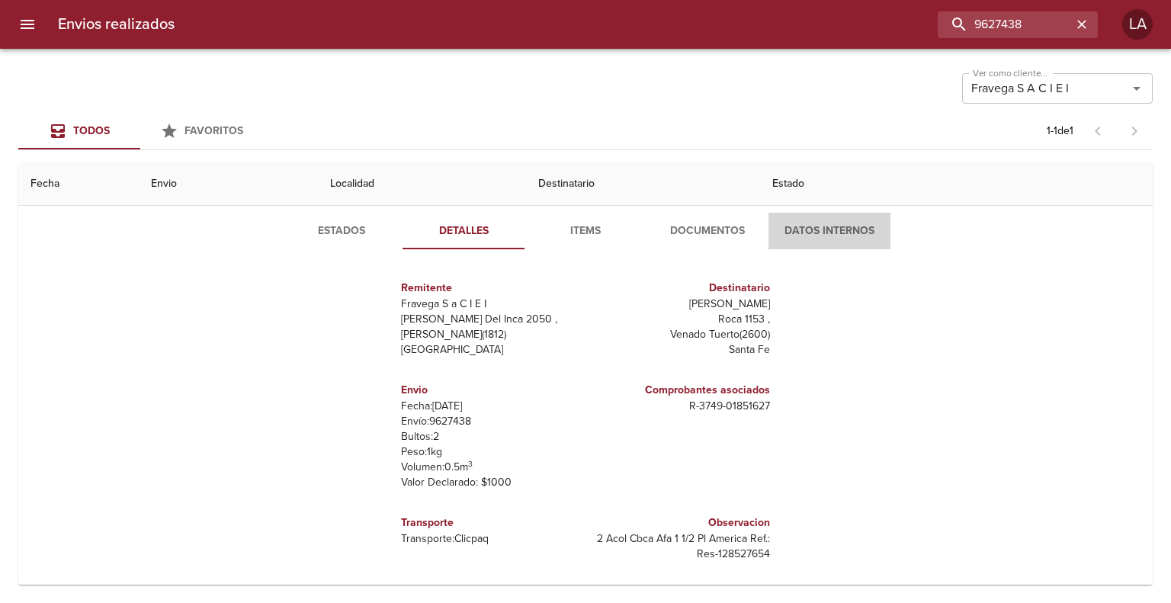
click at [828, 232] on span "Datos Internos" at bounding box center [830, 231] width 104 height 19
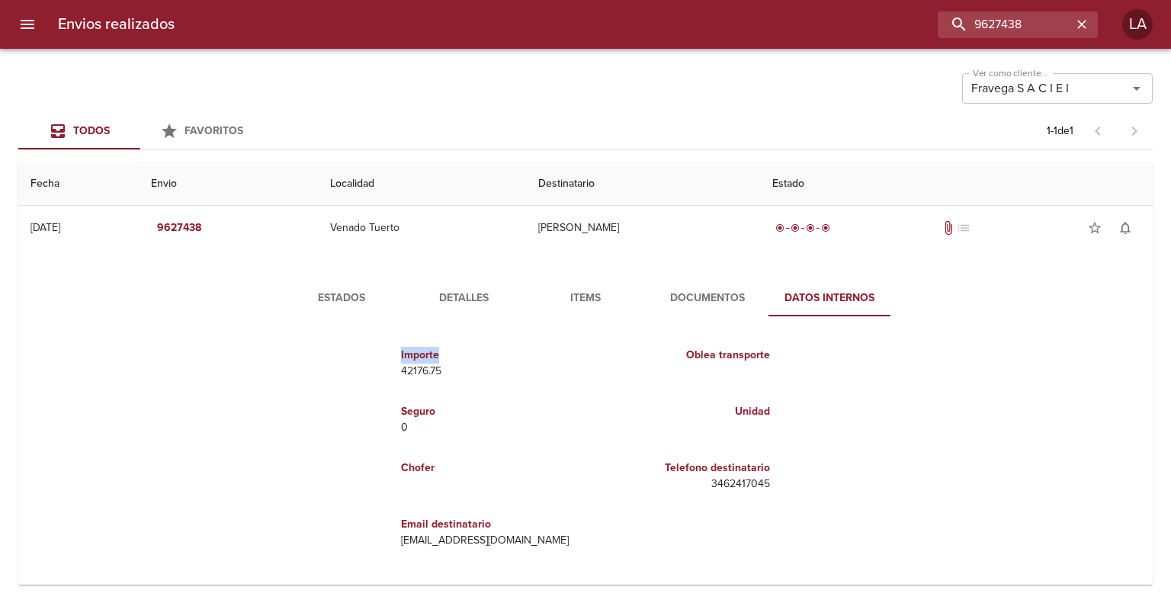
drag, startPoint x: 390, startPoint y: 362, endPoint x: 424, endPoint y: 368, distance: 34.1
click at [418, 362] on div "Importe 42176.75" at bounding box center [490, 363] width 191 height 56
click at [427, 371] on p "42176.75" at bounding box center [490, 371] width 178 height 15
